Goal: Task Accomplishment & Management: Complete application form

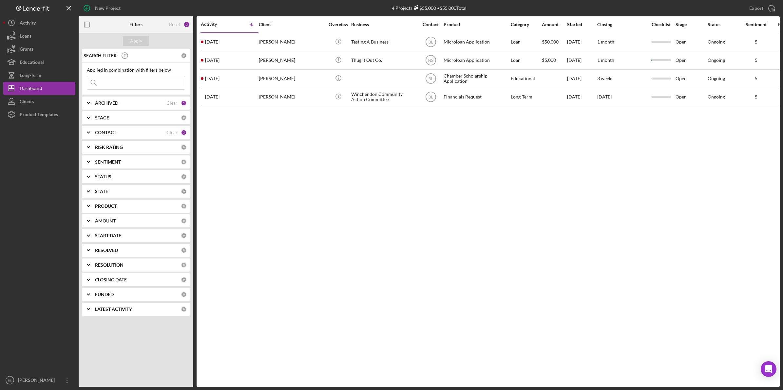
click at [363, 204] on div "Activity Icon/Table Sort Arrow Client Overview Business Contact Product Categor…" at bounding box center [487, 201] width 583 height 371
click at [475, 310] on div "Activity Icon/Table Sort Arrow Client Overview Business Contact Product Categor…" at bounding box center [487, 201] width 583 height 371
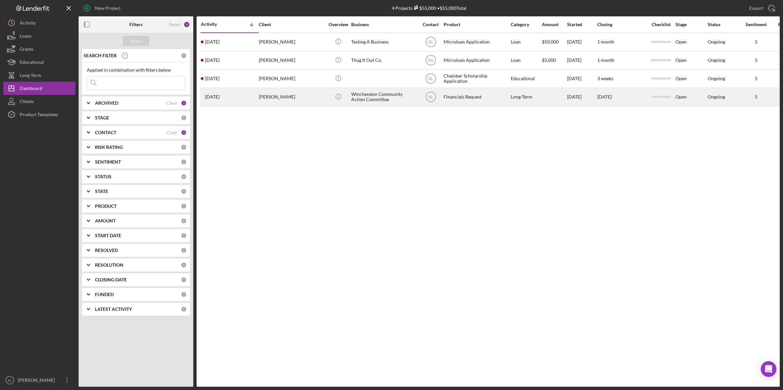
click at [269, 99] on div "[PERSON_NAME]" at bounding box center [291, 96] width 65 height 17
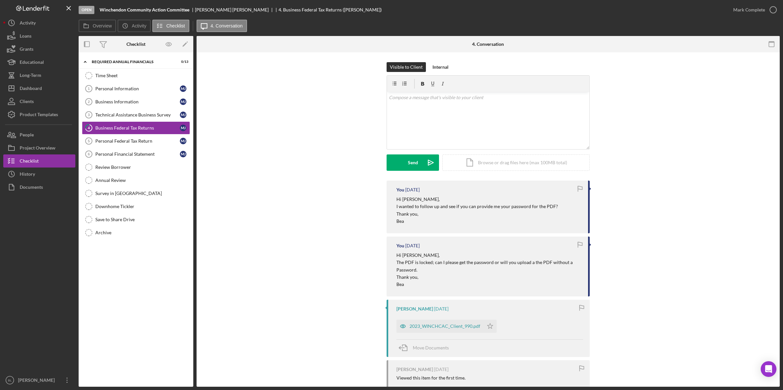
click at [323, 215] on div "You [DATE] Hi [PERSON_NAME], I wanted to follow up and see if you can provide m…" at bounding box center [487, 305] width 563 height 248
click at [50, 116] on div "Product Templates" at bounding box center [39, 115] width 38 height 15
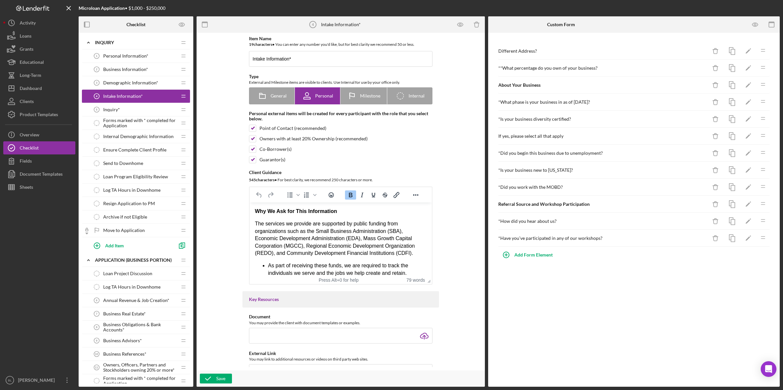
scroll to position [26, 0]
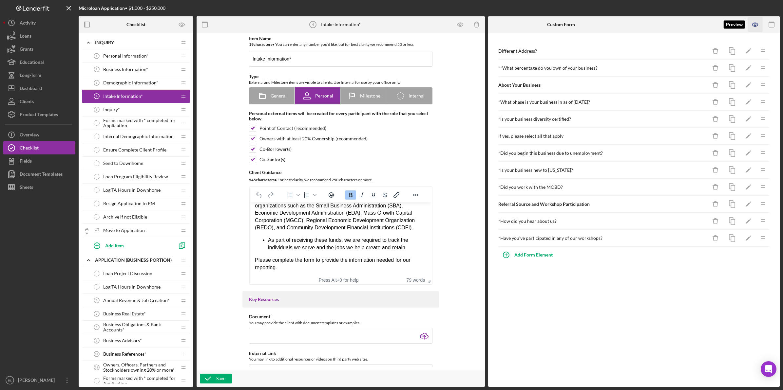
click at [756, 26] on icon "button" at bounding box center [755, 24] width 15 height 15
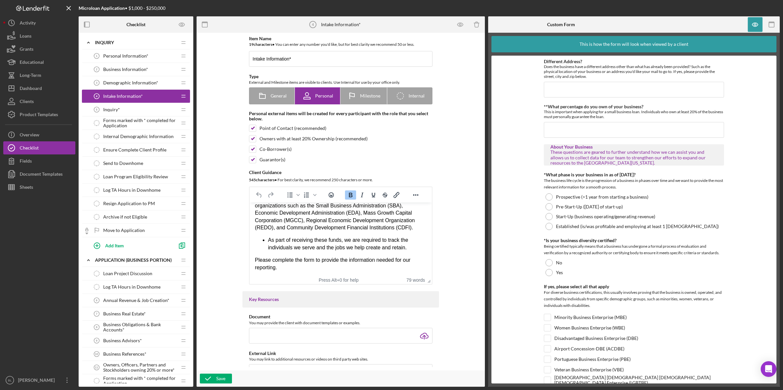
click at [724, 263] on form "Different Address? Does the business have a different address other than what h…" at bounding box center [633, 220] width 285 height 328
click at [732, 242] on form "Different Address? Does the business have a different address other than what h…" at bounding box center [633, 220] width 285 height 328
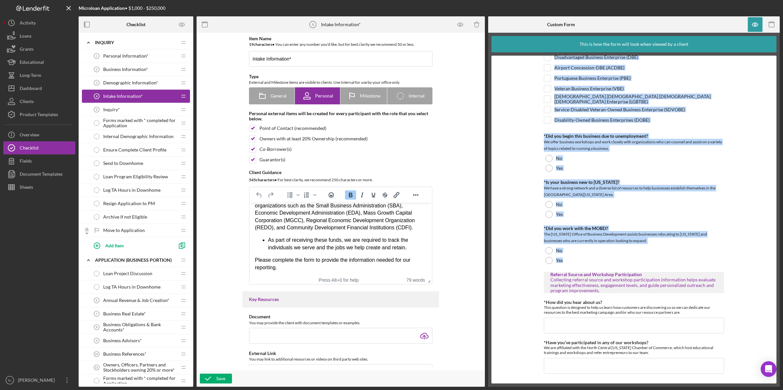
scroll to position [283, 0]
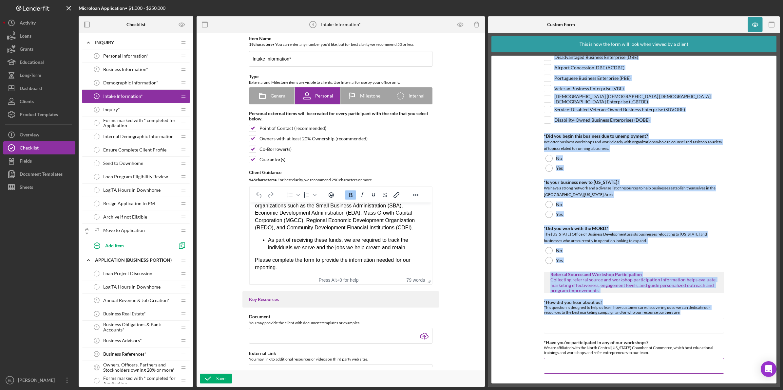
drag, startPoint x: 532, startPoint y: 60, endPoint x: 660, endPoint y: 356, distance: 322.8
click at [660, 356] on form "Different Address? Does the business have a different address other than what h…" at bounding box center [633, 220] width 285 height 328
copy div "Different Address? Does the business have a different address other than what h…"
click at [128, 79] on div "Demographic Information* 3 Demographic Information*" at bounding box center [133, 82] width 87 height 13
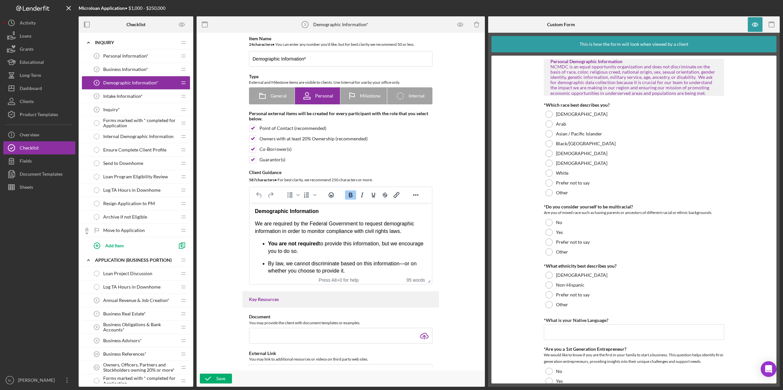
drag, startPoint x: 254, startPoint y: 209, endPoint x: 386, endPoint y: 248, distance: 137.8
click at [386, 248] on html "Demographic Information We are required by the Federal Government to request de…" at bounding box center [341, 264] width 182 height 122
click at [130, 71] on span "Business Information*" at bounding box center [125, 69] width 45 height 5
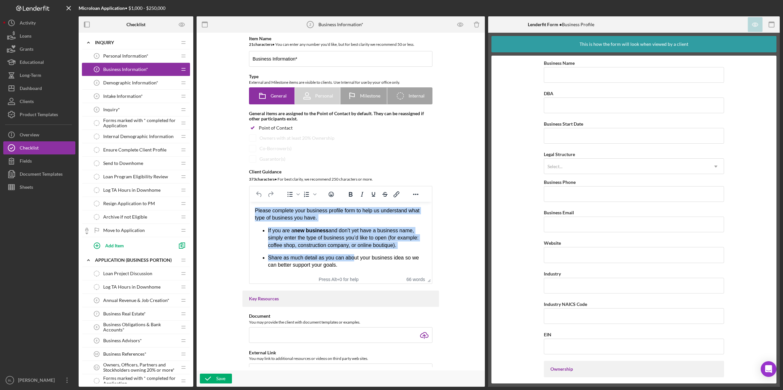
scroll to position [11, 0]
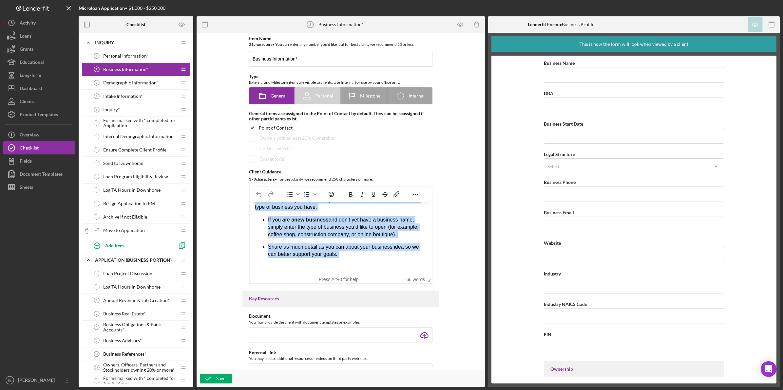
drag, startPoint x: 255, startPoint y: 211, endPoint x: 353, endPoint y: 263, distance: 110.9
click at [352, 264] on body "Please complete your business profile form to help us understand what type of b…" at bounding box center [341, 233] width 172 height 74
copy div "Please complete your business profile form to help us understand what type of b…"
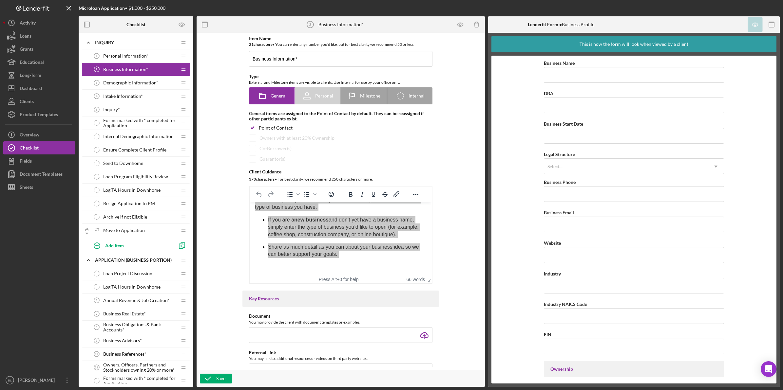
click at [129, 95] on span "Intake Information*" at bounding box center [123, 96] width 40 height 5
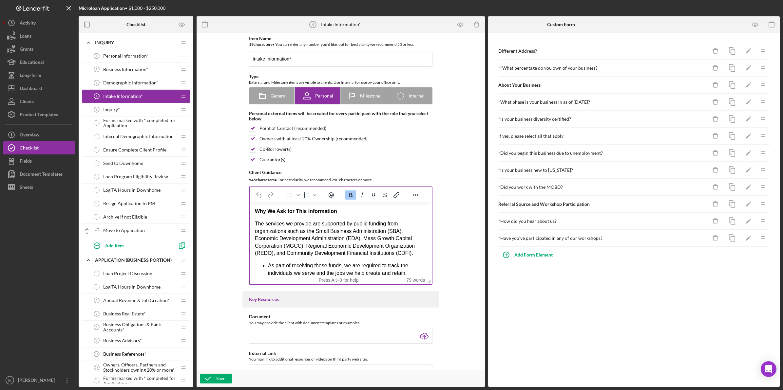
click at [299, 237] on p "The services we provide are supported by public funding from organizations such…" at bounding box center [341, 238] width 172 height 37
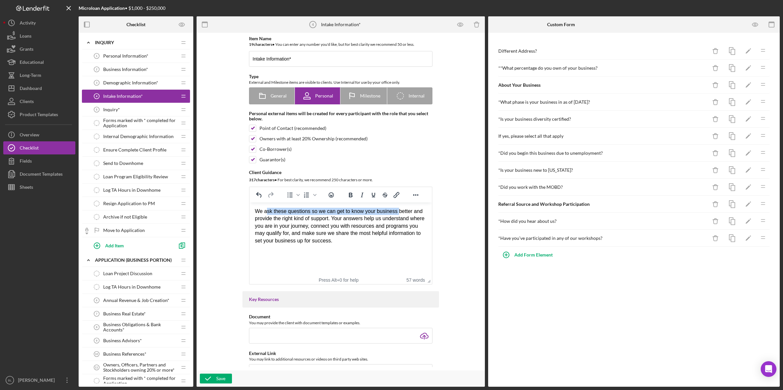
drag, startPoint x: 266, startPoint y: 212, endPoint x: 396, endPoint y: 212, distance: 129.7
click at [396, 212] on div "We ask these questions so we can get to know your business better and provide t…" at bounding box center [341, 226] width 172 height 37
drag, startPoint x: 368, startPoint y: 234, endPoint x: 280, endPoint y: 232, distance: 88.4
click at [366, 234] on div "We ask these questions so we can get to know your business better and provide t…" at bounding box center [341, 226] width 172 height 37
drag, startPoint x: 271, startPoint y: 211, endPoint x: 242, endPoint y: 213, distance: 29.5
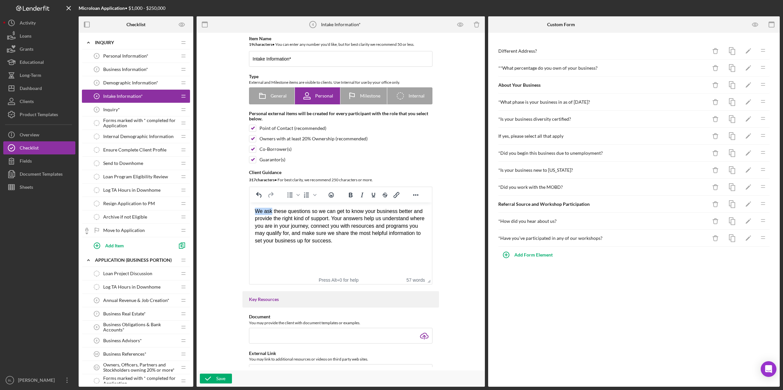
click at [250, 213] on html "We ask these questions so we can get to know your business better and provide t…" at bounding box center [341, 226] width 182 height 47
click at [310, 220] on div "These questions so we can get to know your business better and provide the righ…" at bounding box center [341, 226] width 172 height 37
click at [332, 217] on div "These questions so we can get to know your business better and provide the righ…" at bounding box center [341, 226] width 172 height 37
drag, startPoint x: 268, startPoint y: 211, endPoint x: 250, endPoint y: 211, distance: 18.0
click at [250, 211] on html "These questions so we can get to know your business better and provide the righ…" at bounding box center [341, 226] width 182 height 47
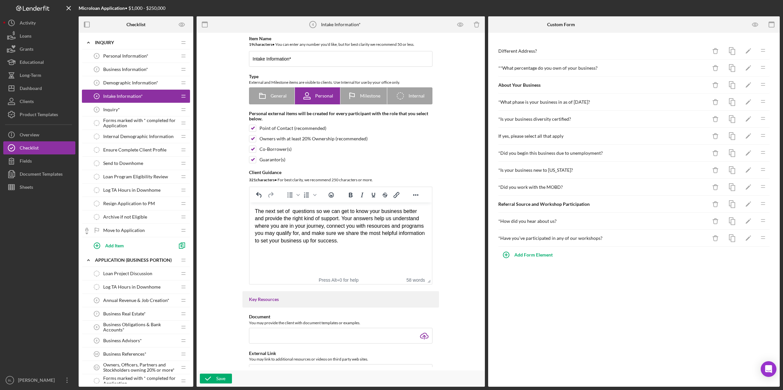
click at [314, 241] on div "The next set of questions so we can get to know your business better and provid…" at bounding box center [341, 226] width 172 height 37
drag, startPoint x: 358, startPoint y: 248, endPoint x: 336, endPoint y: 211, distance: 43.0
click at [358, 243] on html "The next set of questions so we can get to know your business better and provid…" at bounding box center [341, 226] width 182 height 47
click at [313, 211] on div "The next set of questions so we can get to know your business better and provid…" at bounding box center [341, 226] width 172 height 37
click at [355, 233] on div "The next set of questions are so we can get to know your business better and pr…" at bounding box center [341, 226] width 172 height 37
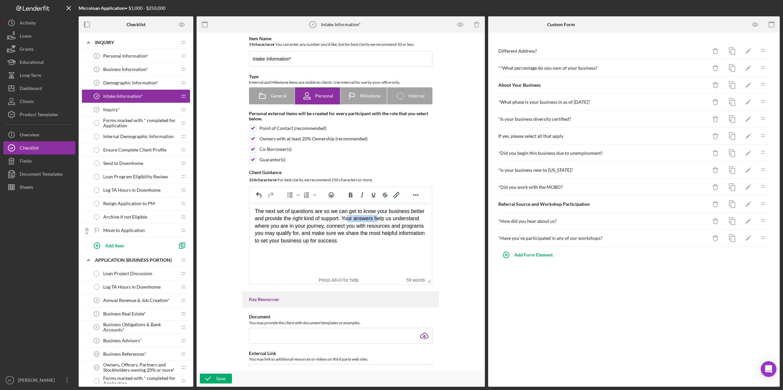
drag, startPoint x: 349, startPoint y: 221, endPoint x: 384, endPoint y: 231, distance: 35.8
click at [378, 221] on div "The next set of questions are so we can get to know your business better and pr…" at bounding box center [341, 226] width 172 height 37
click at [384, 237] on div "The next set of questions are so we can get to know your business better and pr…" at bounding box center [341, 226] width 172 height 37
drag, startPoint x: 348, startPoint y: 218, endPoint x: 427, endPoint y: 226, distance: 80.0
click at [427, 226] on html "The next set of questions are so we can get to know your business better and pr…" at bounding box center [341, 226] width 182 height 47
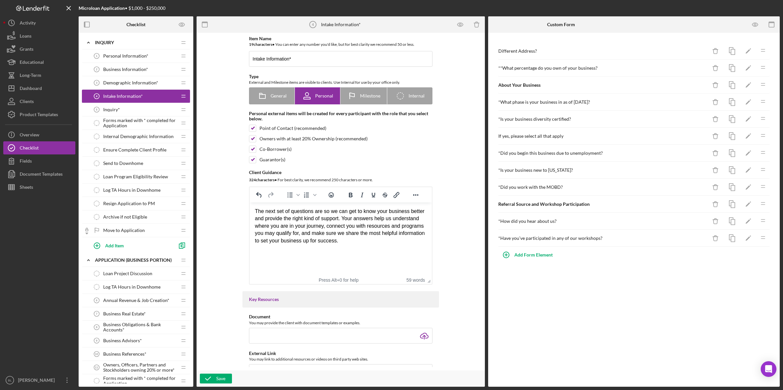
click at [399, 239] on div "The next set of questions are so we can get to know your business better and pr…" at bounding box center [341, 226] width 172 height 37
drag, startPoint x: 350, startPoint y: 220, endPoint x: 304, endPoint y: 231, distance: 47.7
click at [304, 231] on div "The next set of questions are so we can get to know your business better and pr…" at bounding box center [341, 226] width 172 height 37
click at [355, 246] on html "The next set of questions are so we can get to know your business better and pr…" at bounding box center [341, 226] width 182 height 47
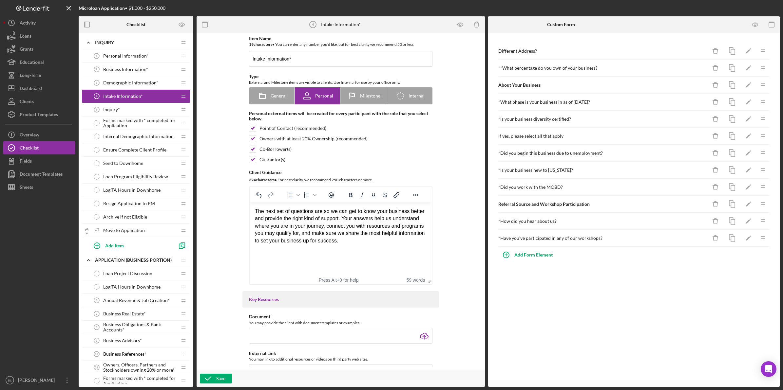
click at [355, 246] on html "The next set of questions are so we can get to know your business better and pr…" at bounding box center [341, 226] width 182 height 47
drag, startPoint x: 255, startPoint y: 210, endPoint x: 306, endPoint y: 213, distance: 50.5
click at [306, 213] on div "The next set of questions are so we can get to know your business better and pr…" at bounding box center [341, 226] width 172 height 37
click at [311, 215] on div "The next set of questions are so we can get to know your business better and pr…" at bounding box center [341, 226] width 172 height 37
click at [292, 212] on div "The next set of questions are so we can get to know your business better and pr…" at bounding box center [341, 226] width 172 height 37
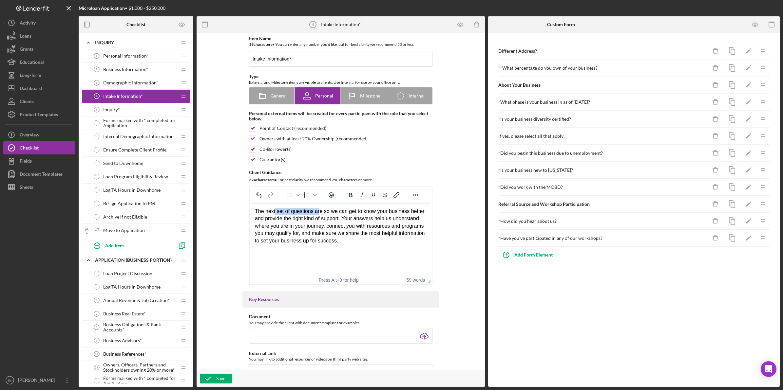
drag, startPoint x: 274, startPoint y: 212, endPoint x: 318, endPoint y: 211, distance: 44.2
click at [318, 211] on div "The next set of questions are so we can get to know your business better and pr…" at bounding box center [341, 226] width 172 height 37
click at [338, 226] on div "The next set of questions are so we can get to know your business better and pr…" at bounding box center [341, 226] width 172 height 37
drag, startPoint x: 312, startPoint y: 213, endPoint x: 421, endPoint y: 213, distance: 108.4
click at [421, 213] on div "The next set of questions are so we can get to know your business better and pr…" at bounding box center [341, 226] width 172 height 37
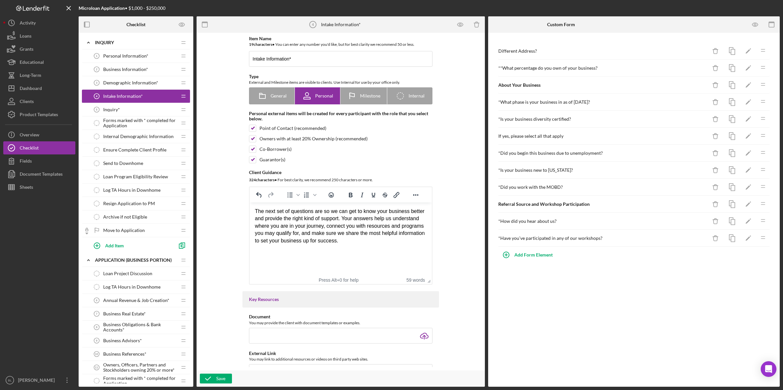
drag, startPoint x: 416, startPoint y: 224, endPoint x: 396, endPoint y: 226, distance: 20.0
click at [415, 225] on div "The next set of questions are so we can get to know your business better and pr…" at bounding box center [341, 226] width 172 height 37
drag, startPoint x: 275, startPoint y: 220, endPoint x: 348, endPoint y: 216, distance: 73.1
click at [348, 216] on div "The next set of questions are so we can get to know your business better and pr…" at bounding box center [341, 226] width 172 height 37
click at [359, 226] on div "The next set of questions are so we can get to know your business better and pr…" at bounding box center [341, 226] width 172 height 37
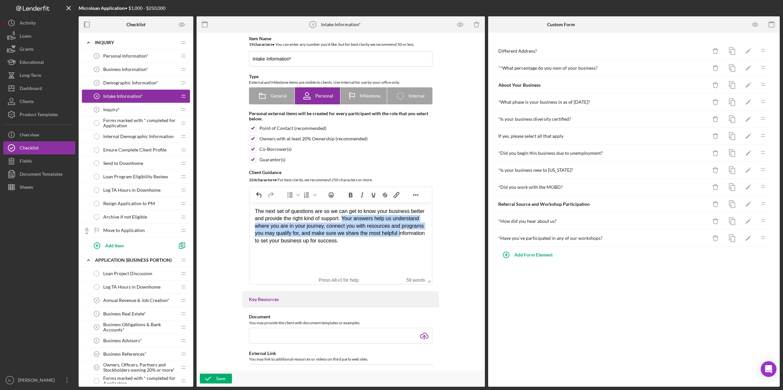
drag, startPoint x: 344, startPoint y: 221, endPoint x: 375, endPoint y: 240, distance: 36.0
click at [380, 239] on div "The next set of questions are so we can get to know your business better and pr…" at bounding box center [341, 226] width 172 height 37
click at [340, 244] on div "The next set of questions are so we can get to know your business better and pr…" at bounding box center [341, 226] width 172 height 37
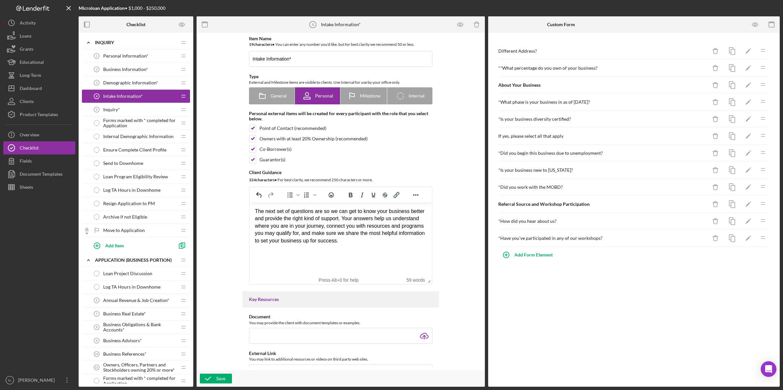
click at [367, 249] on html "The next set of questions are so we can get to know your business better and pr…" at bounding box center [341, 226] width 182 height 47
click at [218, 377] on div "Save" at bounding box center [220, 379] width 9 height 10
click at [138, 111] on div "Inquiry* 5 Inquiry*" at bounding box center [133, 109] width 87 height 13
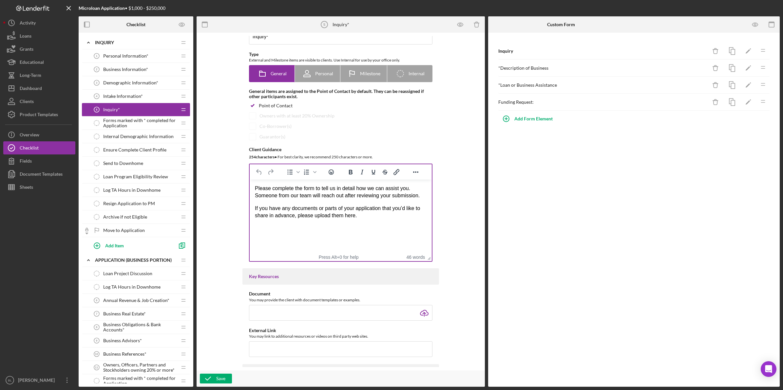
scroll to position [41, 0]
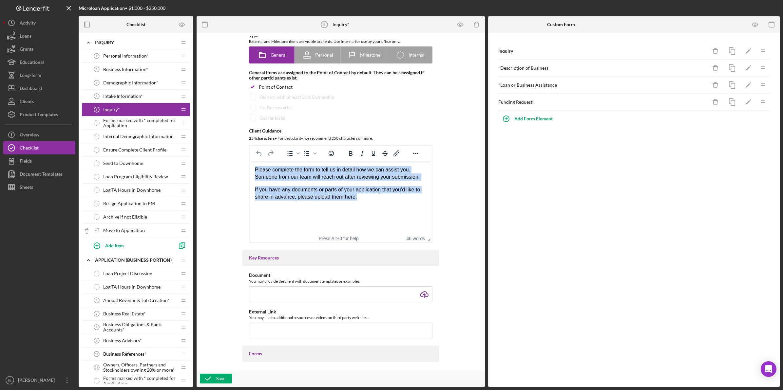
drag, startPoint x: 254, startPoint y: 170, endPoint x: 387, endPoint y: 201, distance: 136.1
click at [387, 200] on div "Please complete the form to tell us in detail how we can assist you. Someone fr…" at bounding box center [341, 183] width 172 height 35
copy div "Please complete the form to tell us in detail how we can assist you. Someone fr…"
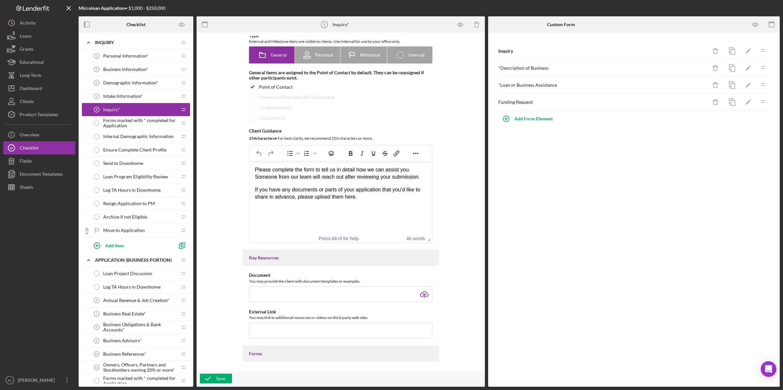
click at [356, 206] on html "Please complete the form to tell us in detail how we can assist you. Someone fr…" at bounding box center [341, 183] width 182 height 45
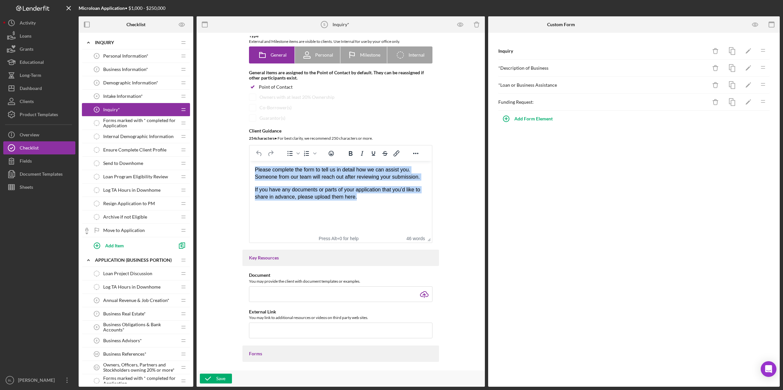
drag, startPoint x: 371, startPoint y: 199, endPoint x: 472, endPoint y: 330, distance: 166.0
click at [250, 168] on html "Please complete the form to tell us in detail how we can assist you. Someone fr…" at bounding box center [341, 183] width 182 height 45
paste body "Rich Text Area. Press ALT-0 for help."
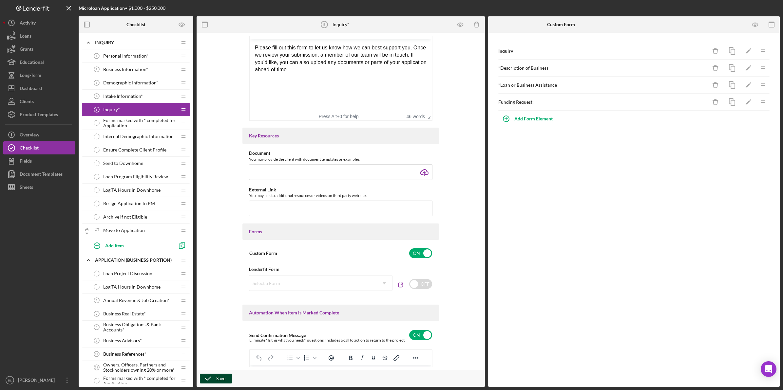
scroll to position [164, 0]
click at [213, 379] on icon "button" at bounding box center [208, 379] width 16 height 16
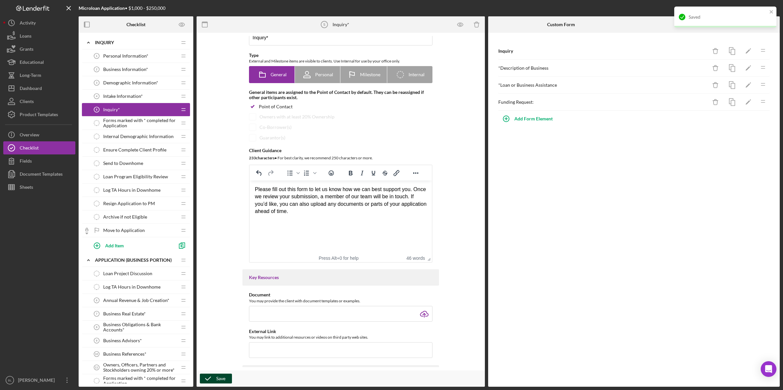
scroll to position [0, 0]
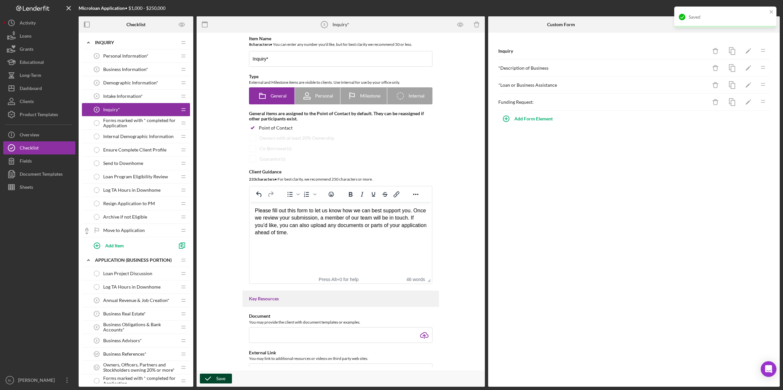
click at [135, 121] on span "Forms marked with * completed for Application" at bounding box center [140, 123] width 74 height 10
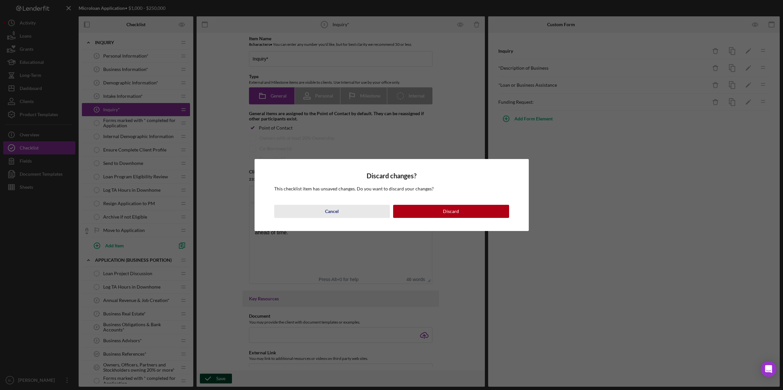
drag, startPoint x: 328, startPoint y: 210, endPoint x: 73, endPoint y: 68, distance: 292.2
click at [328, 210] on div "Cancel" at bounding box center [332, 211] width 14 height 13
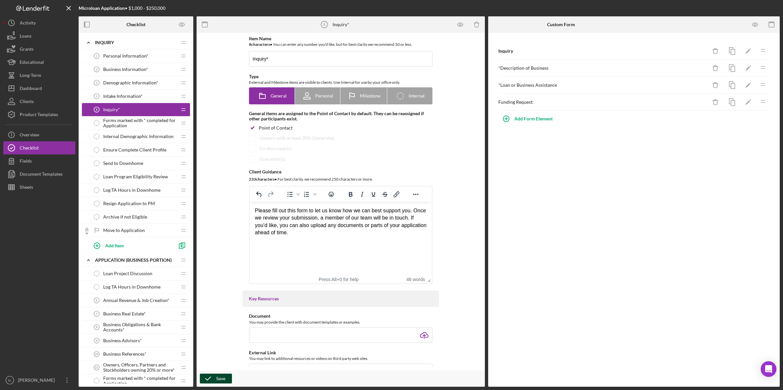
click at [213, 377] on icon "button" at bounding box center [208, 379] width 16 height 16
click at [133, 124] on span "Forms marked with * completed for Application" at bounding box center [140, 123] width 74 height 10
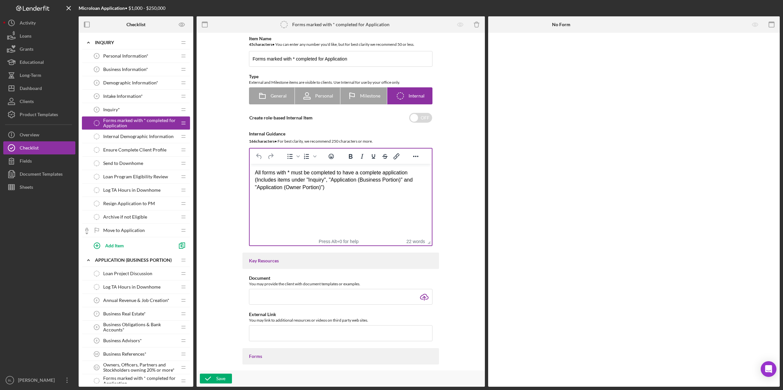
click at [369, 196] on html "All forms with * must be completed to have a complete application (Includes ite…" at bounding box center [341, 180] width 182 height 32
click at [343, 189] on div "All forms with * must be completed to have a complete application (Includes ite…" at bounding box center [341, 180] width 172 height 22
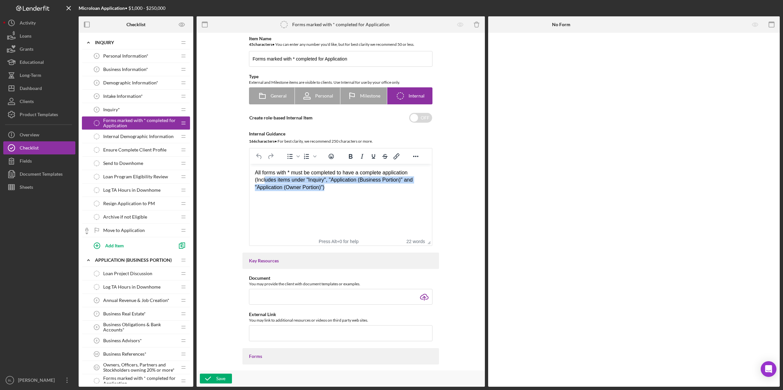
drag, startPoint x: 265, startPoint y: 181, endPoint x: 373, endPoint y: 189, distance: 108.0
click at [373, 189] on div "All forms with * must be completed to have a complete application (Includes ite…" at bounding box center [341, 180] width 172 height 22
click at [373, 196] on html "All forms with * must be completed to have a complete application (Includes ite…" at bounding box center [341, 180] width 182 height 32
click at [339, 188] on div "All forms with * must be completed to have a complete application (Includes ite…" at bounding box center [341, 180] width 172 height 22
drag, startPoint x: 339, startPoint y: 188, endPoint x: 232, endPoint y: 164, distance: 109.6
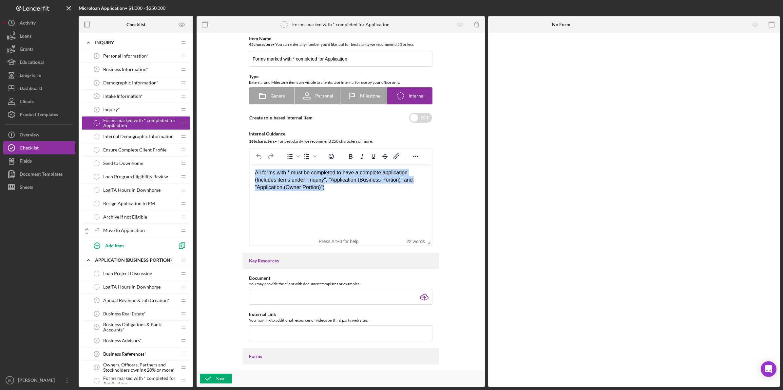
click at [250, 164] on html "All forms with * must be completed to have a complete application (Includes ite…" at bounding box center [341, 180] width 182 height 32
copy div "All forms with * must be completed to have a complete application (Includes ite…"
drag, startPoint x: 349, startPoint y: 197, endPoint x: 349, endPoint y: 201, distance: 4.3
click at [349, 196] on html "All forms with * must be completed to have a complete application (Includes ite…" at bounding box center [341, 180] width 182 height 32
click at [136, 137] on span "Internal Demographic Information" at bounding box center [138, 136] width 70 height 5
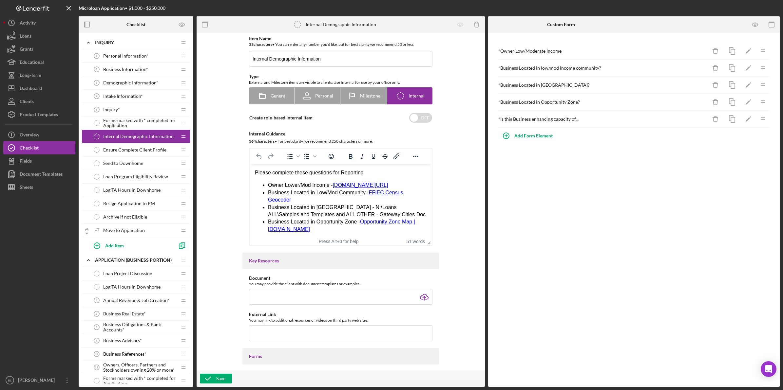
click at [138, 152] on span "Ensure Complete Client Profile" at bounding box center [134, 149] width 63 height 5
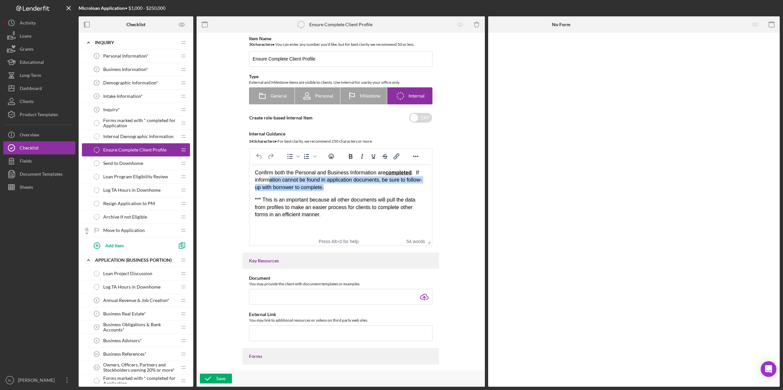
drag, startPoint x: 269, startPoint y: 182, endPoint x: 340, endPoint y: 193, distance: 71.7
click at [339, 191] on div "Confirm both the Personal and Business Information are completed . If informati…" at bounding box center [341, 193] width 172 height 49
click at [368, 192] on div "Confirm both the Personal and Business Information are completed . If informati…" at bounding box center [341, 193] width 172 height 49
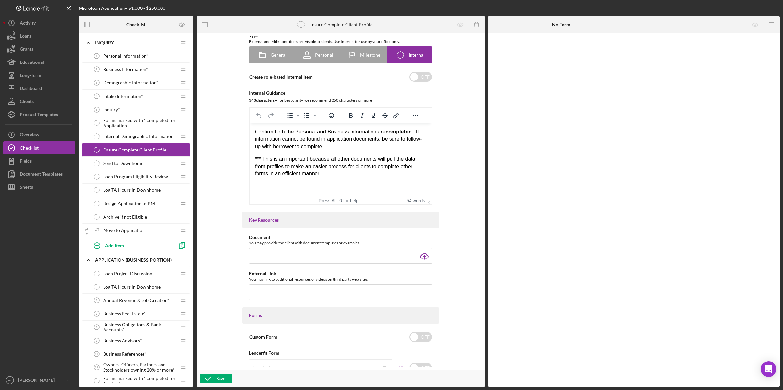
click at [140, 165] on span "Send to Downhome" at bounding box center [123, 163] width 40 height 5
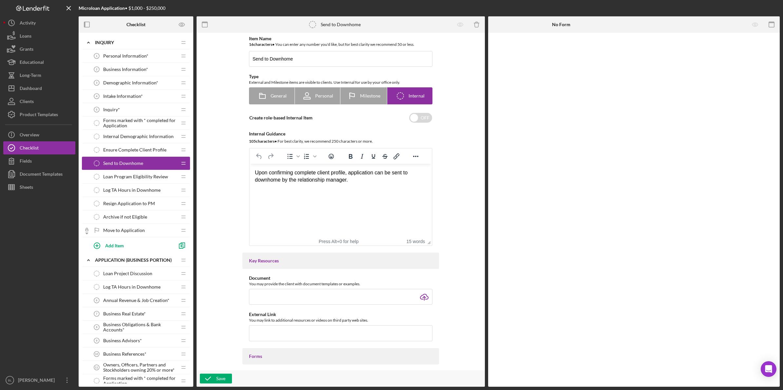
click at [125, 179] on span "Loan Program Eligibility Review" at bounding box center [135, 176] width 65 height 5
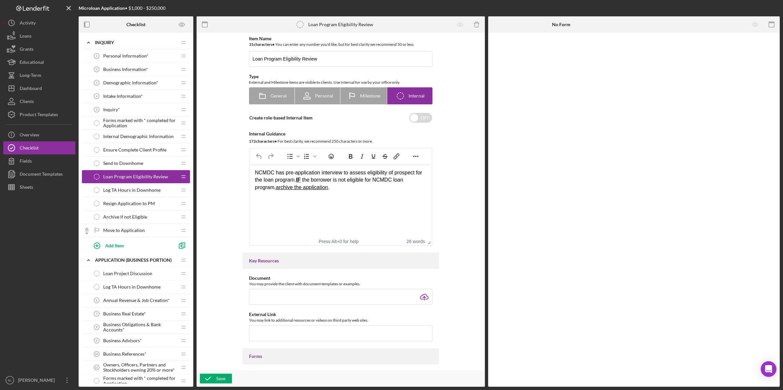
click at [145, 189] on span "Log TA Hours in Downhome" at bounding box center [131, 190] width 57 height 5
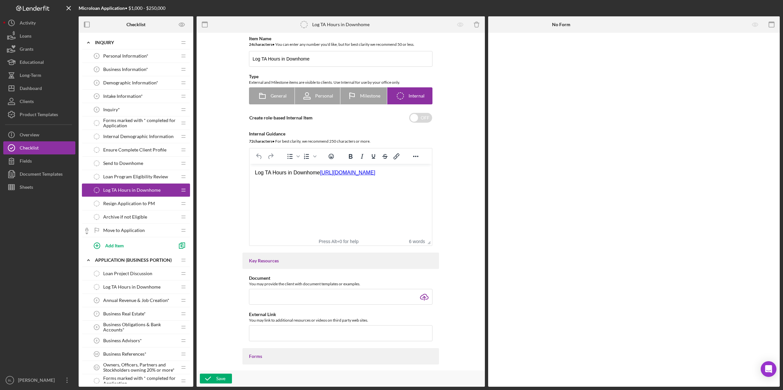
click at [140, 202] on span "Resign Application to PM" at bounding box center [129, 203] width 52 height 5
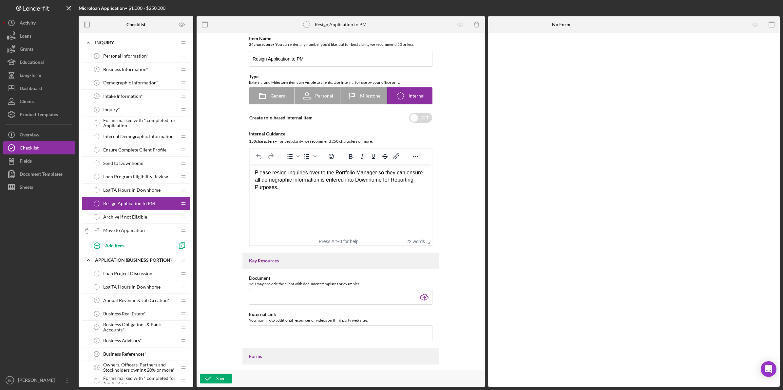
click at [124, 221] on div "Archive if not Eligible Archive if not Eligible" at bounding box center [133, 217] width 87 height 13
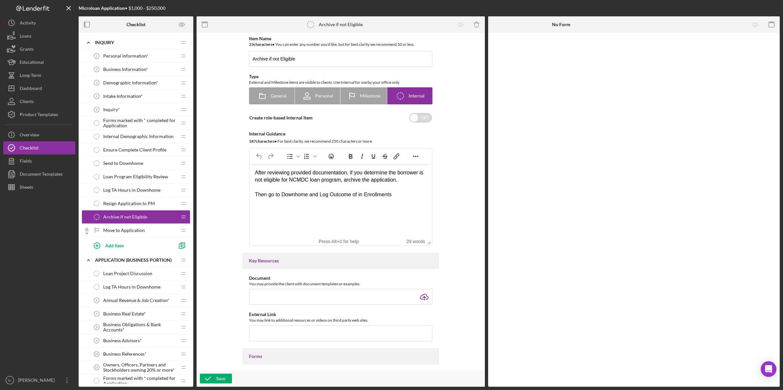
click at [130, 205] on span "Resign Application to PM" at bounding box center [129, 203] width 52 height 5
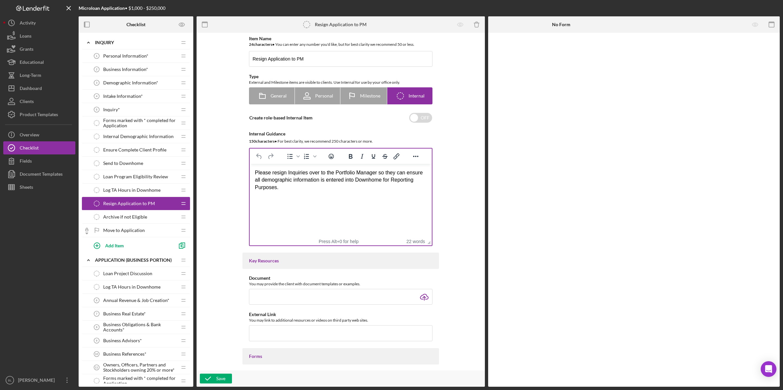
click at [309, 175] on div "Please resign Inquiries over to the Portfolio Manager so they can ensure all de…" at bounding box center [341, 180] width 172 height 22
click at [301, 174] on div "Please resign Inquiries over to the Portfolio Manager so they can ensure all de…" at bounding box center [341, 180] width 172 height 22
click at [304, 191] on div "Please resign Inquiries over to the Portfolio Manager so they can ensure all de…" at bounding box center [341, 180] width 172 height 22
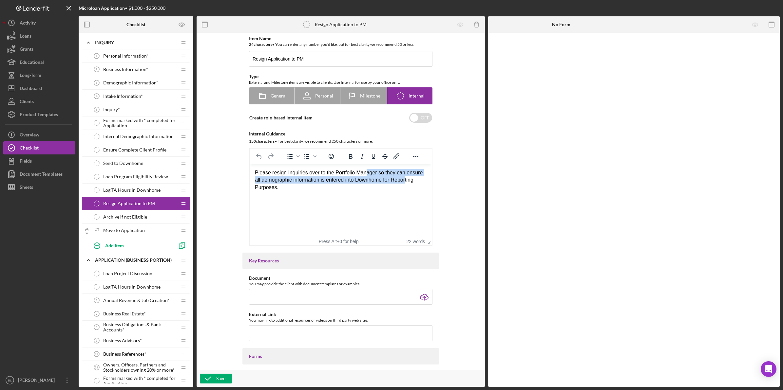
drag, startPoint x: 366, startPoint y: 173, endPoint x: 392, endPoint y: 191, distance: 31.7
click at [407, 179] on div "Please resign Inquiries over to the Portfolio Manager so they can ensure all de…" at bounding box center [341, 180] width 172 height 22
click at [380, 196] on html "Please resign Inquiries over to the Portfolio Manager so they can ensure all de…" at bounding box center [341, 180] width 182 height 32
click at [279, 187] on div "Please resign Inquiries over to the Portfolio Manager so they can ensure all de…" at bounding box center [341, 180] width 172 height 22
click at [136, 215] on span "Archive if not Eligible" at bounding box center [125, 216] width 44 height 5
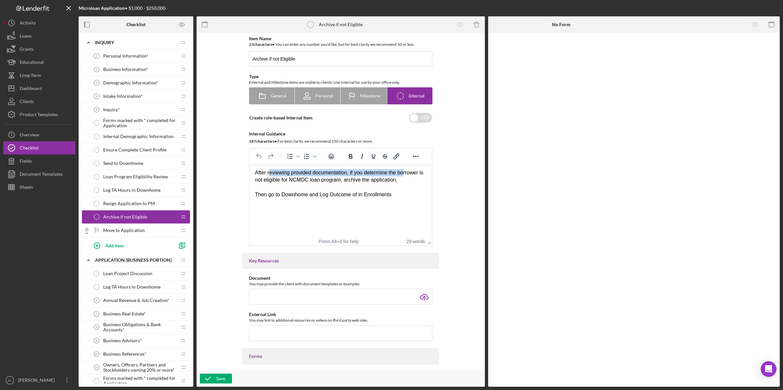
drag, startPoint x: 269, startPoint y: 176, endPoint x: 405, endPoint y: 176, distance: 135.9
click at [405, 176] on div "After reviewing provided documentation, if you determine the borrower is not el…" at bounding box center [341, 176] width 172 height 15
click at [384, 199] on html "After reviewing provided documentation, if you determine the borrower is not el…" at bounding box center [341, 184] width 182 height 40
click at [343, 184] on div "Rich Text Area. Press ALT-0 for help." at bounding box center [341, 187] width 172 height 7
click at [149, 135] on span "Internal Demographic Information" at bounding box center [138, 136] width 70 height 5
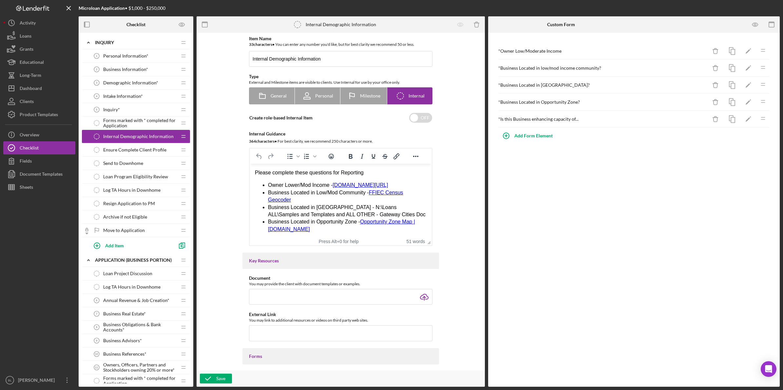
click at [149, 123] on span "Forms marked with * completed for Application" at bounding box center [140, 123] width 74 height 10
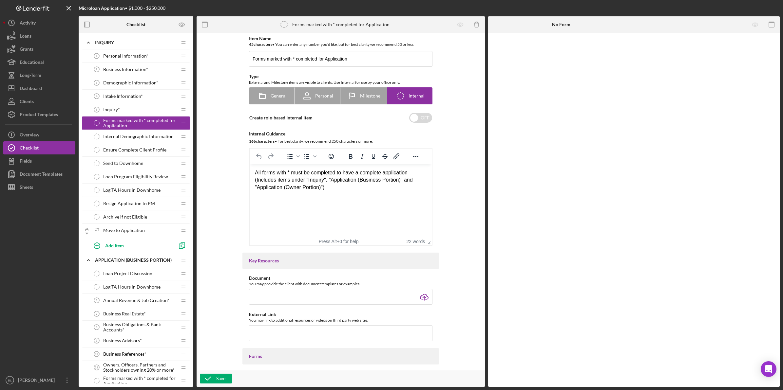
click at [123, 53] on span "Personal Information*" at bounding box center [125, 55] width 45 height 5
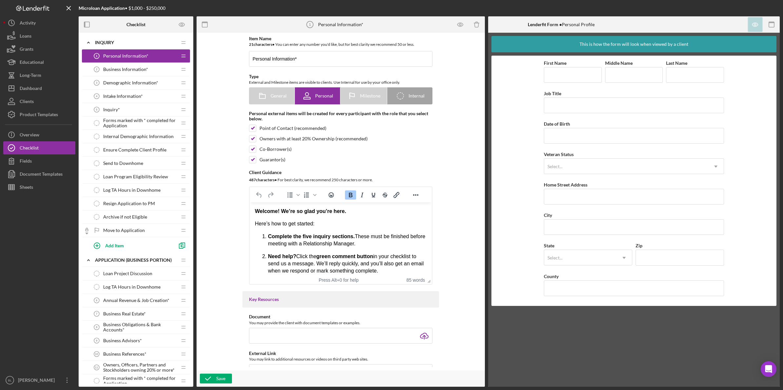
drag, startPoint x: 137, startPoint y: 65, endPoint x: 170, endPoint y: 83, distance: 37.8
click at [136, 66] on div "Business Information* 2 Business Information*" at bounding box center [133, 69] width 87 height 13
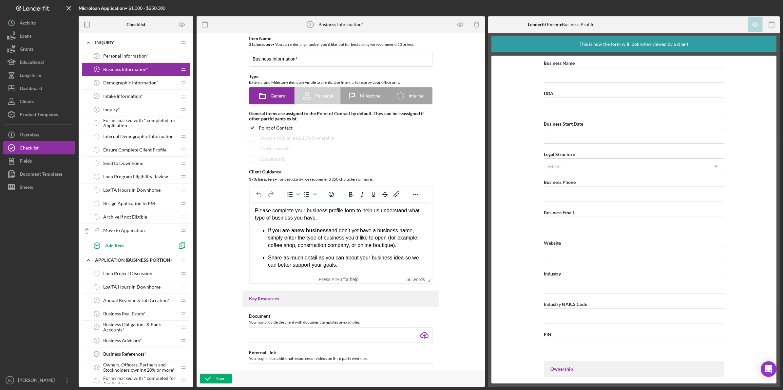
click at [137, 84] on span "Demographic Information*" at bounding box center [130, 82] width 55 height 5
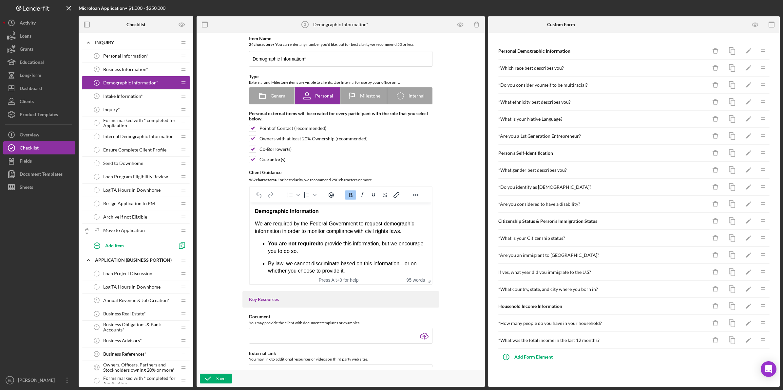
click at [141, 99] on span "Intake Information*" at bounding box center [123, 96] width 40 height 5
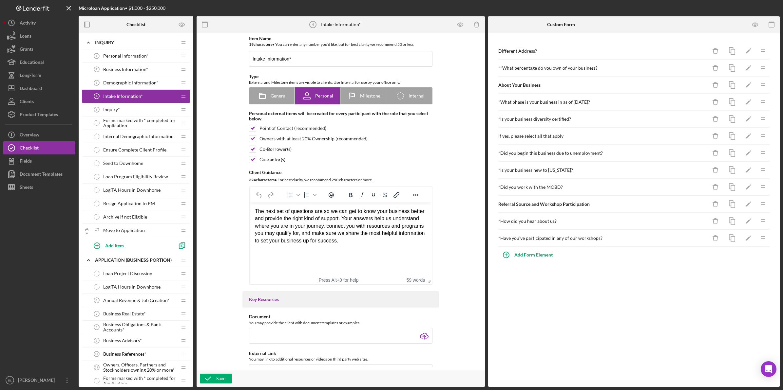
click at [134, 108] on div "Inquiry* 5 Inquiry*" at bounding box center [133, 109] width 87 height 13
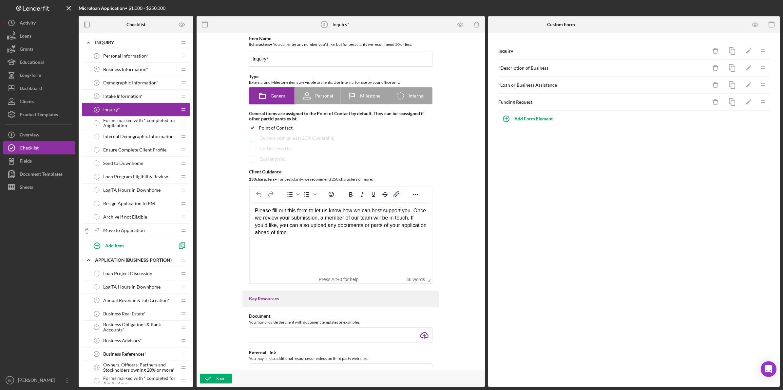
drag, startPoint x: 145, startPoint y: 121, endPoint x: 168, endPoint y: 153, distance: 38.6
click at [144, 121] on span "Forms marked with * completed for Application" at bounding box center [140, 123] width 74 height 10
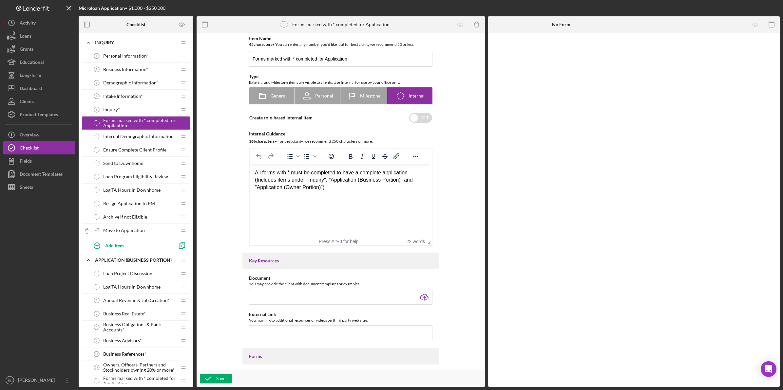
click at [370, 196] on html "All forms with * must be completed to have a complete application (Includes ite…" at bounding box center [341, 180] width 182 height 32
click at [469, 164] on div "Item Name 45 character s • You can enter any number you'd like, but for best cl…" at bounding box center [341, 201] width 282 height 331
drag, startPoint x: 353, startPoint y: 187, endPoint x: 250, endPoint y: 170, distance: 104.3
click at [252, 170] on html "All forms with * must be completed to have a complete application (Includes ite…" at bounding box center [341, 180] width 182 height 32
click at [453, 157] on div "Item Name 45 character s • You can enter any number you'd like, but for best cl…" at bounding box center [341, 201] width 282 height 331
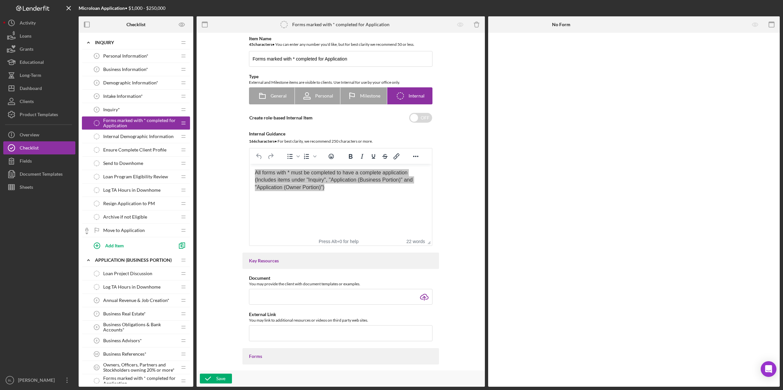
click at [471, 136] on div "Item Name 45 character s • You can enter any number you'd like, but for best cl…" at bounding box center [341, 201] width 282 height 331
click at [298, 58] on input "Forms marked with * completed for Application" at bounding box center [340, 59] width 183 height 16
click at [351, 58] on input "Forms marked with * completed for Application" at bounding box center [340, 59] width 183 height 16
drag, startPoint x: 266, startPoint y: 58, endPoint x: 360, endPoint y: 54, distance: 93.4
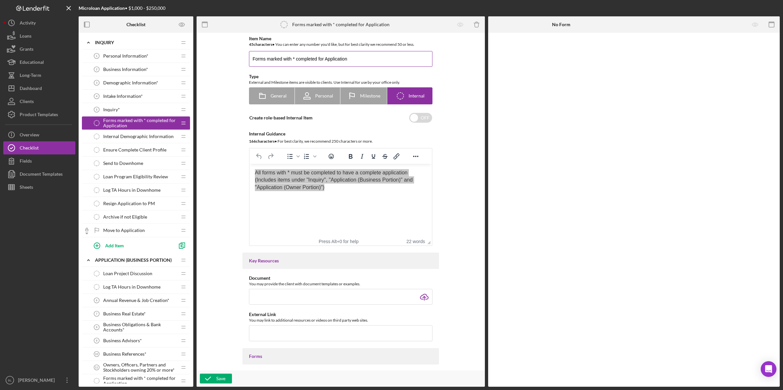
click at [360, 54] on input "Forms marked with * completed for Application" at bounding box center [340, 59] width 183 height 16
click at [364, 59] on input "Forms marked with * completed for Application" at bounding box center [340, 59] width 183 height 16
drag, startPoint x: 294, startPoint y: 59, endPoint x: 374, endPoint y: 60, distance: 80.2
click at [374, 60] on input "Forms marked with * completed for Application" at bounding box center [340, 59] width 183 height 16
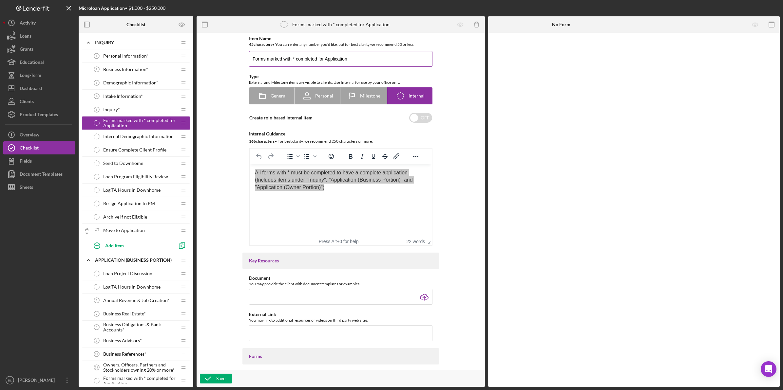
click at [372, 61] on input "Forms marked with * completed for Application" at bounding box center [340, 59] width 183 height 16
drag, startPoint x: 367, startPoint y: 59, endPoint x: 194, endPoint y: 63, distance: 173.3
click at [194, 63] on div "Checklist Icon/Expander INQUIRY Icon/Edit Icon/Drag Personal Information* 1 Per…" at bounding box center [429, 201] width 701 height 371
drag, startPoint x: 361, startPoint y: 52, endPoint x: 361, endPoint y: 58, distance: 5.9
click at [361, 52] on input "Forms marked with * completed for Application" at bounding box center [340, 59] width 183 height 16
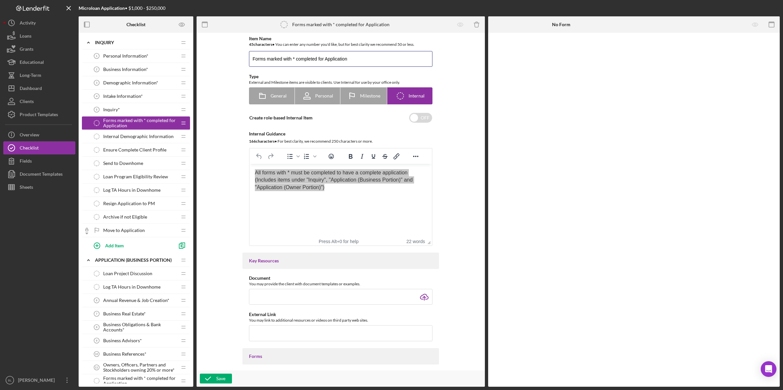
drag, startPoint x: 362, startPoint y: 61, endPoint x: 180, endPoint y: 58, distance: 181.8
click at [186, 56] on div "Checklist Icon/Expander INQUIRY Icon/Edit Icon/Drag Personal Information* 1 Per…" at bounding box center [429, 201] width 701 height 371
click at [365, 61] on input "Forms marked with * completed for Application" at bounding box center [340, 59] width 183 height 16
drag, startPoint x: 359, startPoint y: 59, endPoint x: 241, endPoint y: 56, distance: 117.6
click at [241, 56] on div "Item Name 45 character s • You can enter any number you'd like, but for best cl…" at bounding box center [341, 201] width 282 height 331
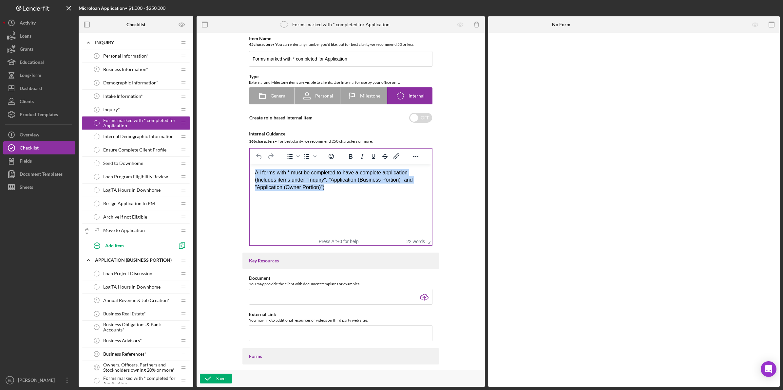
click at [340, 193] on html "All forms with * must be completed to have a complete application (Includes ite…" at bounding box center [341, 180] width 182 height 32
drag, startPoint x: 336, startPoint y: 189, endPoint x: 246, endPoint y: 166, distance: 93.0
click at [250, 166] on html "All forms with * must be completed to have a complete application (Includes ite…" at bounding box center [341, 180] width 182 height 32
copy div "All forms with * must be completed to have a complete application (Includes ite…"
drag, startPoint x: 385, startPoint y: 190, endPoint x: 375, endPoint y: 195, distance: 11.1
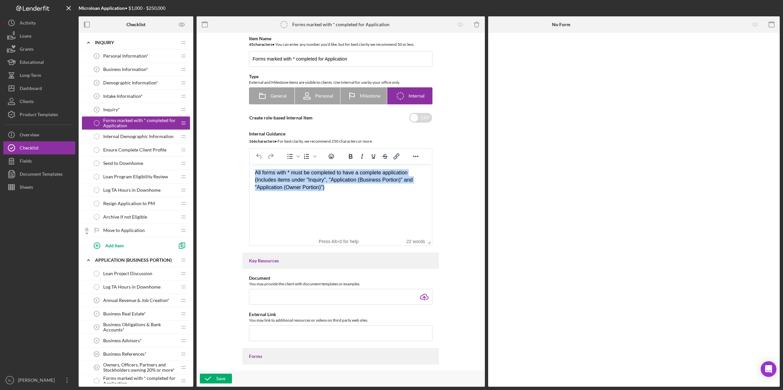
click at [385, 190] on div "All forms with * must be completed to have a complete application (Includes ite…" at bounding box center [341, 180] width 172 height 22
click at [347, 190] on div "All forms with * must be completed to have a complete application (Includes ite…" at bounding box center [341, 180] width 172 height 22
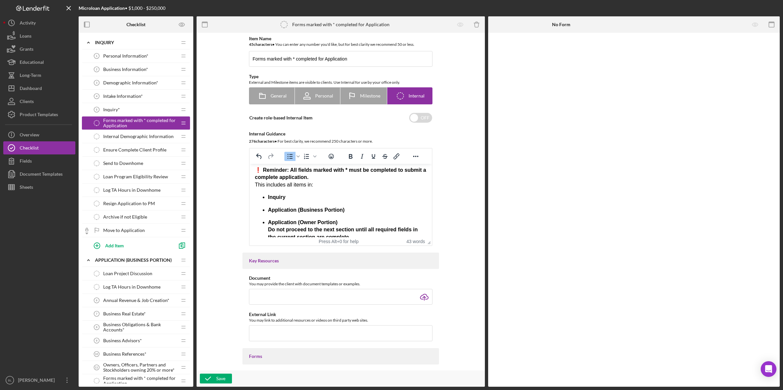
scroll to position [11, 0]
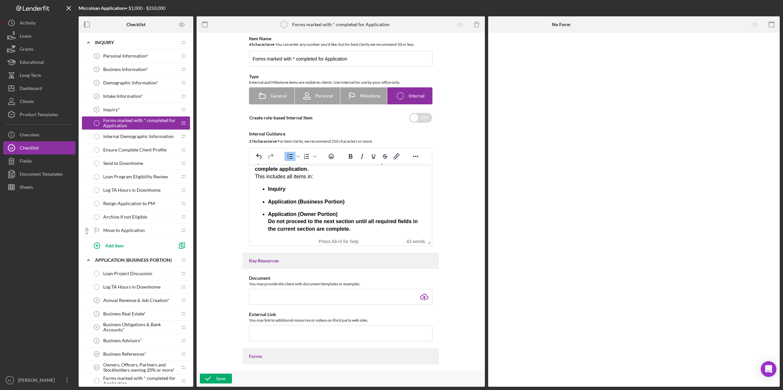
click at [268, 222] on strong "Do not proceed to the next section until all required fields in the current sec…" at bounding box center [343, 225] width 150 height 13
drag, startPoint x: 269, startPoint y: 224, endPoint x: 573, endPoint y: 444, distance: 375.4
click at [269, 224] on strong "Do not proceed to the next section until all required fields in the current sec…" at bounding box center [343, 225] width 150 height 13
click at [296, 156] on icon "Bullet list" at bounding box center [297, 157] width 3 height 2
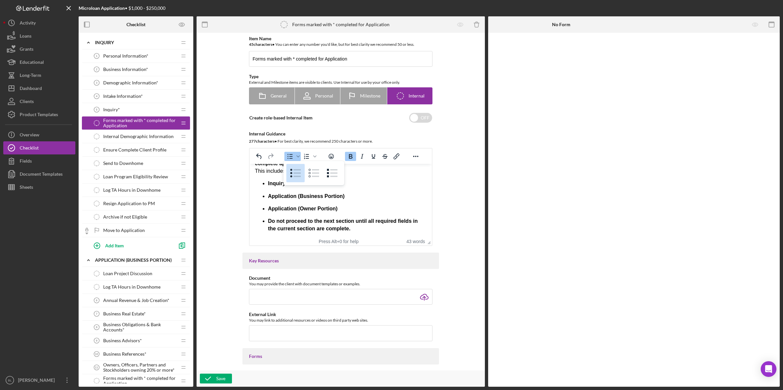
click at [295, 173] on icon at bounding box center [296, 173] width 7 height 8
click at [299, 155] on span "Bullet list" at bounding box center [297, 156] width 5 height 9
click at [269, 220] on strong "Do not proceed to the next section until all required fields in the current sec…" at bounding box center [343, 224] width 150 height 13
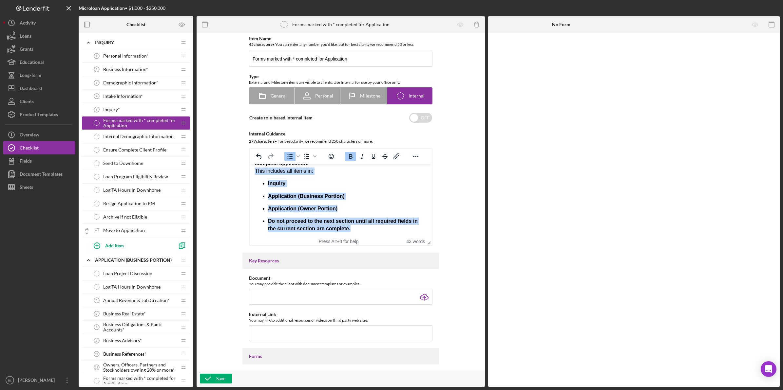
scroll to position [0, 0]
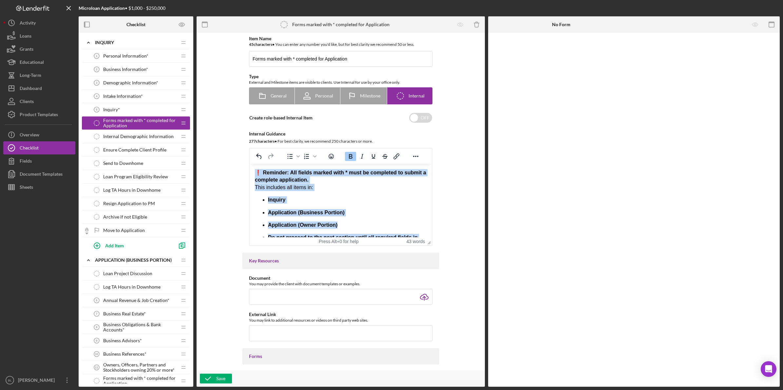
drag, startPoint x: 364, startPoint y: 231, endPoint x: 500, endPoint y: 319, distance: 161.9
click at [251, 164] on html "❗ Reminder: All fields marked with * must be completed to submit a complete app…" at bounding box center [341, 209] width 182 height 90
copy div "❗ Reminder: All fields marked with * must be completed to submit a complete app…"
click at [379, 201] on p "Inquiry" at bounding box center [347, 199] width 158 height 7
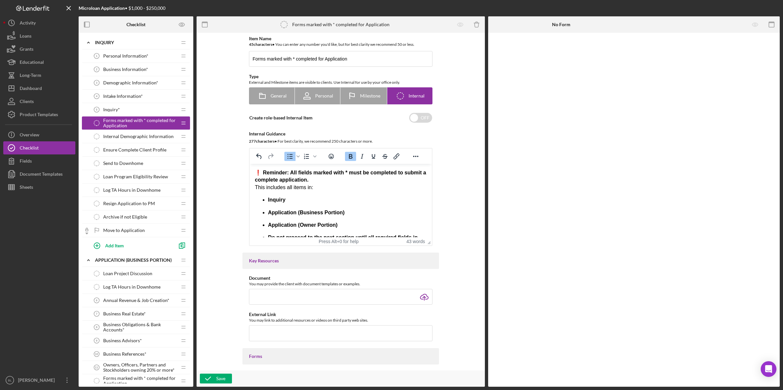
click at [374, 208] on ul "Inquiry Application (Business Portion) Application (Owner Portion) Do not proce…" at bounding box center [341, 222] width 172 height 52
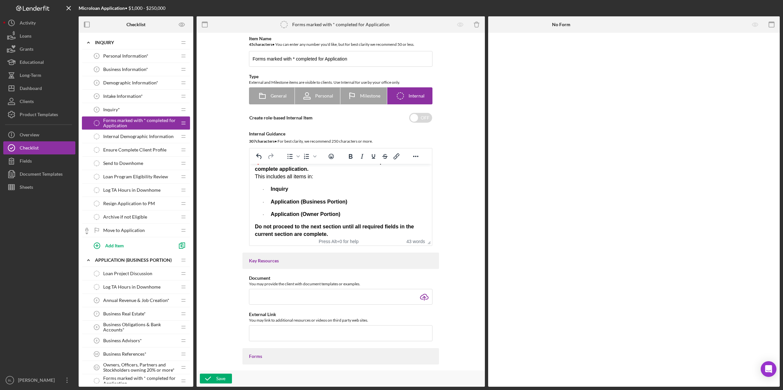
scroll to position [16, 0]
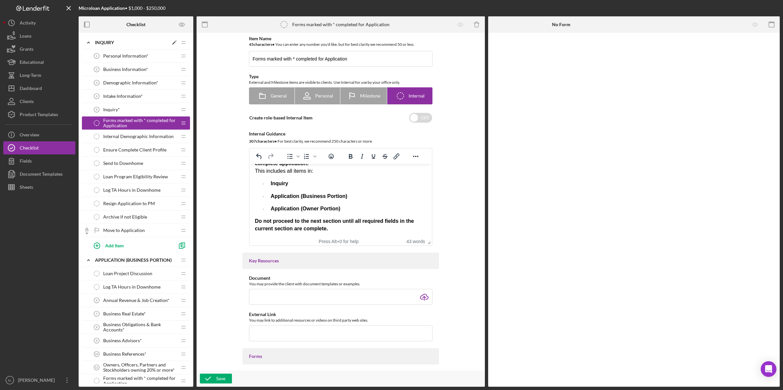
click at [90, 47] on icon "Icon/Expander" at bounding box center [88, 42] width 13 height 13
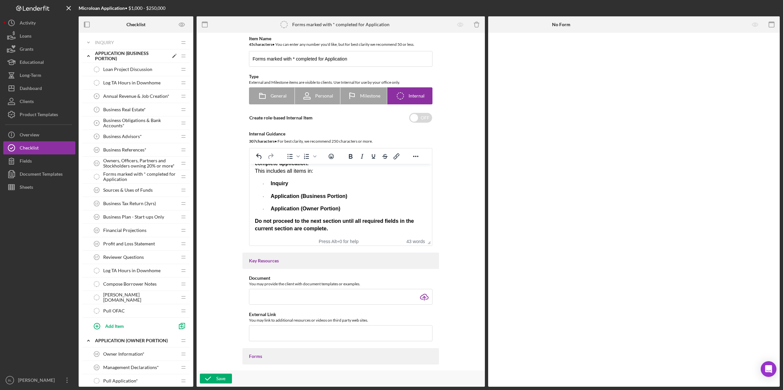
click at [86, 56] on icon "Icon/Expander" at bounding box center [88, 55] width 13 height 13
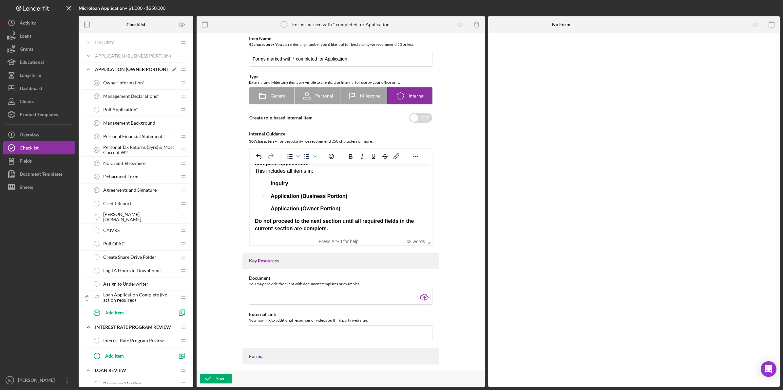
click at [88, 70] on icon "Icon/Expander" at bounding box center [88, 69] width 13 height 13
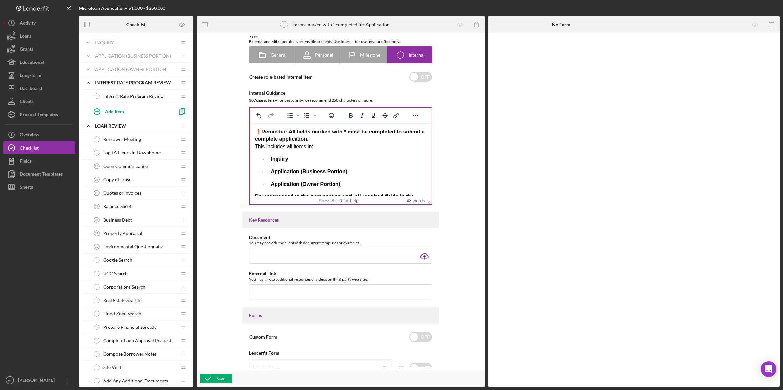
scroll to position [0, 0]
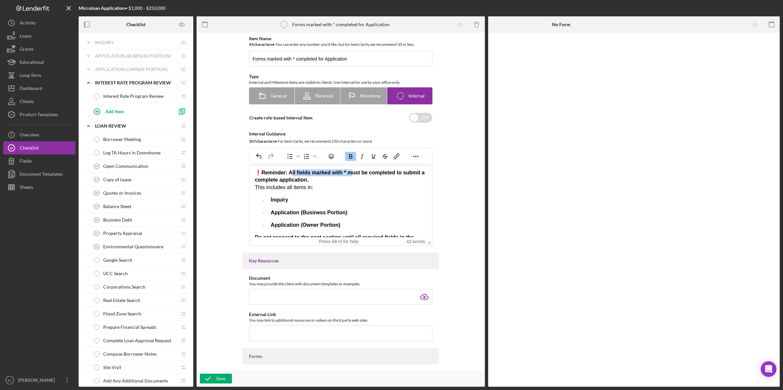
drag, startPoint x: 291, startPoint y: 173, endPoint x: 350, endPoint y: 171, distance: 58.3
click at [350, 171] on strong "❗ Reminder: All fields marked with * must be completed to submit a complete app…" at bounding box center [340, 176] width 170 height 13
click at [351, 190] on p "❗ Reminder: All fields marked with * must be completed to submit a complete app…" at bounding box center [341, 180] width 172 height 22
drag, startPoint x: 291, startPoint y: 171, endPoint x: 348, endPoint y: 174, distance: 56.4
click at [348, 174] on strong "❗ Reminder: All fields marked with * must be completed to submit a complete app…" at bounding box center [340, 176] width 170 height 13
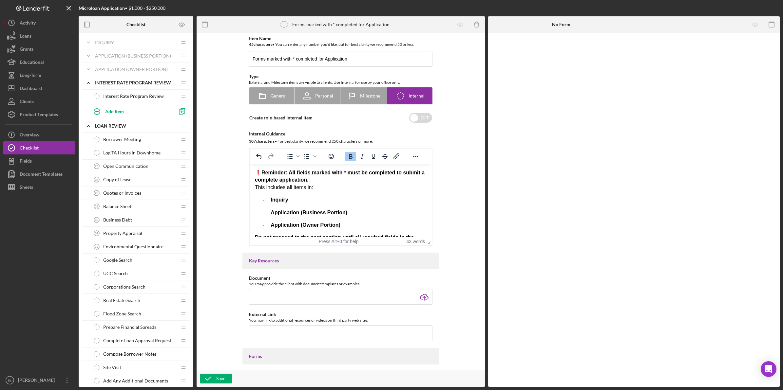
click at [345, 193] on div "❗ Reminder: All fields marked with * must be completed to submit a complete app…" at bounding box center [341, 209] width 172 height 80
drag, startPoint x: 311, startPoint y: 172, endPoint x: 356, endPoint y: 179, distance: 45.8
click at [351, 173] on strong "❗ Reminder: All fields marked with * must be completed to submit a complete app…" at bounding box center [340, 176] width 170 height 13
click at [362, 188] on p "❗ Reminder: All fields must be completed to submit a complete application. This…" at bounding box center [341, 180] width 172 height 22
click at [256, 188] on p "❗ Reminder: All fields must be completed to submit a complete application. This…" at bounding box center [341, 180] width 172 height 22
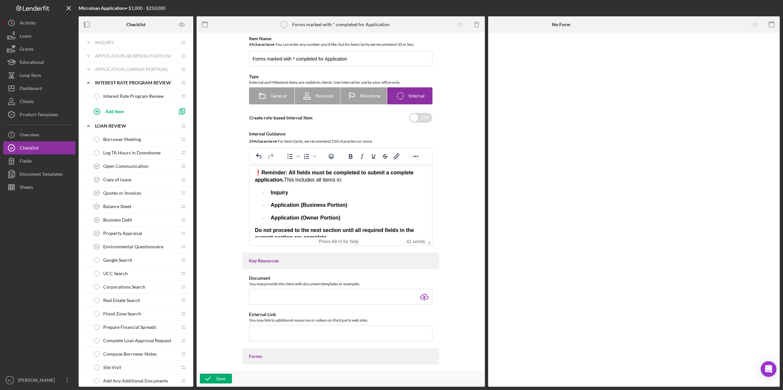
click at [356, 179] on p "❗ Reminder: All fields must be completed to submit a complete application. This…" at bounding box center [341, 176] width 172 height 15
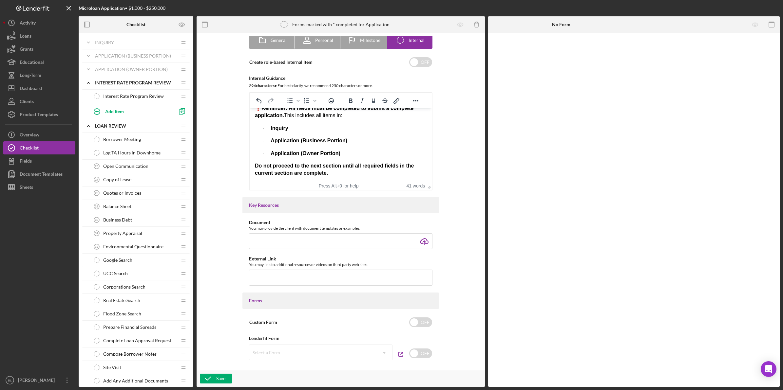
scroll to position [82, 0]
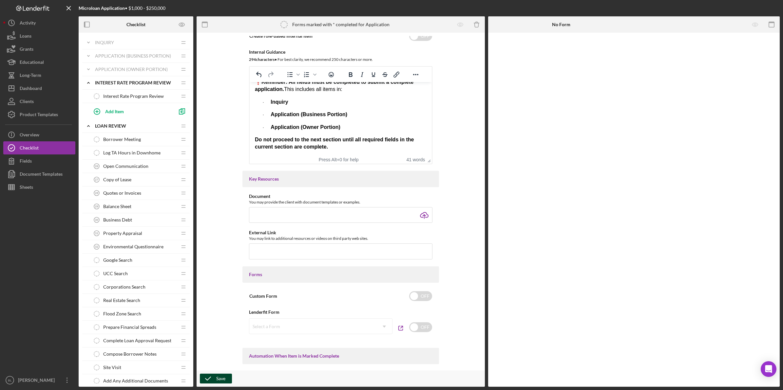
click at [212, 380] on icon "button" at bounding box center [208, 379] width 16 height 16
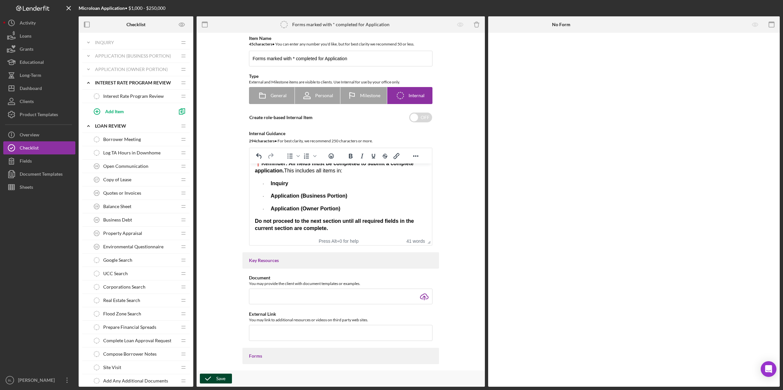
scroll to position [0, 0]
click at [92, 126] on icon "Icon/Expander" at bounding box center [88, 126] width 13 height 13
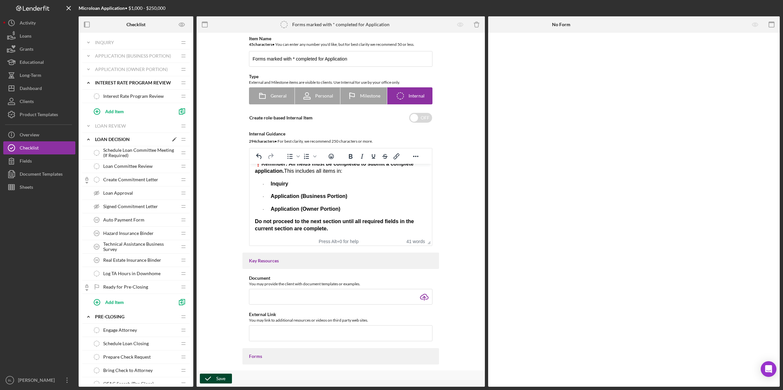
click at [89, 140] on icon "Icon/Expander" at bounding box center [88, 139] width 13 height 13
click at [98, 164] on div "Icon/Expander PRE-CLOSING Icon/Edit Icon/Drag Engage Attorney Engage Attorney I…" at bounding box center [136, 221] width 108 height 151
drag, startPoint x: 88, startPoint y: 150, endPoint x: 88, endPoint y: 154, distance: 4.0
click at [87, 151] on icon "Icon/Expander" at bounding box center [88, 152] width 13 height 13
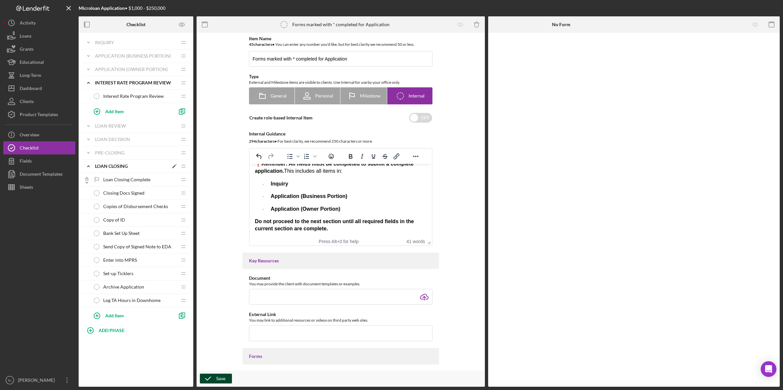
click at [89, 165] on icon "Icon/Expander" at bounding box center [88, 166] width 13 height 13
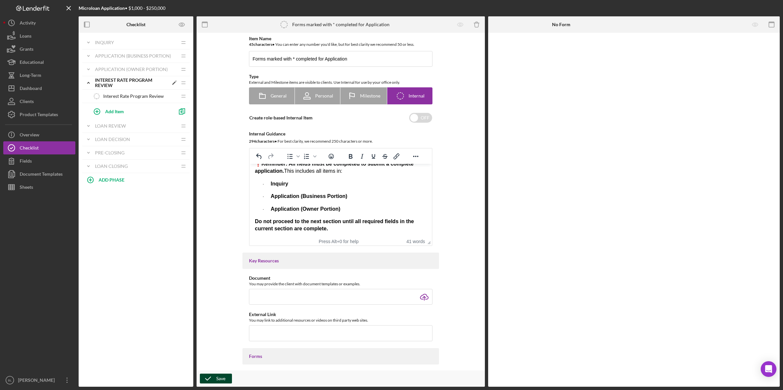
click at [87, 81] on icon "Icon/Expander" at bounding box center [88, 82] width 13 height 13
click at [91, 42] on icon "Icon/Expander" at bounding box center [88, 42] width 13 height 13
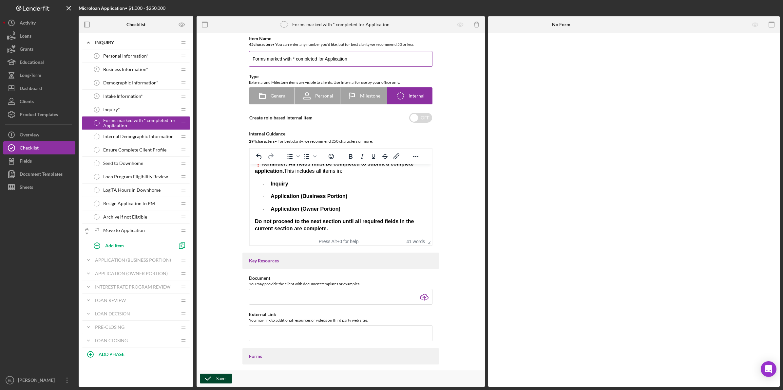
drag, startPoint x: 322, startPoint y: 58, endPoint x: 289, endPoint y: 58, distance: 33.1
click at [290, 58] on input "Forms marked with * completed for Application" at bounding box center [340, 59] width 183 height 16
click at [289, 58] on input "Forms marked with * completed for Application" at bounding box center [340, 59] width 183 height 16
drag, startPoint x: 256, startPoint y: 58, endPoint x: 293, endPoint y: 58, distance: 37.0
click at [293, 58] on input "Forms marked with * completed for Application" at bounding box center [340, 59] width 183 height 16
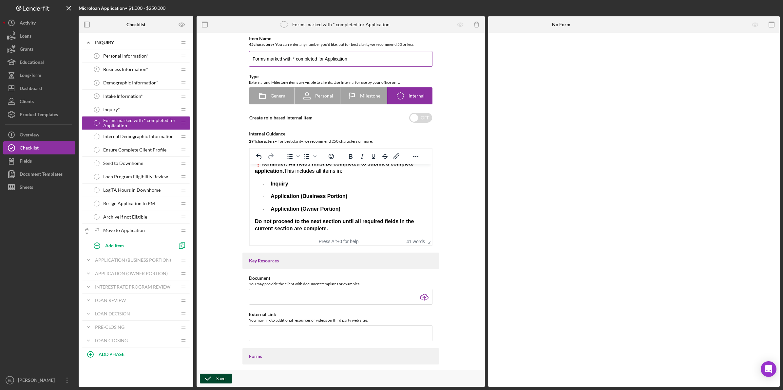
click at [294, 58] on input "Forms marked with * completed for Application" at bounding box center [340, 59] width 183 height 16
drag, startPoint x: 294, startPoint y: 58, endPoint x: 266, endPoint y: 57, distance: 28.2
click at [266, 57] on input "Forms marked with * completed for Application" at bounding box center [340, 59] width 183 height 16
click at [341, 60] on input "Forms must be completed for Application" at bounding box center [340, 59] width 183 height 16
type input "Forms must be completed for Application"
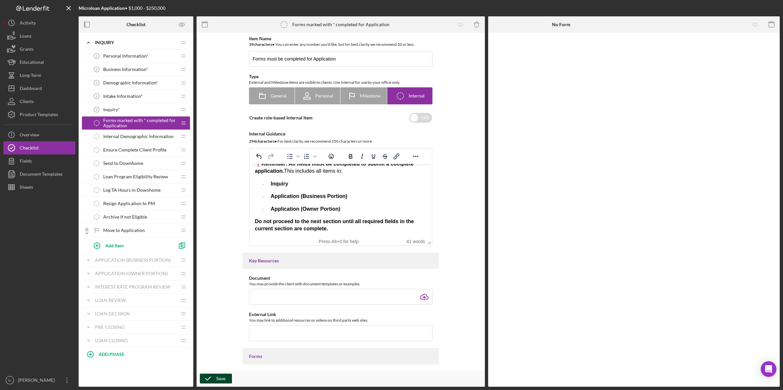
click at [205, 380] on icon "button" at bounding box center [208, 379] width 16 height 16
click at [135, 55] on span "Personal Information*" at bounding box center [125, 55] width 45 height 5
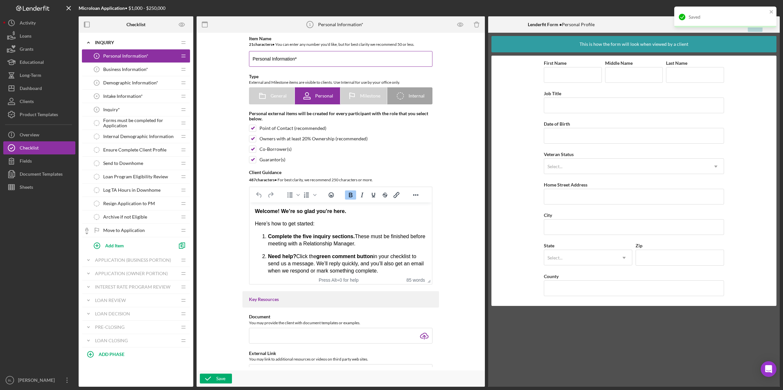
click at [324, 61] on input "Personal Information*" at bounding box center [340, 59] width 183 height 16
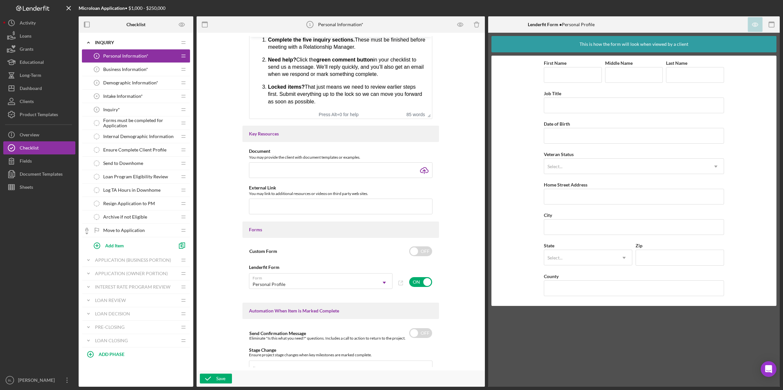
scroll to position [287, 0]
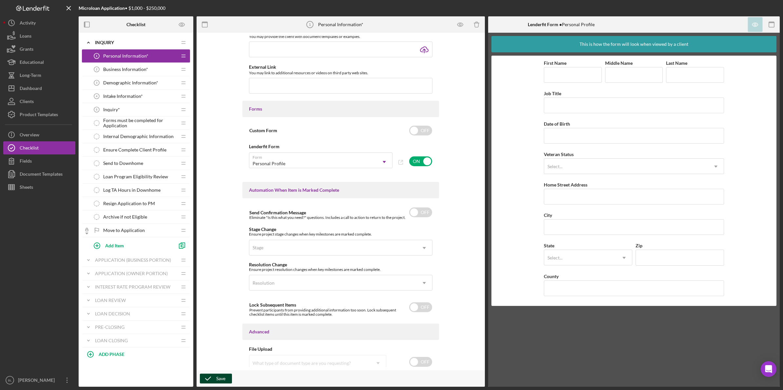
type input "Personal Information"
click at [216, 378] on div "Save" at bounding box center [220, 379] width 9 height 10
click at [136, 67] on span "Business Information*" at bounding box center [125, 69] width 45 height 5
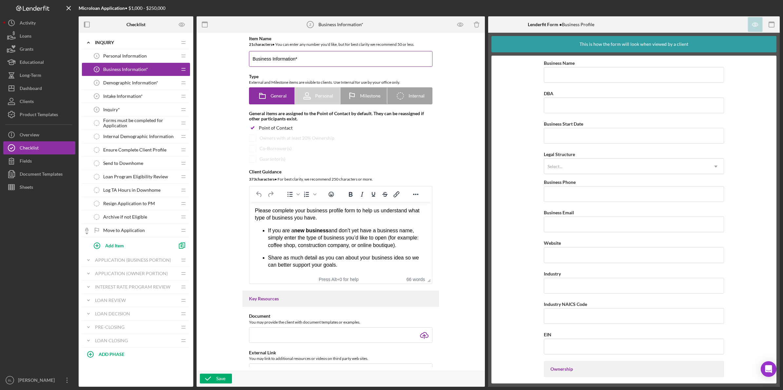
click at [314, 60] on input "Business Information*" at bounding box center [340, 59] width 183 height 16
type input "Business Information"
click at [223, 384] on div "Save" at bounding box center [340, 379] width 288 height 16
drag, startPoint x: 213, startPoint y: 378, endPoint x: 216, endPoint y: 377, distance: 3.4
click at [214, 377] on icon "button" at bounding box center [208, 379] width 16 height 16
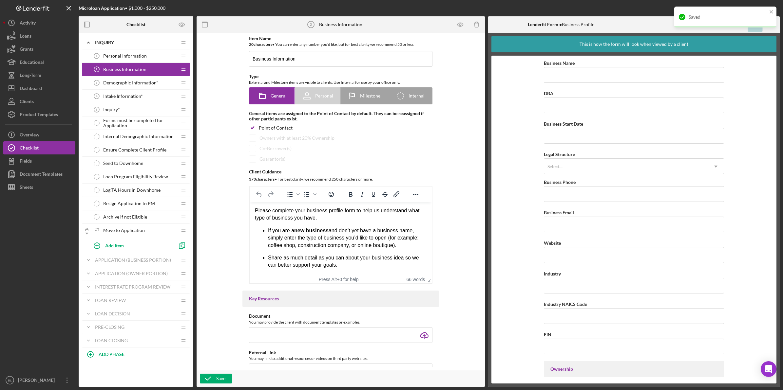
click at [142, 79] on div "Demographic Information* 3 Demographic Information*" at bounding box center [133, 82] width 87 height 13
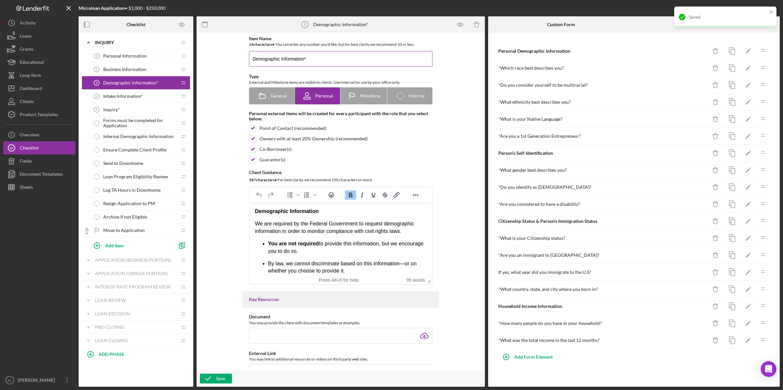
click at [324, 56] on input "Demographic Information*" at bounding box center [340, 59] width 183 height 16
type input "Demographic Information"
click at [213, 378] on icon "button" at bounding box center [208, 379] width 16 height 16
click at [145, 97] on div "Intake Information* 4 Intake Information*" at bounding box center [133, 96] width 87 height 13
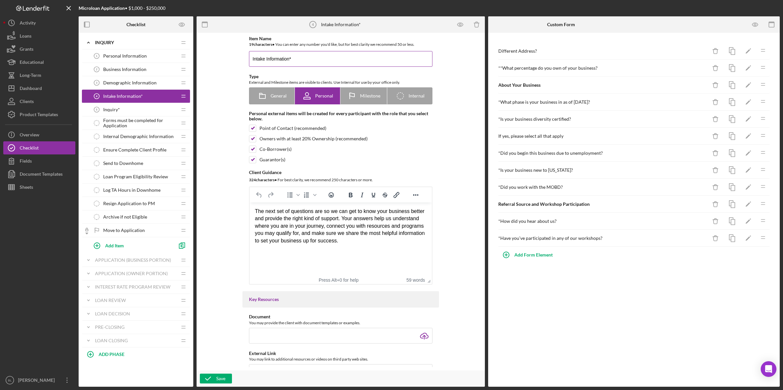
click at [316, 58] on input "Intake Information*" at bounding box center [340, 59] width 183 height 16
type input "Intake Information"
click at [210, 376] on icon "button" at bounding box center [208, 379] width 16 height 16
click at [107, 105] on div "Inquiry* 5 Inquiry*" at bounding box center [133, 109] width 87 height 13
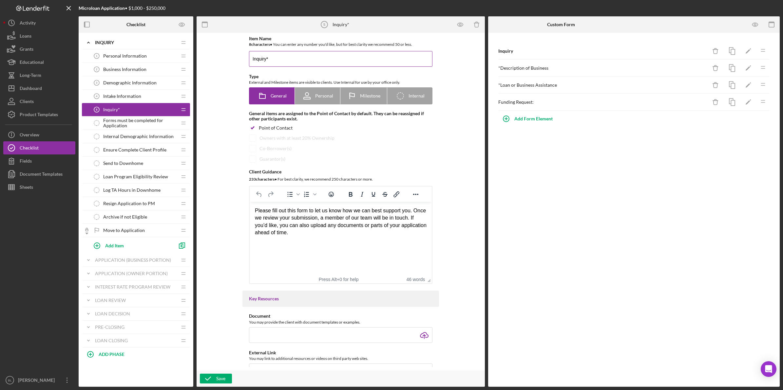
click at [327, 57] on input "Inquiry*" at bounding box center [340, 59] width 183 height 16
type input "Inquiry"
click at [214, 381] on icon "button" at bounding box center [208, 379] width 16 height 16
click at [226, 98] on div "Item Name 7 character s • You can enter any number you'd like, but for best cla…" at bounding box center [341, 201] width 282 height 331
click at [127, 51] on div "Personal Information 1 Personal Information" at bounding box center [133, 55] width 87 height 13
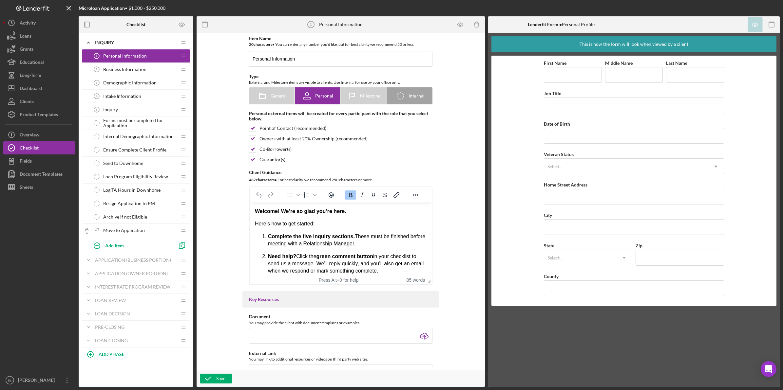
click at [126, 67] on span "Business Information" at bounding box center [124, 69] width 43 height 5
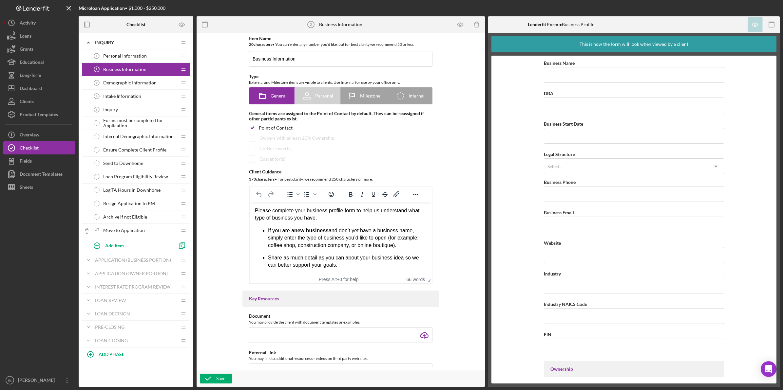
click at [126, 81] on span "Demographic Information" at bounding box center [129, 82] width 53 height 5
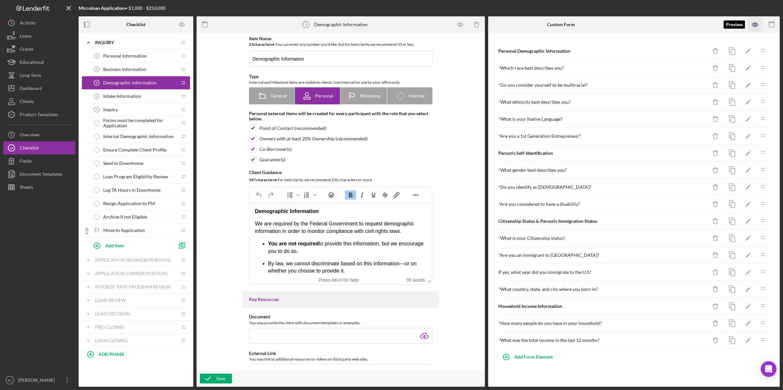
drag, startPoint x: 755, startPoint y: 23, endPoint x: 752, endPoint y: 27, distance: 4.2
click at [755, 24] on icon "button" at bounding box center [755, 24] width 15 height 15
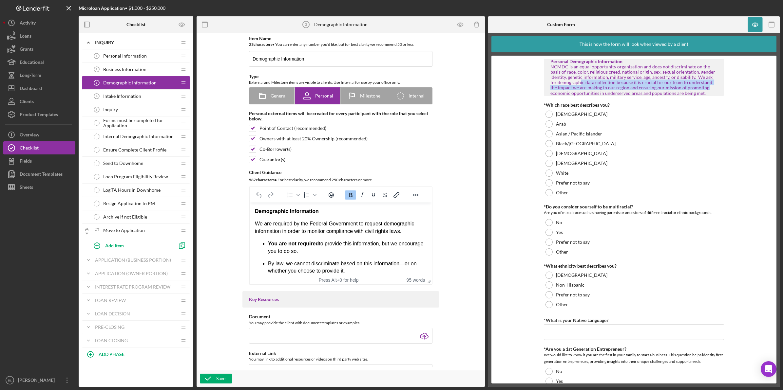
drag, startPoint x: 709, startPoint y: 89, endPoint x: 571, endPoint y: 83, distance: 138.0
click at [571, 83] on div "NCMDC is an equal opportunity organization and does not discriminate on the bas…" at bounding box center [633, 80] width 167 height 32
drag, startPoint x: 571, startPoint y: 83, endPoint x: 562, endPoint y: 78, distance: 10.4
click at [562, 78] on div "NCMDC is an equal opportunity organization and does not discriminate on the bas…" at bounding box center [633, 80] width 167 height 32
drag, startPoint x: 562, startPoint y: 78, endPoint x: 708, endPoint y: 94, distance: 146.2
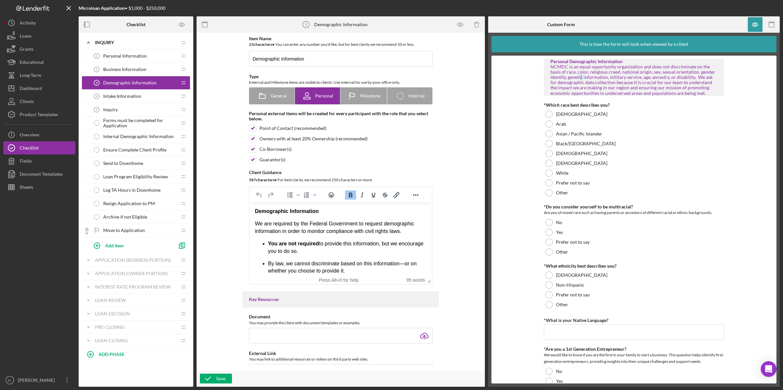
click at [708, 94] on div "NCMDC is an equal opportunity organization and does not discriminate on the bas…" at bounding box center [633, 80] width 167 height 32
copy div "NCMDC is an equal opportunity organization and does not discriminate on the bas…"
click at [725, 125] on form "Personal Demographic Information NCMDC is an equal opportunity organization and…" at bounding box center [633, 220] width 285 height 328
click at [141, 98] on div "Intake Information 4 Intake Information" at bounding box center [133, 96] width 87 height 13
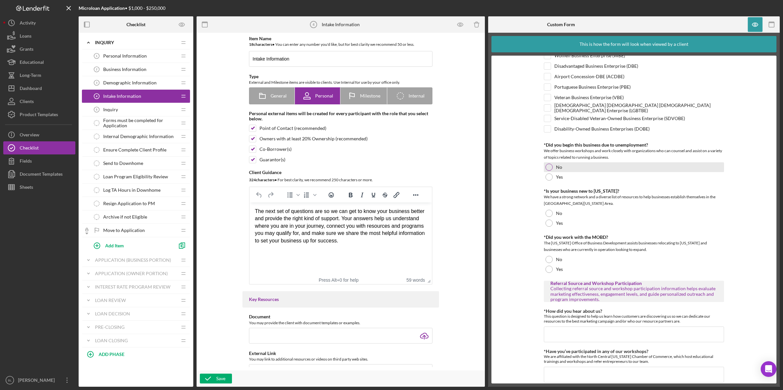
scroll to position [283, 0]
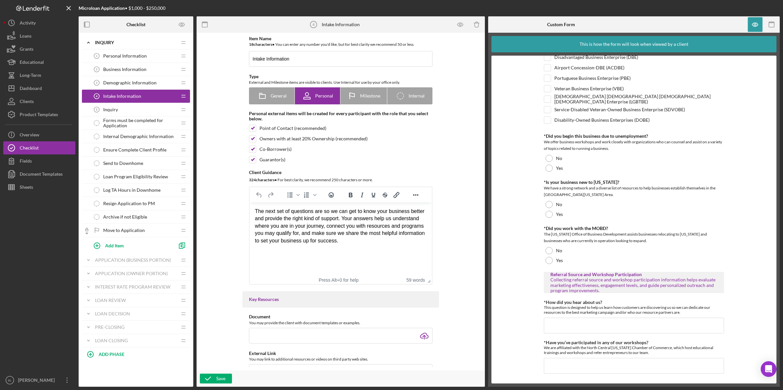
click at [131, 110] on div "Inquiry 5 Inquiry" at bounding box center [133, 109] width 87 height 13
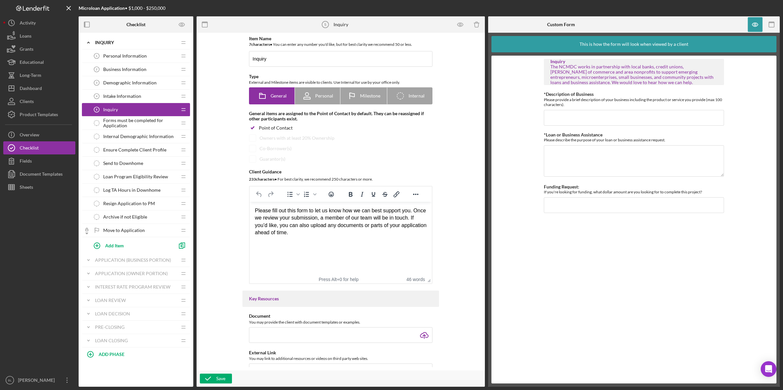
click at [137, 122] on span "Forms must be completed for Application" at bounding box center [140, 123] width 74 height 10
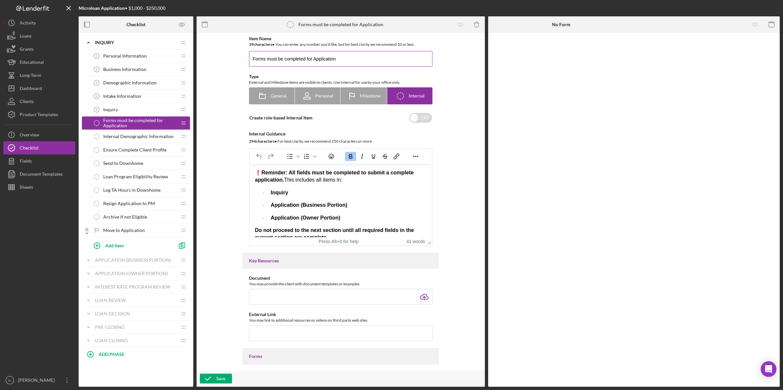
click at [251, 59] on input "Forms must be completed for Application" at bounding box center [340, 59] width 183 height 16
drag, startPoint x: 300, startPoint y: 60, endPoint x: 287, endPoint y: 60, distance: 12.4
click at [287, 60] on input "Ensure ALL Forms must be completed for Application" at bounding box center [340, 59] width 183 height 16
click at [307, 56] on input "Ensure ALL Forms are completed for Application" at bounding box center [340, 59] width 183 height 16
type input "Ensure ALL Forms are Completed for Application"
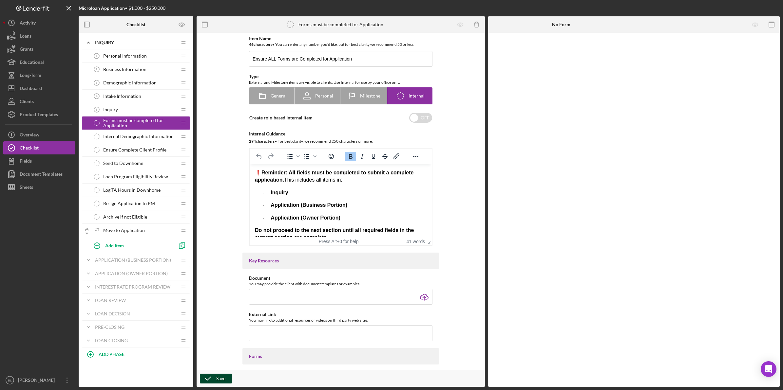
click at [205, 377] on icon "button" at bounding box center [208, 379] width 16 height 16
drag, startPoint x: 448, startPoint y: 197, endPoint x: 446, endPoint y: 182, distance: 15.2
click at [450, 196] on div "Item Name 46 character s • You can enter any number you'd like, but for best cl…" at bounding box center [341, 201] width 282 height 331
click at [139, 138] on span "Internal Demographic Information" at bounding box center [138, 136] width 70 height 5
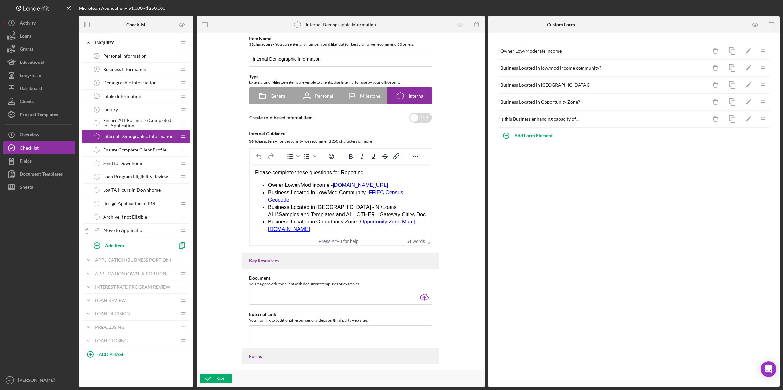
click at [131, 121] on span "Ensure ALL Forms are Completed for Application" at bounding box center [140, 123] width 74 height 10
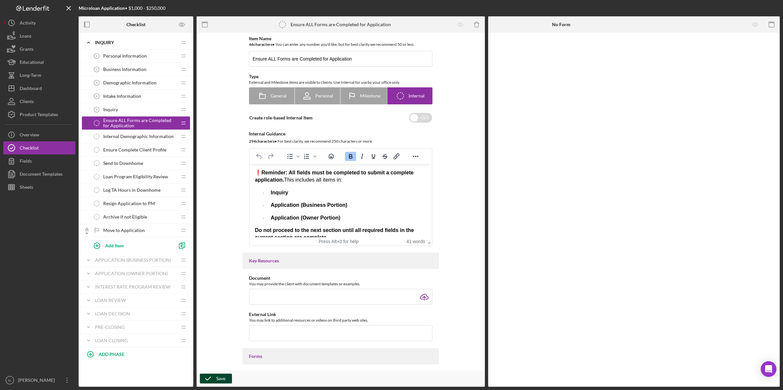
click at [213, 380] on icon "button" at bounding box center [208, 379] width 16 height 16
click at [123, 133] on div "Internal Demographic Information Internal Demographic Information" at bounding box center [133, 136] width 87 height 13
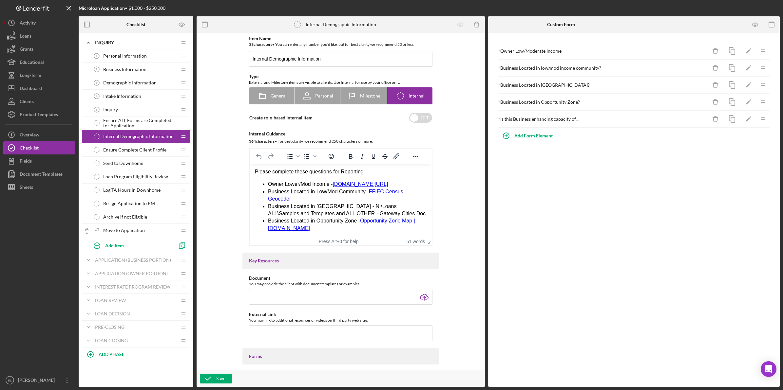
scroll to position [41, 0]
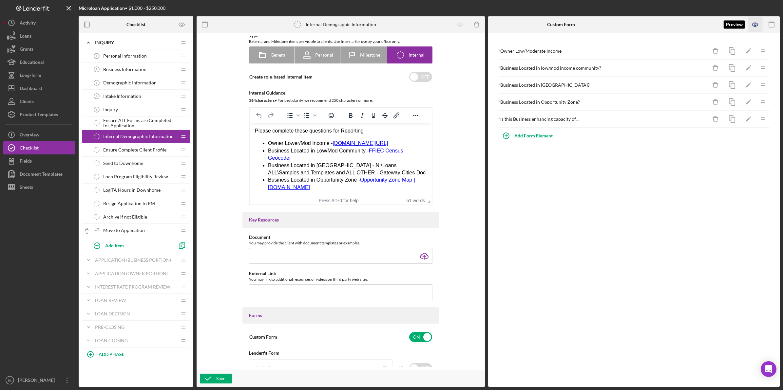
click at [750, 23] on icon "button" at bounding box center [755, 24] width 15 height 15
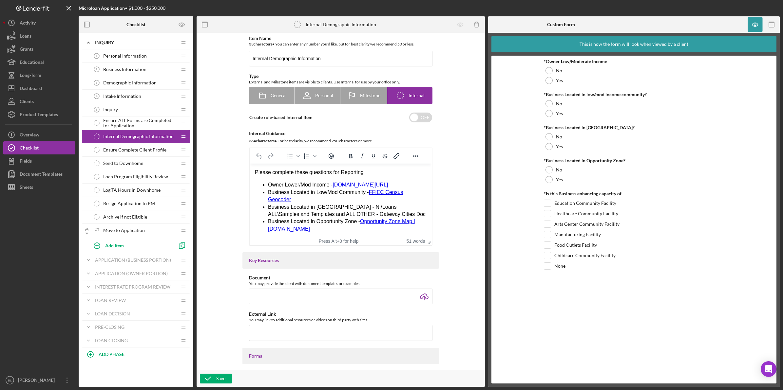
scroll to position [0, 0]
click at [135, 151] on span "Ensure Complete Client Profile" at bounding box center [134, 149] width 63 height 5
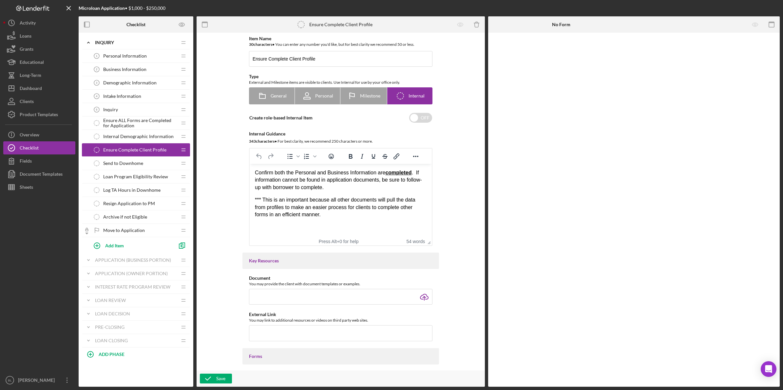
click at [138, 134] on span "Internal Demographic Information" at bounding box center [138, 136] width 70 height 5
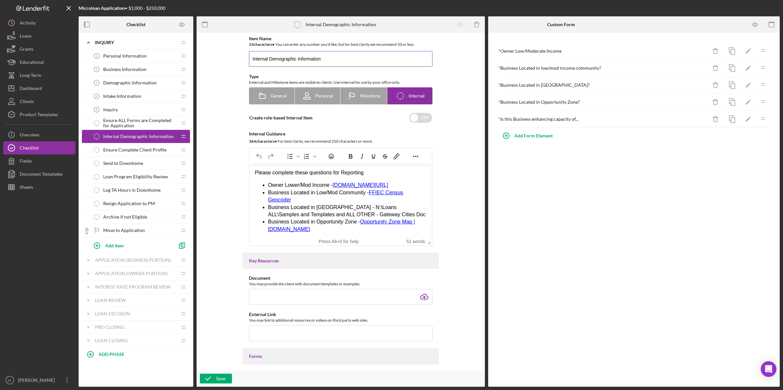
click at [252, 57] on input "Internal Demographic Information" at bounding box center [340, 59] width 183 height 16
type input "Complete Internal Demographic Information"
click at [212, 376] on icon "button" at bounding box center [208, 379] width 16 height 16
click at [136, 123] on span "Ensure ALL Forms are Completed for Application" at bounding box center [140, 123] width 74 height 10
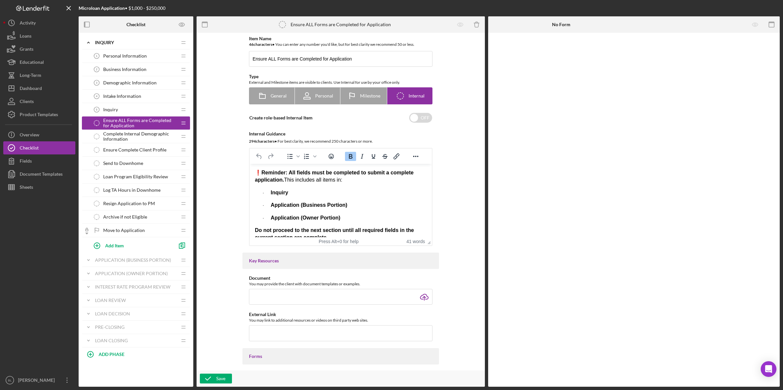
click at [139, 135] on span "Complete Internal Demographic Information" at bounding box center [140, 136] width 74 height 10
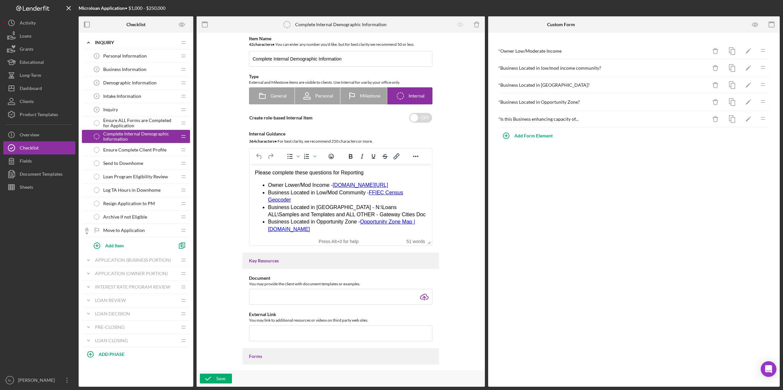
click at [124, 150] on span "Ensure Complete Client Profile" at bounding box center [134, 149] width 63 height 5
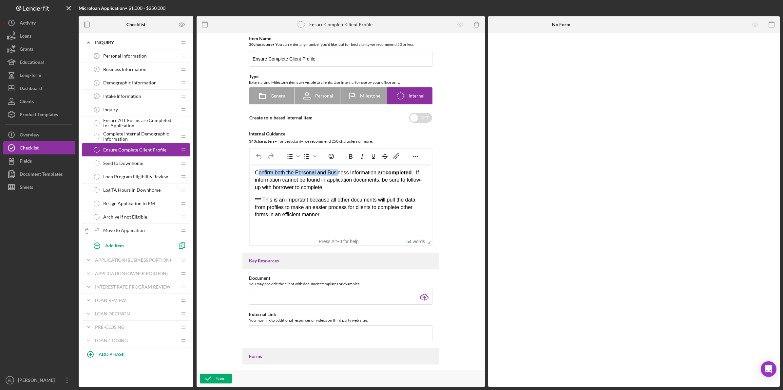
drag, startPoint x: 257, startPoint y: 171, endPoint x: 337, endPoint y: 174, distance: 79.9
click at [337, 174] on p "Confirm both the Personal and Business Information are completed . If informati…" at bounding box center [341, 180] width 172 height 22
click at [337, 189] on p "Confirm both the Personal and Business Information are completed . If informati…" at bounding box center [341, 180] width 172 height 22
click at [330, 186] on p "Confirm both the Personal and Business Information are completed . If informati…" at bounding box center [341, 180] width 172 height 22
drag, startPoint x: 266, startPoint y: 176, endPoint x: 317, endPoint y: 179, distance: 50.6
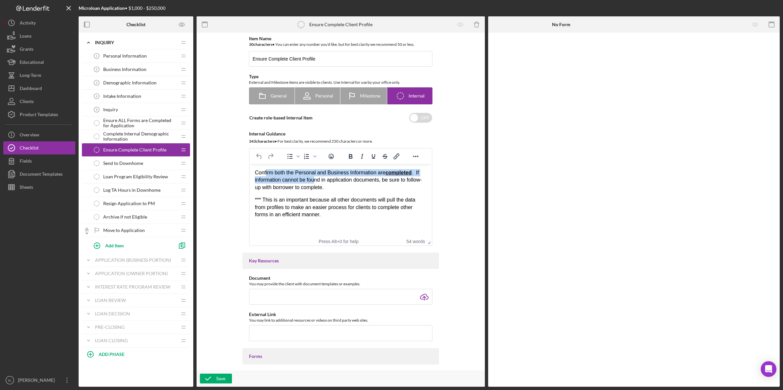
click at [317, 179] on p "Confirm both the Personal and Business Information are completed . If informati…" at bounding box center [341, 180] width 172 height 22
click at [350, 184] on p "Confirm both the Personal and Business Information are completed . If informati…" at bounding box center [341, 180] width 172 height 22
drag, startPoint x: 261, startPoint y: 174, endPoint x: 415, endPoint y: 171, distance: 153.9
click at [415, 171] on p "Confirm both the Personal and Business Information are completed . If informati…" at bounding box center [341, 180] width 172 height 22
click at [404, 185] on p "Confirm both the Personal and Business Information are completed . If informati…" at bounding box center [341, 180] width 172 height 22
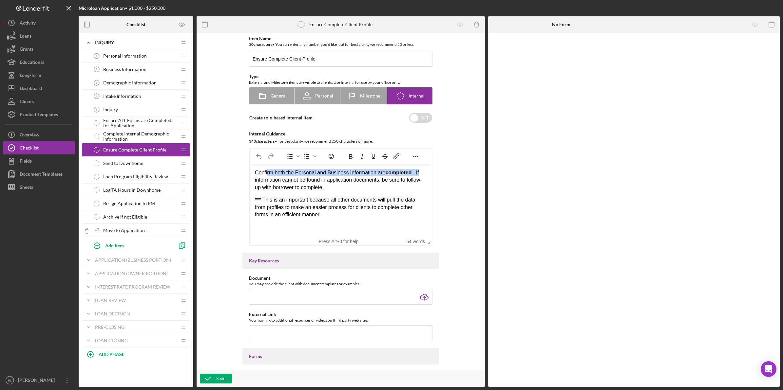
drag, startPoint x: 267, startPoint y: 175, endPoint x: 431, endPoint y: 181, distance: 164.2
click at [432, 178] on html "Confirm both the Personal and Business Information are completed . If informati…" at bounding box center [341, 194] width 182 height 60
click at [367, 192] on div "Confirm both the Personal and Business Information are completed . If informati…" at bounding box center [341, 193] width 172 height 49
drag, startPoint x: 261, startPoint y: 178, endPoint x: 342, endPoint y: 186, distance: 80.6
click at [342, 186] on p "Confirm both the Personal and Business Information are completed . If informati…" at bounding box center [341, 180] width 172 height 22
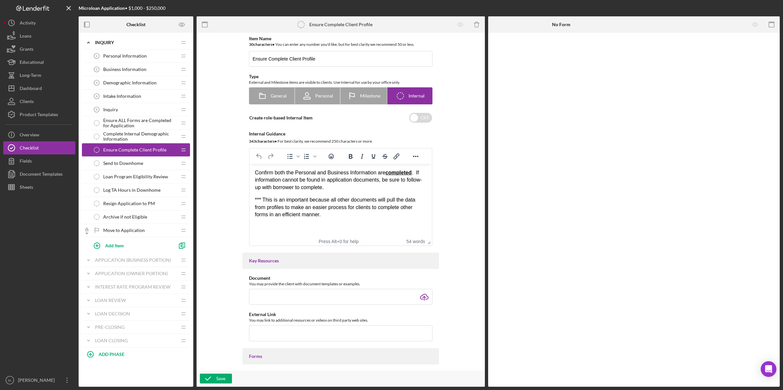
click at [342, 193] on div "Confirm both the Personal and Business Information are completed . If informati…" at bounding box center [341, 193] width 172 height 49
drag, startPoint x: 278, startPoint y: 206, endPoint x: 351, endPoint y: 202, distance: 73.4
click at [351, 202] on p "*** This is an important because all other documents will pull the data from pr…" at bounding box center [341, 207] width 172 height 22
click at [353, 210] on p "*** This is an important because all other documents will pull the data from pr…" at bounding box center [341, 207] width 172 height 22
drag, startPoint x: 267, startPoint y: 200, endPoint x: 371, endPoint y: 205, distance: 104.0
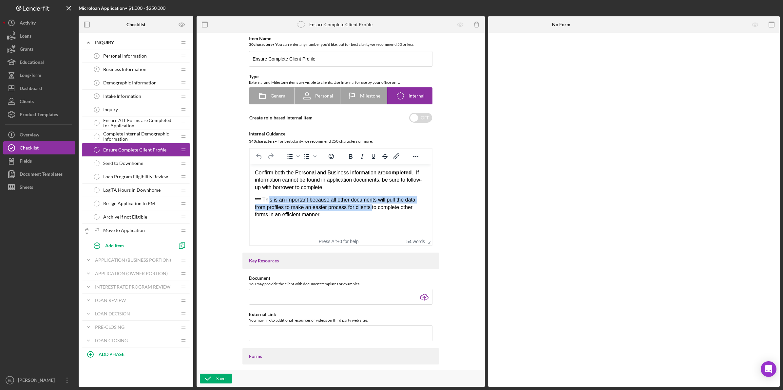
click at [371, 205] on p "*** This is an important because all other documents will pull the data from pr…" at bounding box center [341, 207] width 172 height 22
click at [341, 219] on html "Confirm both the Personal and Business Information are completed . If informati…" at bounding box center [341, 194] width 182 height 60
click at [117, 121] on span "Ensure ALL Forms are Completed for Application" at bounding box center [140, 123] width 74 height 10
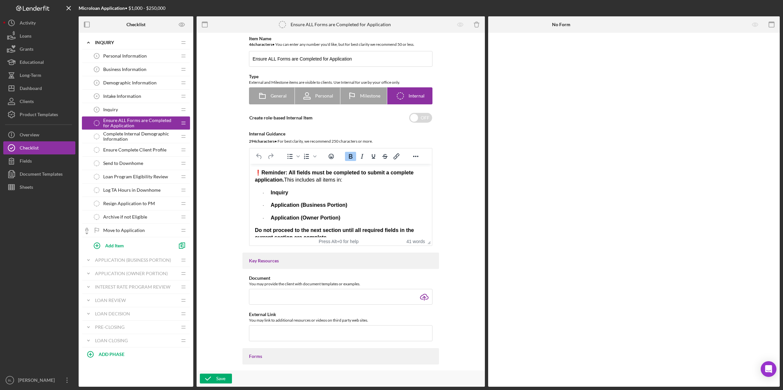
click at [120, 152] on span "Ensure Complete Client Profile" at bounding box center [134, 149] width 63 height 5
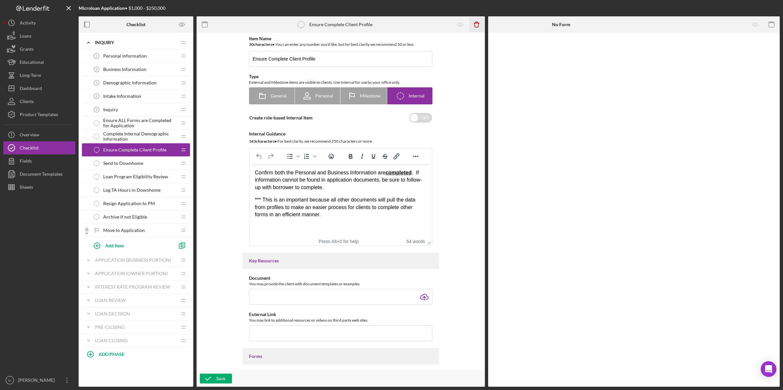
click at [476, 25] on icon "Icon/Delete" at bounding box center [476, 24] width 15 height 15
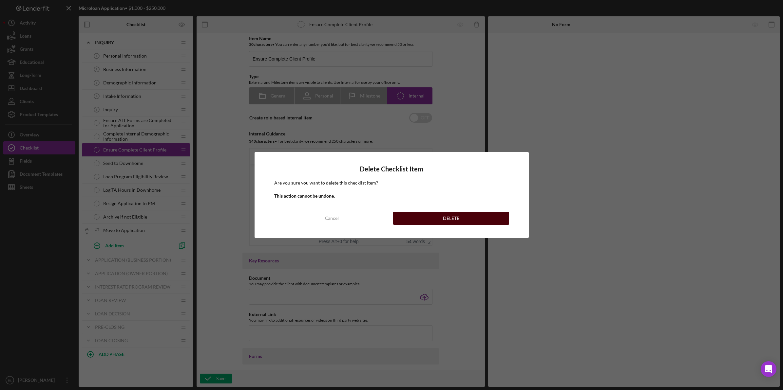
drag, startPoint x: 429, startPoint y: 216, endPoint x: 421, endPoint y: 213, distance: 8.6
click at [429, 215] on button "DELETE" at bounding box center [451, 218] width 116 height 13
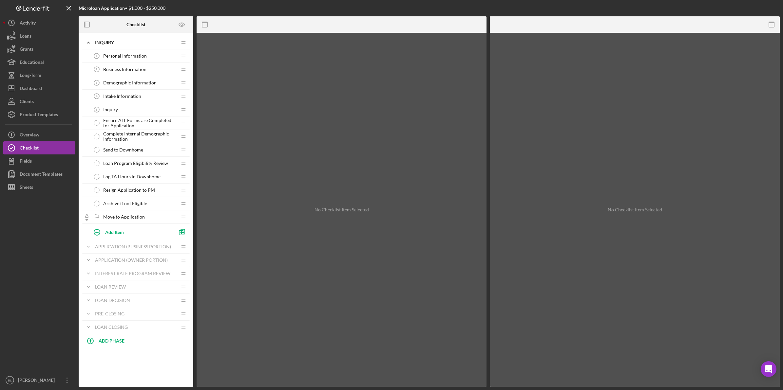
click at [134, 124] on span "Ensure ALL Forms are Completed for Application" at bounding box center [140, 123] width 74 height 10
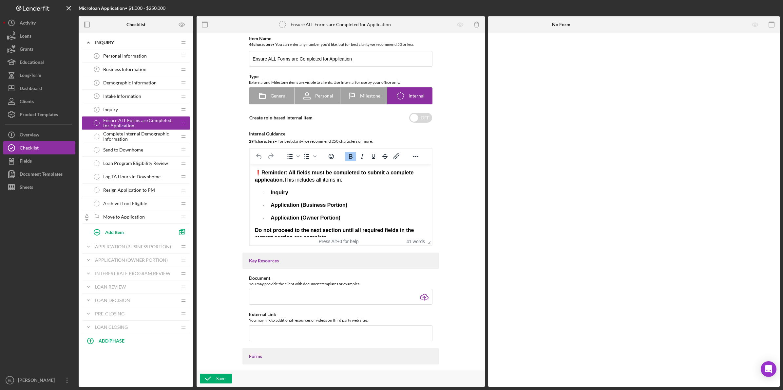
click at [132, 138] on span "Complete Internal Demographic Information" at bounding box center [140, 136] width 74 height 10
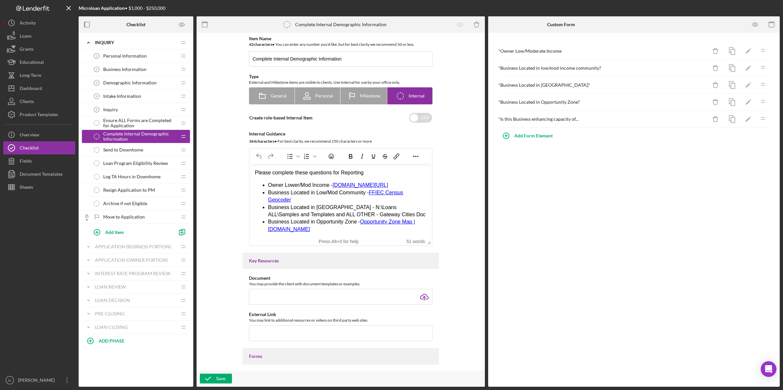
click at [133, 151] on span "Send to Downhome" at bounding box center [123, 149] width 40 height 5
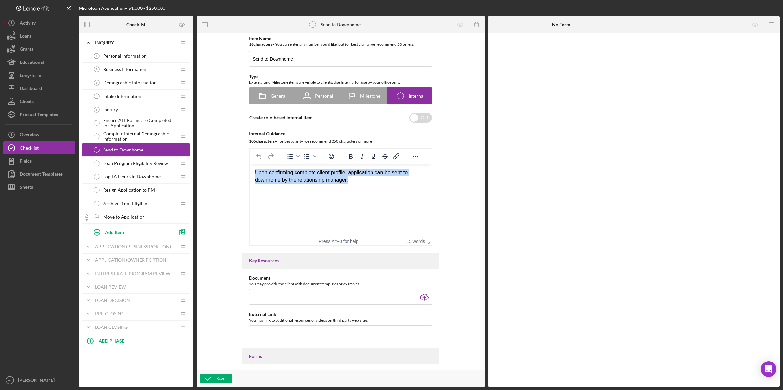
drag, startPoint x: 365, startPoint y: 180, endPoint x: 493, endPoint y: 338, distance: 203.5
click at [250, 173] on html "Upon confirming complete client profile, application can be sent to downhome by…" at bounding box center [341, 176] width 182 height 25
drag, startPoint x: 314, startPoint y: 58, endPoint x: 246, endPoint y: 61, distance: 68.2
click at [246, 61] on div "Item Name 16 character s • You can enter any number you'd like, but for best cl…" at bounding box center [340, 141] width 196 height 210
click at [339, 61] on input "Send to Downhome" at bounding box center [340, 59] width 183 height 16
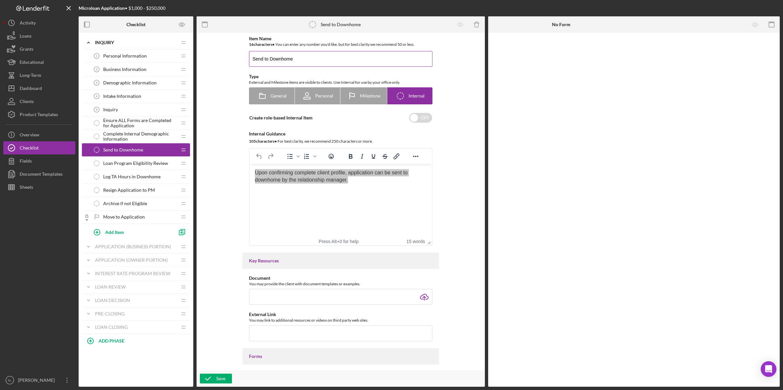
click at [264, 59] on input "Send to Downhome" at bounding box center [340, 59] width 183 height 16
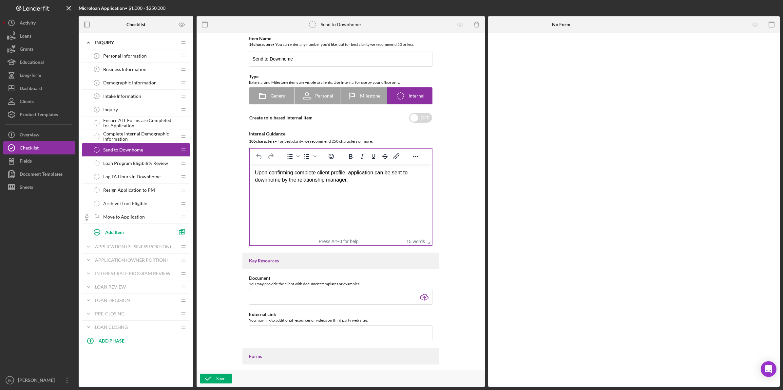
click at [351, 189] on html "Upon confirming complete client profile, application can be sent to downhome by…" at bounding box center [341, 176] width 182 height 25
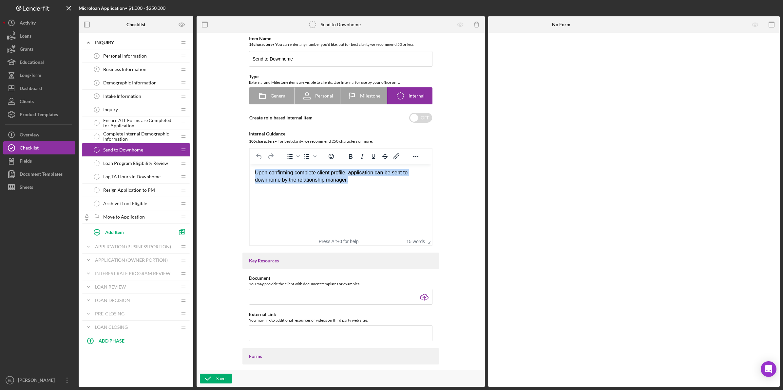
drag, startPoint x: 355, startPoint y: 179, endPoint x: 497, endPoint y: 332, distance: 208.5
click at [250, 165] on html "Upon confirming complete client profile, application can be sent to downhome by…" at bounding box center [341, 176] width 182 height 25
copy div "Upon confirming complete client profile, application can be sent to downhome by…"
click at [357, 189] on html "Upon confirming complete client profile, application can be sent to downhome by…" at bounding box center [341, 176] width 182 height 25
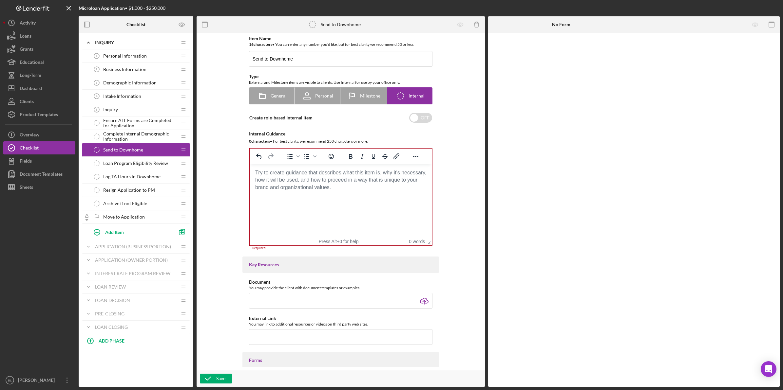
paste body "Rich Text Area. Press ALT-0 for help."
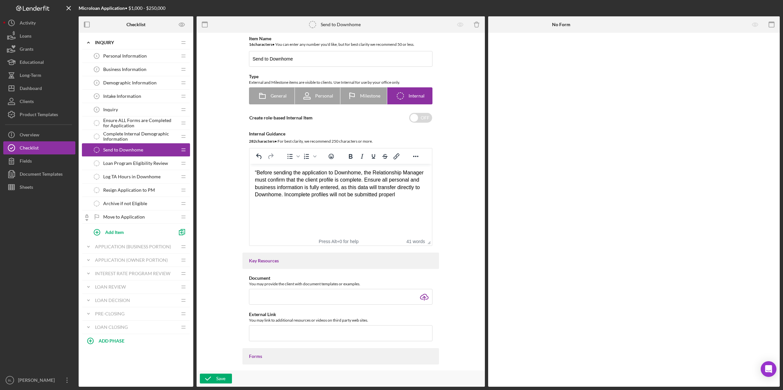
drag, startPoint x: 256, startPoint y: 173, endPoint x: 280, endPoint y: 201, distance: 37.0
click at [257, 173] on div "“Before sending the application to Downhome, the Relationship Manager must conf…" at bounding box center [341, 183] width 172 height 29
click at [409, 192] on div "Before sending the application to Downhome, the Relationship Manager must confi…" at bounding box center [341, 183] width 172 height 29
drag, startPoint x: 346, startPoint y: 200, endPoint x: 497, endPoint y: 334, distance: 202.0
click at [250, 170] on html "Before sending the application to Downhome, the Relationship Manager must confi…" at bounding box center [341, 187] width 182 height 47
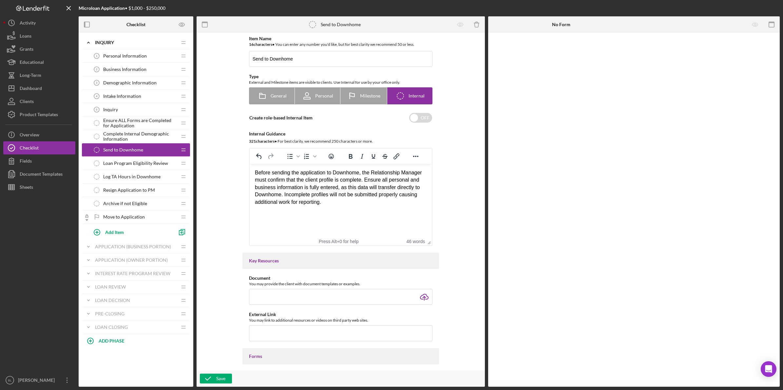
copy div "Before sending the application to Downhome, the Relationship Manager must confi…"
drag, startPoint x: 345, startPoint y: 205, endPoint x: 341, endPoint y: 209, distance: 4.9
click at [344, 205] on div "Before sending the application to Downhome, the Relationship Manager must confi…" at bounding box center [341, 187] width 172 height 37
click at [341, 204] on div "Before sending the application to Downhome, the Relationship Manager must confi…" at bounding box center [341, 187] width 172 height 37
drag, startPoint x: 336, startPoint y: 209, endPoint x: 335, endPoint y: 214, distance: 5.3
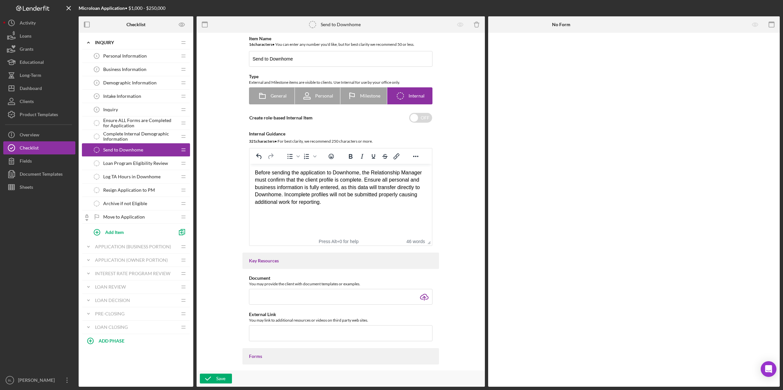
click at [336, 211] on html "Before sending the application to Downhome, the Relationship Manager must confi…" at bounding box center [341, 187] width 182 height 47
drag, startPoint x: 338, startPoint y: 199, endPoint x: 250, endPoint y: 168, distance: 93.9
click at [250, 168] on html "Before sending the application to Downhome, the Relationship Manager must confi…" at bounding box center [341, 187] width 182 height 47
click at [259, 173] on div "“Before submitting the application to Downhome, the Relationship Manager must v…" at bounding box center [341, 187] width 172 height 37
click at [330, 210] on html "Before submitting the application to Downhome, the Relationship Manager must ve…" at bounding box center [341, 187] width 182 height 47
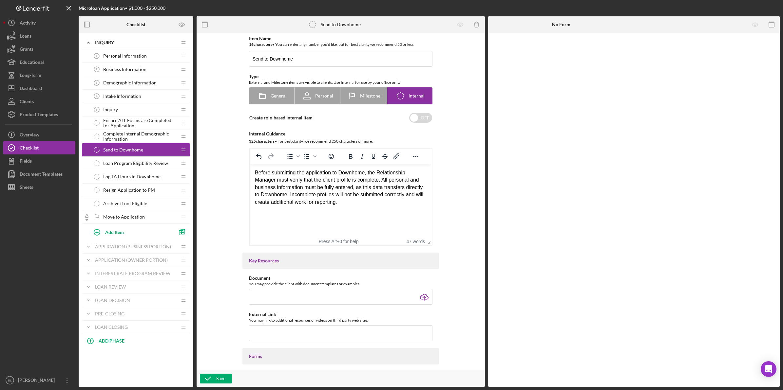
click at [273, 180] on div "Before submitting the application to Downhome, the Relationship Manager must ve…" at bounding box center [341, 187] width 172 height 37
drag, startPoint x: 276, startPoint y: 180, endPoint x: 371, endPoint y: 175, distance: 94.5
click at [371, 175] on div "Before submitting the application to Downhome, the Relationship Manager must ve…" at bounding box center [341, 187] width 172 height 37
click at [342, 195] on div "Before submitting the application to Downhome, please verify that the client pr…" at bounding box center [341, 187] width 172 height 37
drag, startPoint x: 314, startPoint y: 180, endPoint x: 411, endPoint y: 179, distance: 96.6
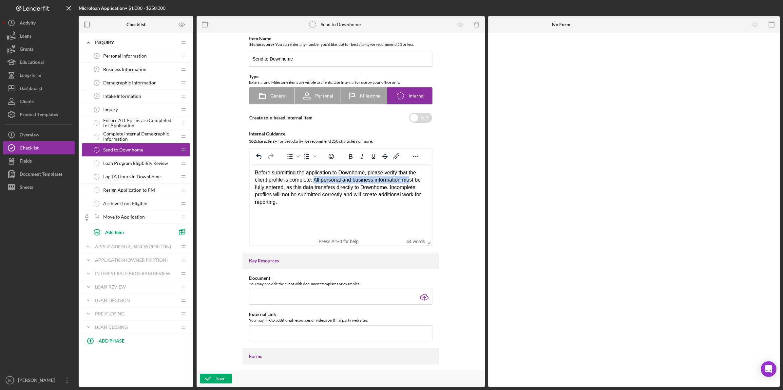
click at [411, 179] on div "Before submitting the application to Downhome, please verify that the client pr…" at bounding box center [341, 187] width 172 height 37
click at [399, 211] on html "Before submitting the application to Downhome, please verify that the client pr…" at bounding box center [341, 187] width 182 height 47
click at [212, 377] on icon "button" at bounding box center [208, 379] width 16 height 16
click at [161, 166] on span "Loan Program Eligibility Review" at bounding box center [135, 163] width 65 height 5
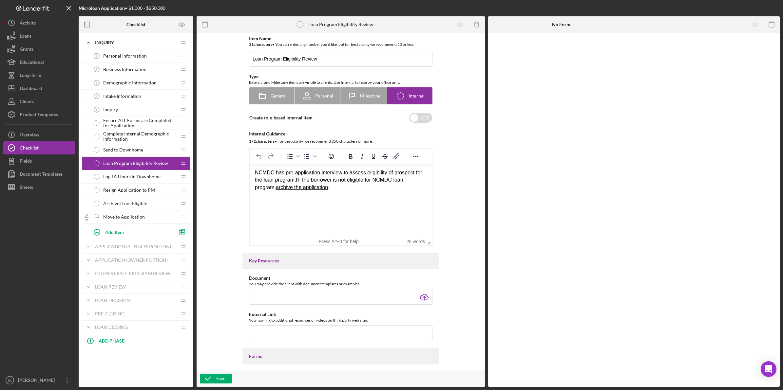
click at [154, 176] on span "Log TA Hours in Downhome" at bounding box center [131, 176] width 57 height 5
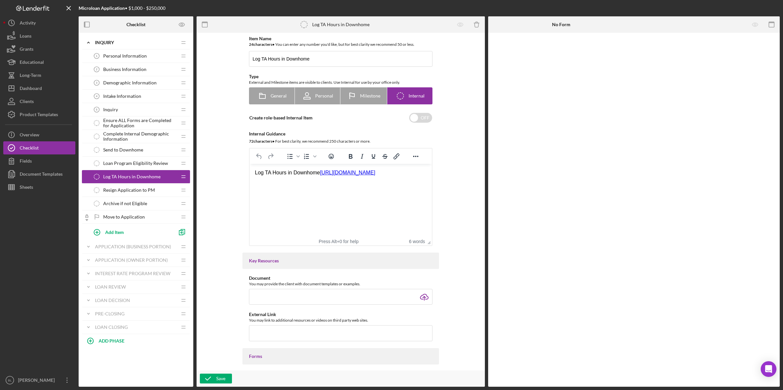
click at [152, 191] on span "Resign Application to PM" at bounding box center [129, 190] width 52 height 5
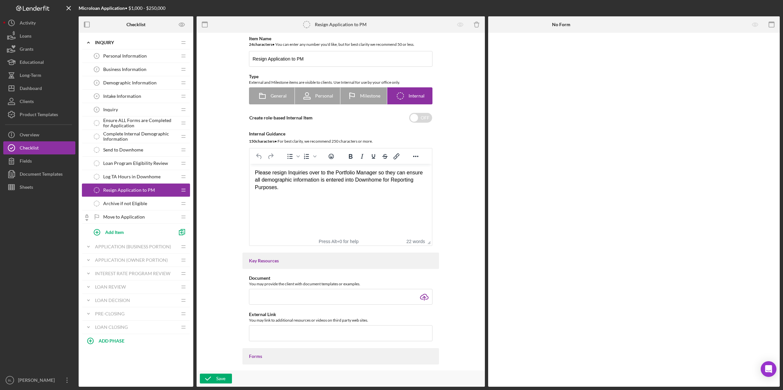
click at [153, 205] on div "Archive if not Eligible Archive if not Eligible" at bounding box center [133, 203] width 87 height 13
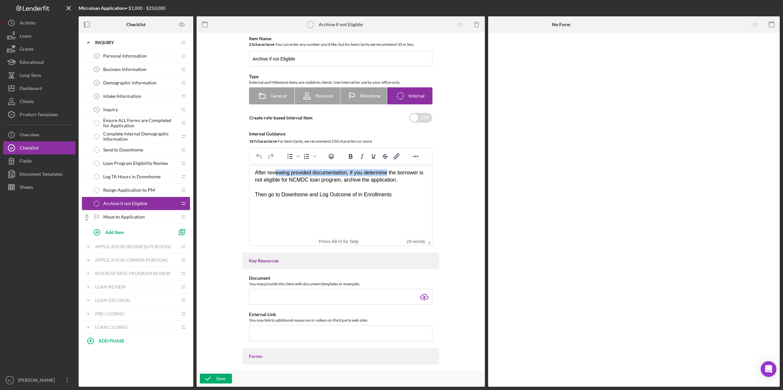
drag, startPoint x: 276, startPoint y: 176, endPoint x: 389, endPoint y: 175, distance: 113.3
click at [389, 175] on div "After reviewing provided documentation, if you determine the borrower is not el…" at bounding box center [341, 176] width 172 height 15
click at [393, 184] on div "Rich Text Area. Press ALT-0 for help." at bounding box center [341, 187] width 172 height 7
drag, startPoint x: 293, startPoint y: 180, endPoint x: 391, endPoint y: 180, distance: 97.9
click at [391, 180] on div "After reviewing provided documentation, if you determine the borrower is not el…" at bounding box center [341, 176] width 172 height 15
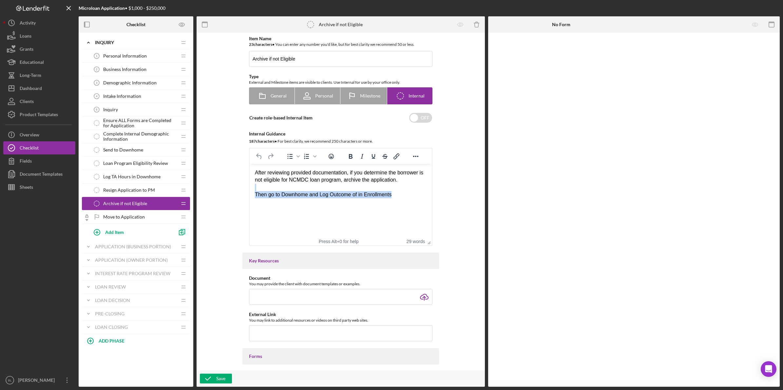
click at [401, 191] on div "After reviewing provided documentation, if you determine the borrower is not el…" at bounding box center [341, 183] width 172 height 29
click at [320, 202] on html "After reviewing provided documentation, if you determine the borrower is not el…" at bounding box center [341, 184] width 182 height 40
drag, startPoint x: 393, startPoint y: 195, endPoint x: 492, endPoint y: 360, distance: 192.3
click at [250, 195] on html "After reviewing provided documentation, if you determine the borrower is not el…" at bounding box center [341, 184] width 182 height 40
click at [353, 204] on html "After reviewing provided documentation, if you determine the borrower is not el…" at bounding box center [341, 184] width 182 height 40
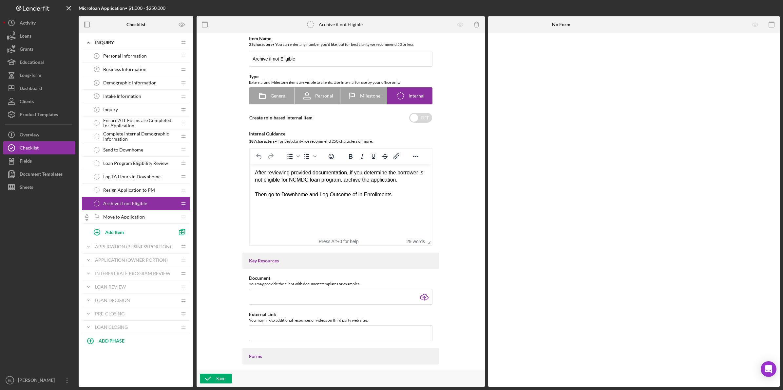
click at [355, 204] on html "After reviewing provided documentation, if you determine the borrower is not el…" at bounding box center [341, 184] width 182 height 40
click at [148, 193] on span "Resign Application to PM" at bounding box center [129, 190] width 52 height 5
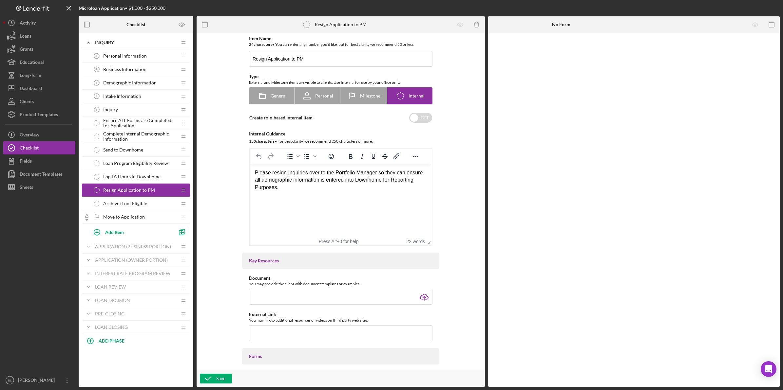
drag, startPoint x: 328, startPoint y: 190, endPoint x: 243, endPoint y: 170, distance: 87.8
click at [250, 170] on html "Please resign Inquiries over to the Portfolio Manager so they can ensure all de…" at bounding box center [341, 180] width 182 height 32
copy div "Please resign Inquiries over to the Portfolio Manager so they can ensure all de…"
click at [338, 196] on html "Please resign Inquiries over to the Portfolio Manager so they can ensure all de…" at bounding box center [341, 180] width 182 height 32
click at [306, 195] on html "Please resign Inquiries over to the Portfolio Manager so they can ensure all de…" at bounding box center [341, 180] width 182 height 32
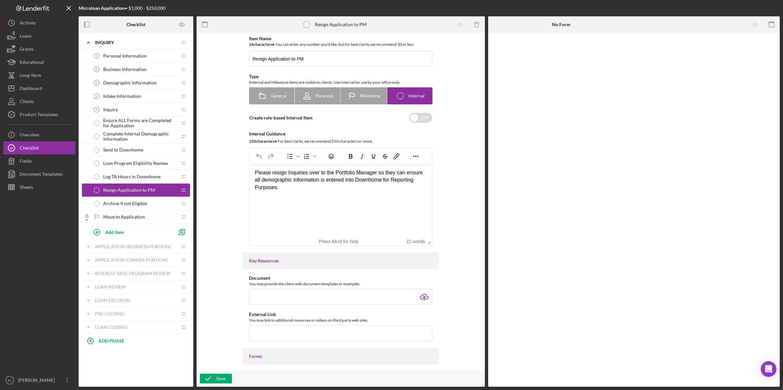
drag, startPoint x: 291, startPoint y: 190, endPoint x: 495, endPoint y: 330, distance: 247.6
click at [250, 165] on html "Please resign Inquiries over to the Portfolio Manager so they can ensure all de…" at bounding box center [341, 180] width 182 height 32
paste body "Rich Text Area. Press ALT-0 for help."
click at [339, 197] on div "All Inquiries must be reassigned to the Portfolio Manager. This step is require…" at bounding box center [341, 183] width 172 height 29
click at [205, 376] on icon "button" at bounding box center [208, 379] width 16 height 16
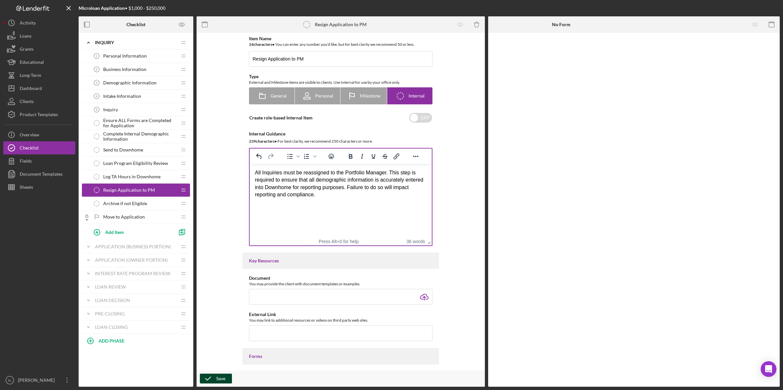
click at [363, 201] on html "All Inquiries must be reassigned to the Portfolio Manager. This step is require…" at bounding box center [341, 184] width 182 height 40
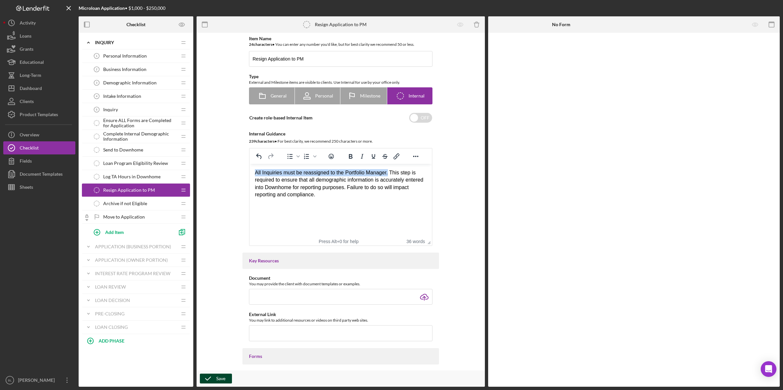
drag, startPoint x: 255, startPoint y: 173, endPoint x: 388, endPoint y: 172, distance: 132.6
click at [388, 172] on div "All Inquiries must be reassigned to the Portfolio Manager. This step is require…" at bounding box center [341, 183] width 172 height 29
click at [378, 204] on html "All Inquiries must be reassigned to the Portfolio Manager. This step is require…" at bounding box center [341, 184] width 182 height 40
click at [209, 377] on icon "button" at bounding box center [208, 379] width 16 height 16
drag, startPoint x: 273, startPoint y: 182, endPoint x: 369, endPoint y: 205, distance: 99.0
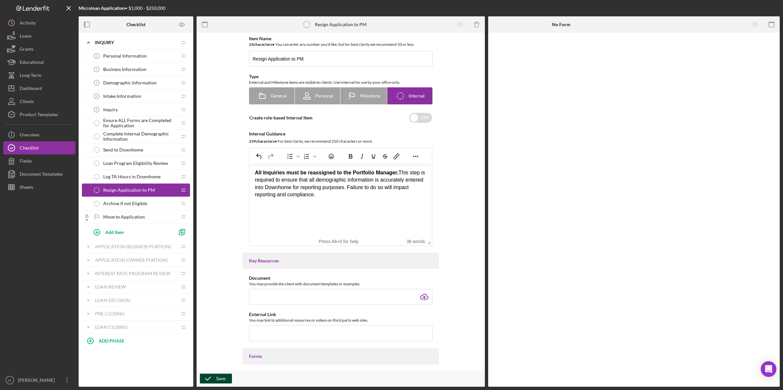
click at [369, 204] on html "All Inquiries must be reassigned to the Portfolio Manager. This step is require…" at bounding box center [341, 184] width 182 height 40
click at [368, 204] on html "All Inquiries must be reassigned to the Portfolio Manager. This step is require…" at bounding box center [341, 184] width 182 height 40
drag, startPoint x: 403, startPoint y: 173, endPoint x: 363, endPoint y: 195, distance: 45.4
click at [363, 192] on div "All Inquiries must be reassigned to the Portfolio Manager. This step is require…" at bounding box center [341, 183] width 172 height 29
click at [363, 201] on html "All Inquiries must be reassigned to the Portfolio Manager. This step is require…" at bounding box center [341, 184] width 182 height 40
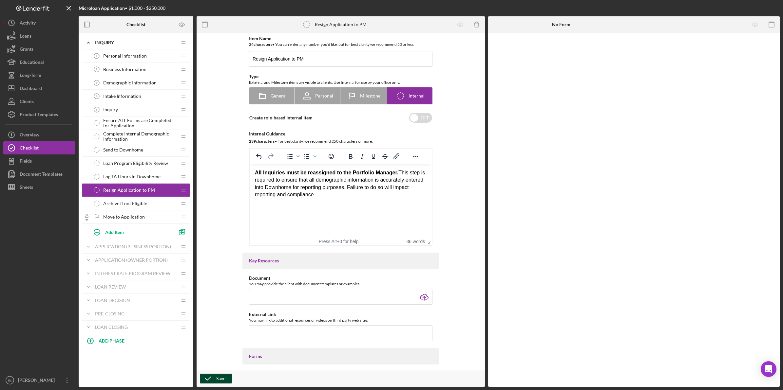
click at [324, 199] on html "All Inquiries must be reassigned to the Portfolio Manager. This step is require…" at bounding box center [341, 184] width 182 height 40
click at [111, 178] on span "Log TA Hours in Downhome" at bounding box center [131, 176] width 57 height 5
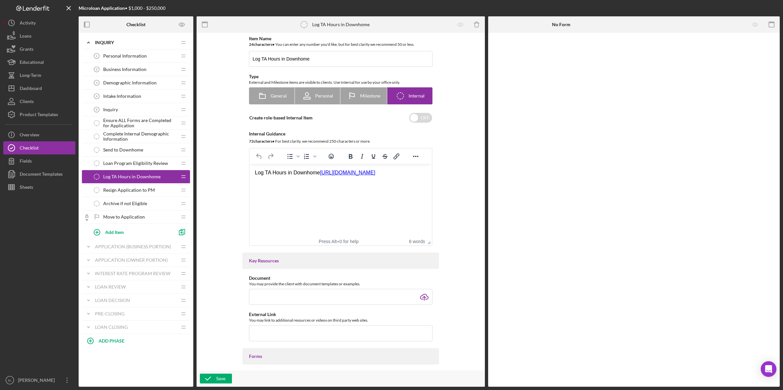
click at [135, 189] on span "Resign Application to PM" at bounding box center [129, 190] width 52 height 5
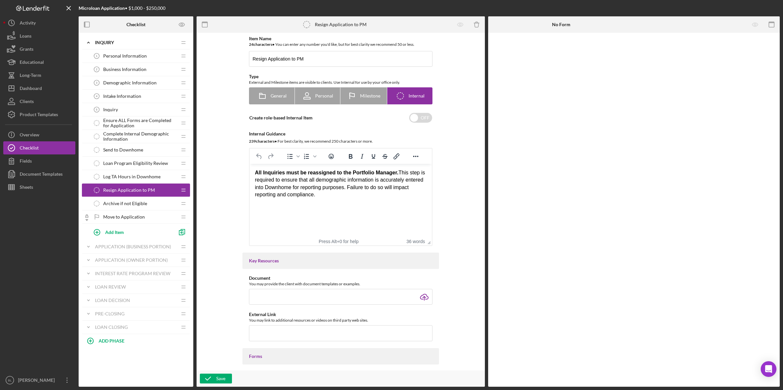
drag, startPoint x: 329, startPoint y: 196, endPoint x: 279, endPoint y: 202, distance: 50.1
click at [279, 200] on html "All Inquiries must be reassigned to the Portfolio Manager. This step is require…" at bounding box center [341, 184] width 182 height 40
click at [212, 381] on icon "button" at bounding box center [208, 379] width 16 height 16
click at [121, 199] on div "Archive if not Eligible Archive if not Eligible" at bounding box center [133, 203] width 87 height 13
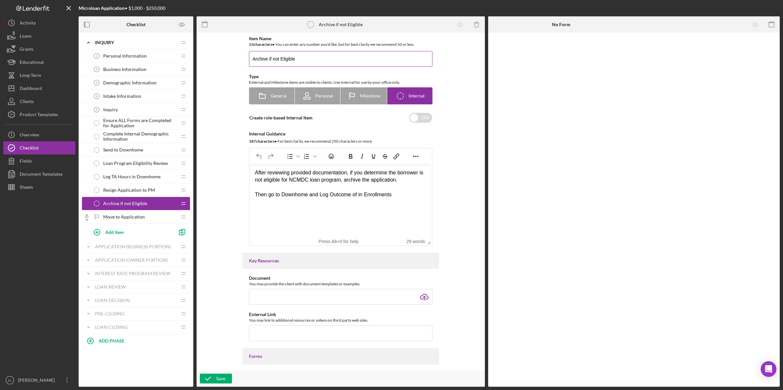
drag, startPoint x: 274, startPoint y: 59, endPoint x: 269, endPoint y: 62, distance: 5.9
click at [274, 59] on input "Archive if not Eligible" at bounding box center [340, 59] width 183 height 16
type input "Archive if Not Eligible"
click at [324, 187] on div "Rich Text Area. Press ALT-0 for help." at bounding box center [341, 187] width 172 height 7
click at [214, 376] on icon "button" at bounding box center [208, 379] width 16 height 16
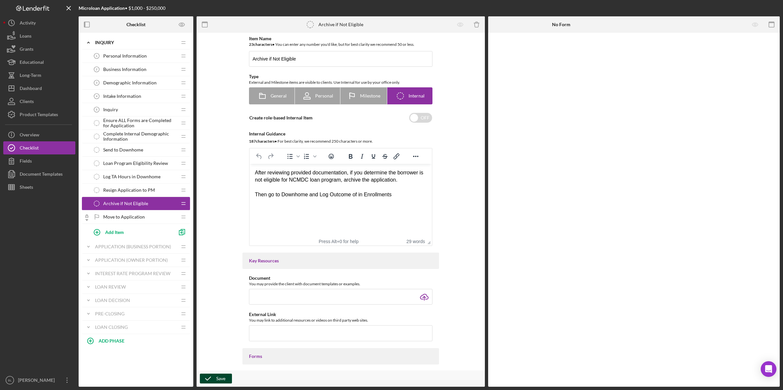
click at [125, 192] on span "Resign Application to PM" at bounding box center [129, 190] width 52 height 5
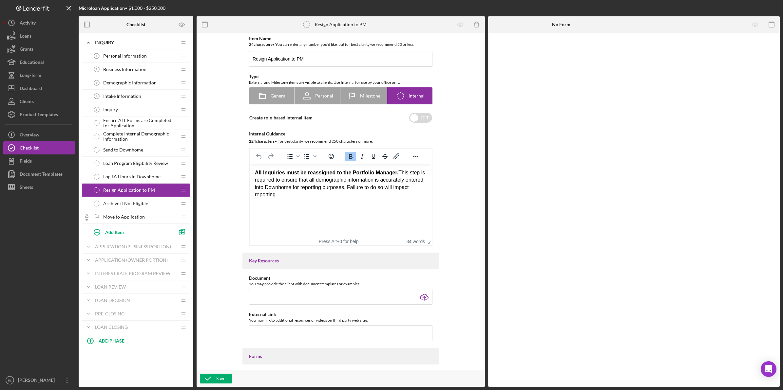
click at [138, 55] on span "Personal Information" at bounding box center [125, 55] width 44 height 5
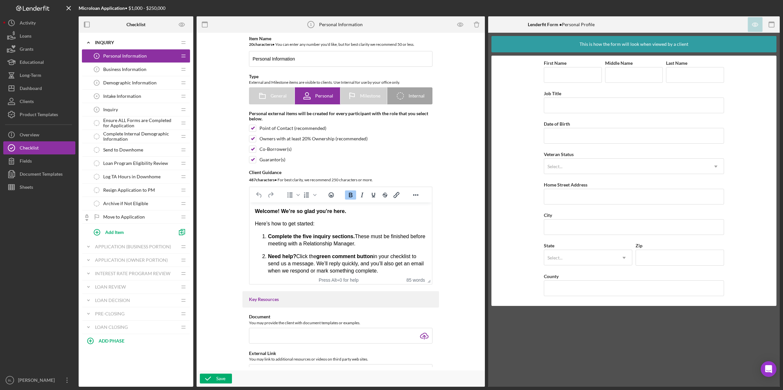
click at [117, 66] on div "Business Information 2 Business Information" at bounding box center [133, 69] width 87 height 13
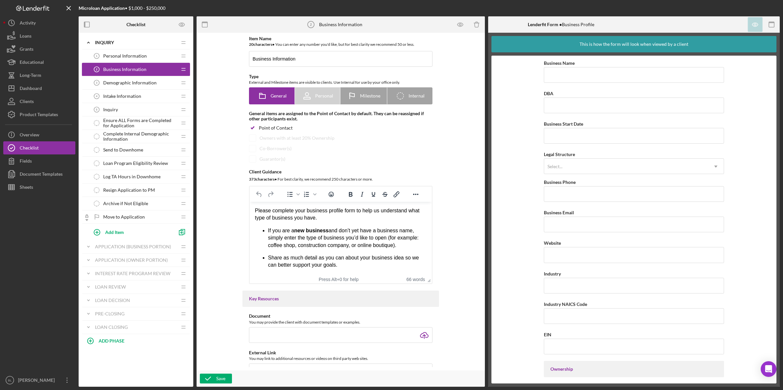
click at [130, 80] on span "Demographic Information" at bounding box center [129, 82] width 53 height 5
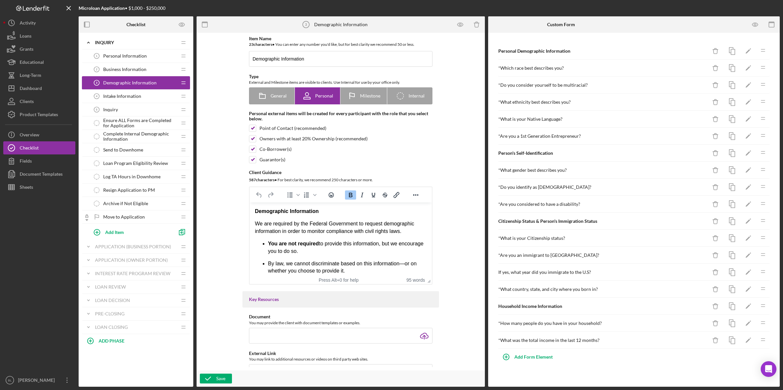
click at [116, 97] on span "Intake Information" at bounding box center [122, 96] width 38 height 5
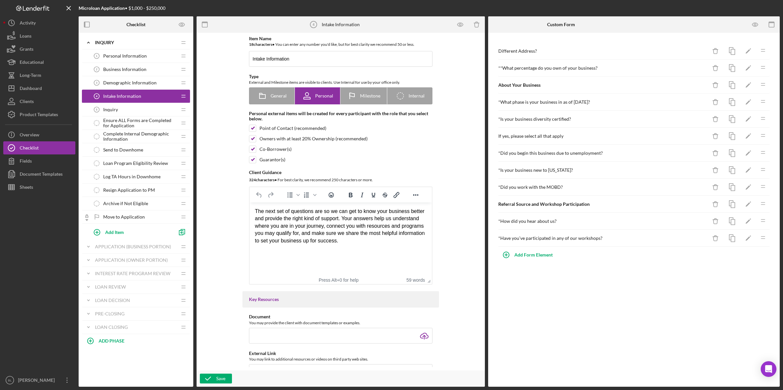
click at [142, 80] on div "Demographic Information 3 Demographic Information" at bounding box center [133, 82] width 87 height 13
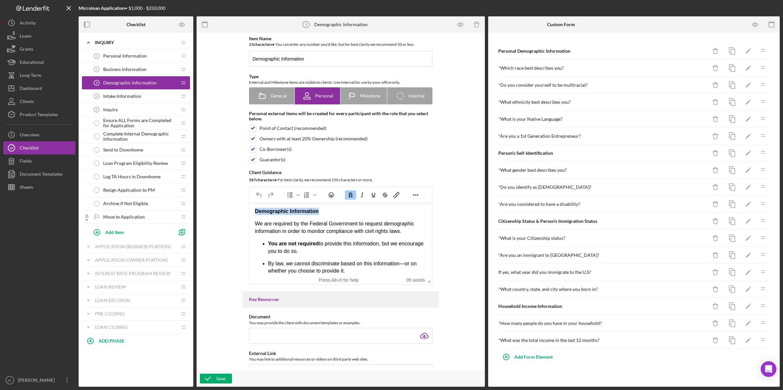
drag, startPoint x: 326, startPoint y: 213, endPoint x: 249, endPoint y: 213, distance: 77.0
click at [250, 213] on html "Demographic Information We are required by the Federal Government to request de…" at bounding box center [341, 264] width 182 height 122
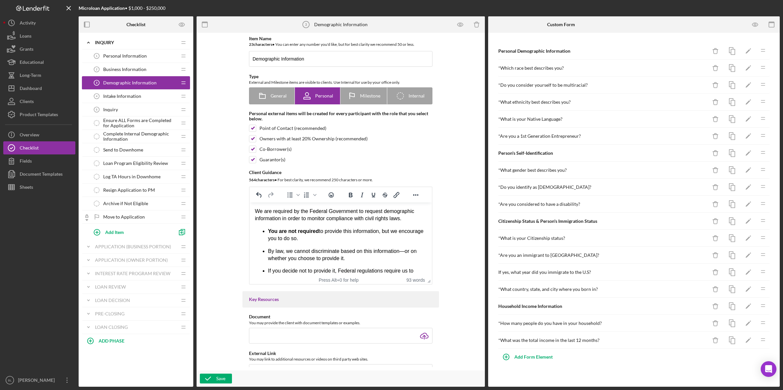
drag, startPoint x: 212, startPoint y: 377, endPoint x: 214, endPoint y: 372, distance: 4.8
click at [212, 377] on icon "button" at bounding box center [208, 379] width 16 height 16
click at [143, 69] on span "Business Information" at bounding box center [124, 69] width 43 height 5
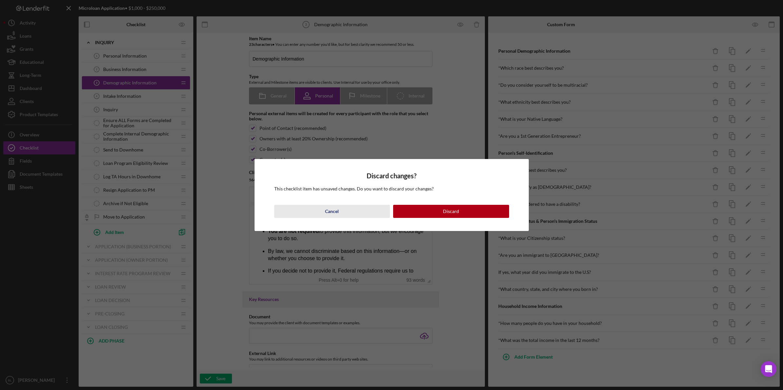
click at [343, 213] on button "Cancel" at bounding box center [332, 211] width 116 height 13
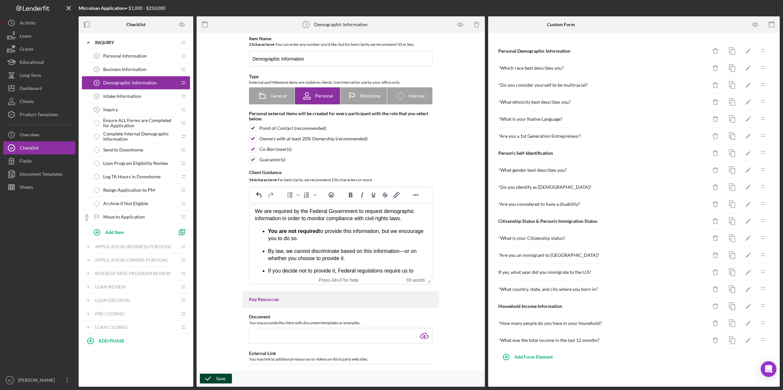
click at [207, 377] on icon "button" at bounding box center [208, 379] width 16 height 16
click at [128, 66] on div "Business Information 2 Business Information" at bounding box center [133, 69] width 87 height 13
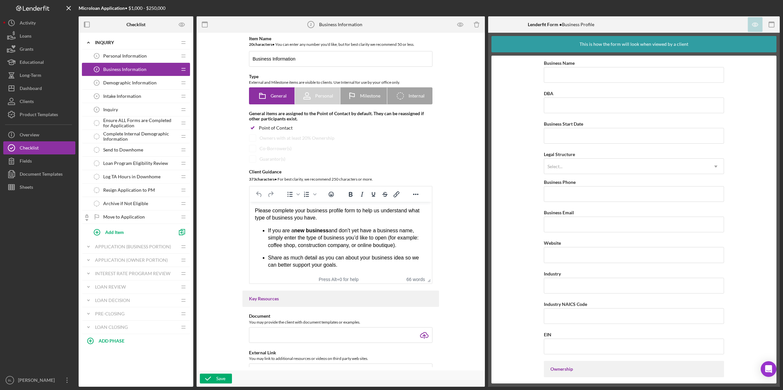
click at [130, 56] on span "Personal Information" at bounding box center [125, 55] width 44 height 5
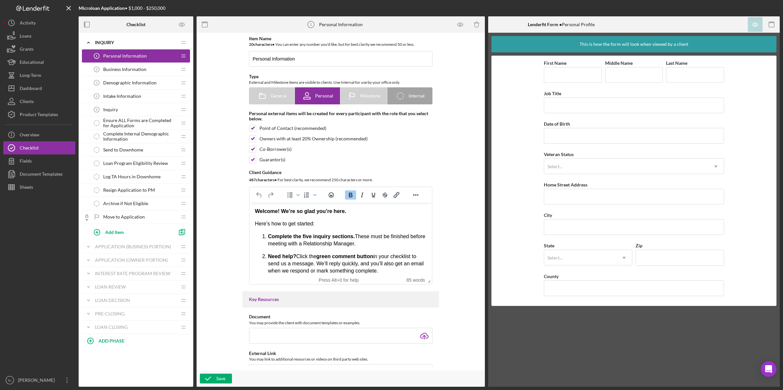
click at [125, 94] on span "Intake Information" at bounding box center [122, 96] width 38 height 5
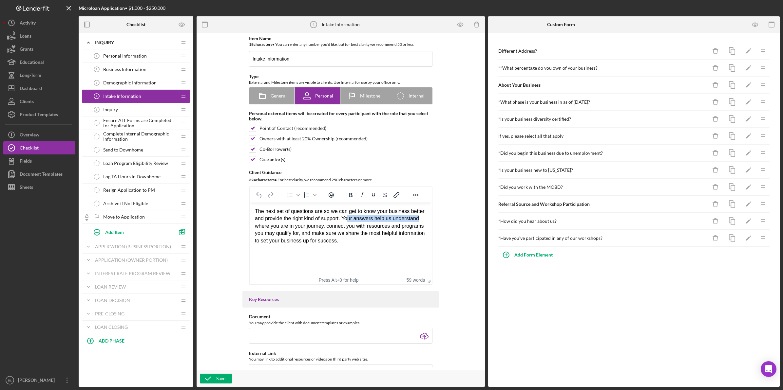
drag, startPoint x: 347, startPoint y: 218, endPoint x: 340, endPoint y: 226, distance: 10.7
click at [419, 220] on div "The next set of questions are so we can get to know your business better and pr…" at bounding box center [341, 226] width 172 height 37
drag, startPoint x: 336, startPoint y: 226, endPoint x: 293, endPoint y: 218, distance: 43.2
click at [334, 226] on div "The next set of questions are so we can get to know your business better and pr…" at bounding box center [341, 226] width 172 height 37
drag, startPoint x: 256, startPoint y: 212, endPoint x: 345, endPoint y: 218, distance: 88.7
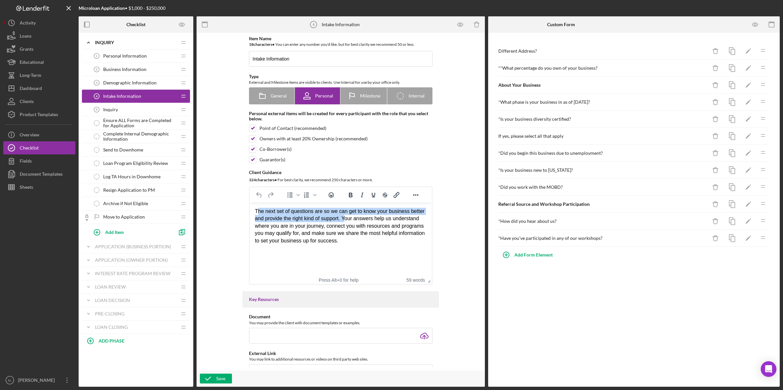
click at [345, 218] on div "The next set of questions are so we can get to know your business better and pr…" at bounding box center [341, 226] width 172 height 37
drag, startPoint x: 338, startPoint y: 233, endPoint x: 260, endPoint y: 221, distance: 78.8
click at [335, 233] on div "The next set of questions are so we can get to know your business better and pr…" at bounding box center [341, 226] width 172 height 37
drag, startPoint x: 253, startPoint y: 210, endPoint x: 326, endPoint y: 211, distance: 72.4
click at [326, 211] on html "The next set of questions are so we can get to know your business better and pr…" at bounding box center [341, 226] width 182 height 47
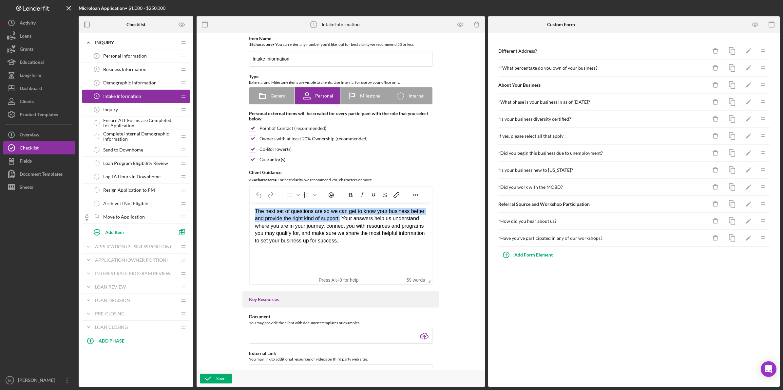
drag, startPoint x: 256, startPoint y: 210, endPoint x: 342, endPoint y: 218, distance: 85.8
click at [342, 218] on div "The next set of questions are so we can get to know your business better and pr…" at bounding box center [341, 226] width 172 height 37
click at [350, 250] on html "The next set of questions are so we can get to know your business better and pr…" at bounding box center [341, 226] width 182 height 47
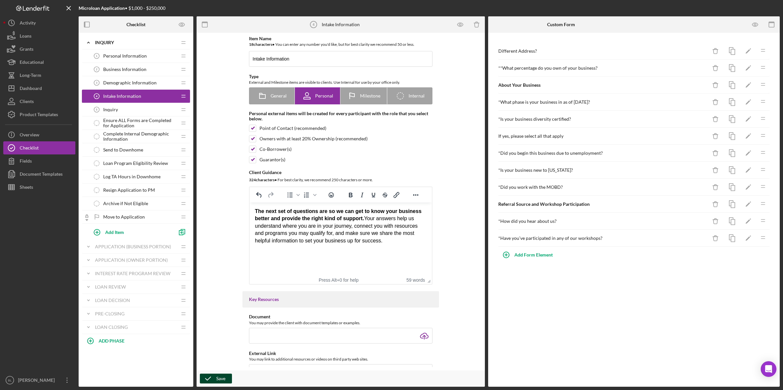
drag, startPoint x: 209, startPoint y: 377, endPoint x: 195, endPoint y: 353, distance: 28.1
click at [209, 377] on icon "button" at bounding box center [208, 379] width 16 height 16
click at [112, 110] on span "Inquiry" at bounding box center [110, 109] width 15 height 5
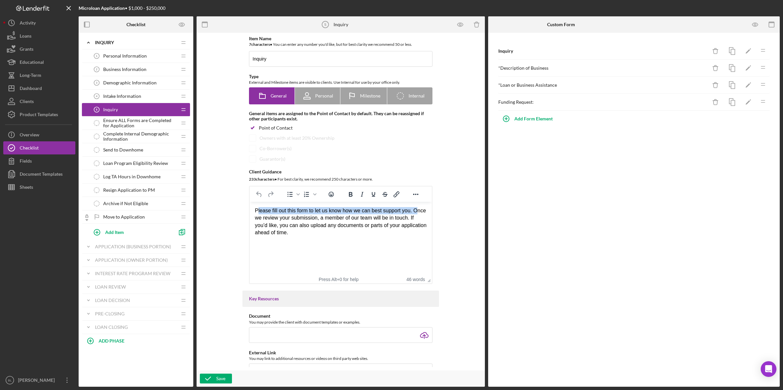
drag, startPoint x: 257, startPoint y: 211, endPoint x: 418, endPoint y: 211, distance: 161.1
click at [418, 211] on p "Please fill out this form to let us know how we can best support you. Once we r…" at bounding box center [341, 221] width 172 height 29
click at [371, 219] on p "Please fill out this form to let us know how we can best support you. Once we r…" at bounding box center [341, 221] width 172 height 29
drag, startPoint x: 254, startPoint y: 209, endPoint x: 412, endPoint y: 212, distance: 157.2
click at [412, 212] on p "Please fill out this form to let us know how we can best support you. Once we r…" at bounding box center [341, 221] width 172 height 29
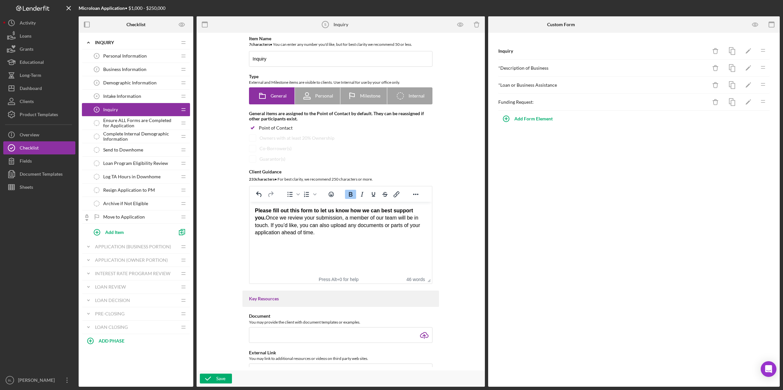
click at [402, 231] on p "Please fill out this form to let us know how we can best support you. Once we r…" at bounding box center [341, 221] width 172 height 29
click at [213, 378] on icon "button" at bounding box center [208, 379] width 16 height 16
click at [115, 123] on span "Ensure ALL Forms are Completed for Application" at bounding box center [140, 123] width 74 height 10
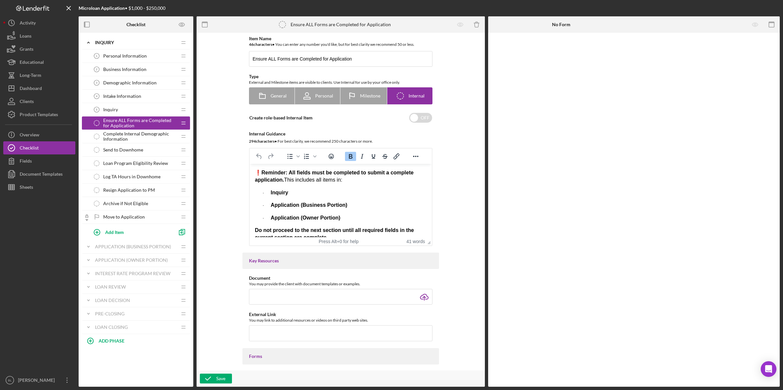
click at [145, 138] on span "Complete Internal Demographic Information" at bounding box center [140, 136] width 74 height 10
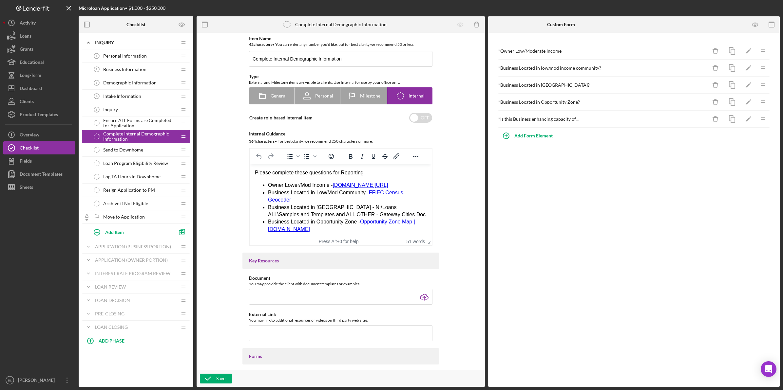
drag, startPoint x: 371, startPoint y: 173, endPoint x: 244, endPoint y: 173, distance: 127.1
click at [250, 173] on html "Please complete these questions for Reporting Owner Lower/Mod Income - huduser.…" at bounding box center [341, 201] width 182 height 74
click at [210, 377] on icon "button" at bounding box center [208, 379] width 16 height 16
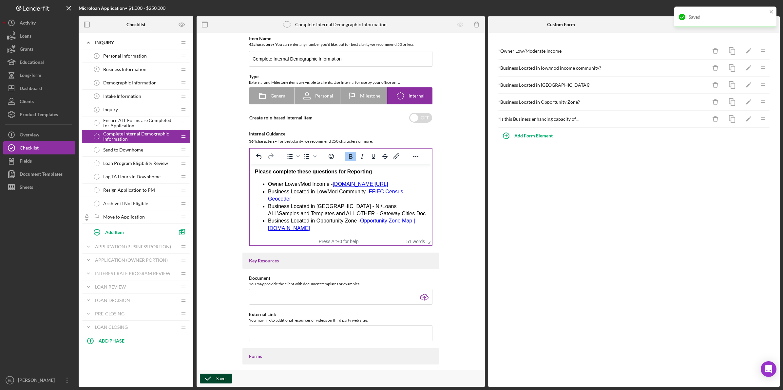
scroll to position [8, 0]
click at [115, 148] on span "Send to Downhome" at bounding box center [123, 149] width 40 height 5
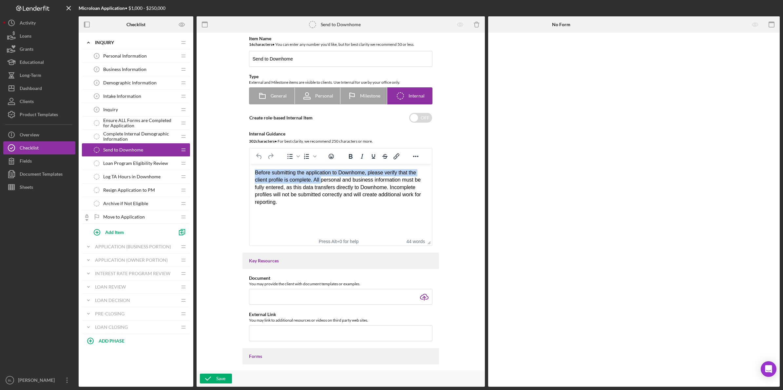
drag, startPoint x: 255, startPoint y: 173, endPoint x: 323, endPoint y: 187, distance: 68.7
click at [321, 177] on div "Before submitting the application to Downhome, please verify that the client pr…" at bounding box center [341, 187] width 172 height 37
click at [331, 199] on div "Before submitting the application to Downhome, please verify that the client pr…" at bounding box center [341, 187] width 172 height 37
drag, startPoint x: 370, startPoint y: 171, endPoint x: 314, endPoint y: 181, distance: 56.6
click at [314, 181] on div "Before submitting the application to Downhome, please verify that the client pr…" at bounding box center [341, 187] width 172 height 37
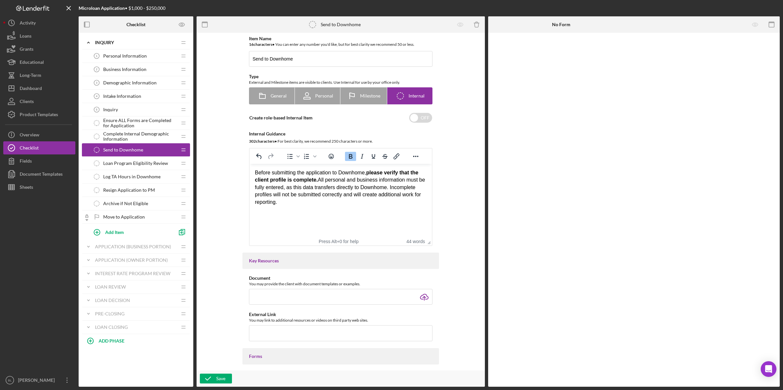
click at [317, 211] on html "Before submitting the application to Downhome, please verify that the client pr…" at bounding box center [341, 187] width 182 height 47
click at [208, 378] on icon "button" at bounding box center [208, 379] width 16 height 16
click at [128, 164] on span "Loan Program Eligibility Review" at bounding box center [135, 163] width 65 height 5
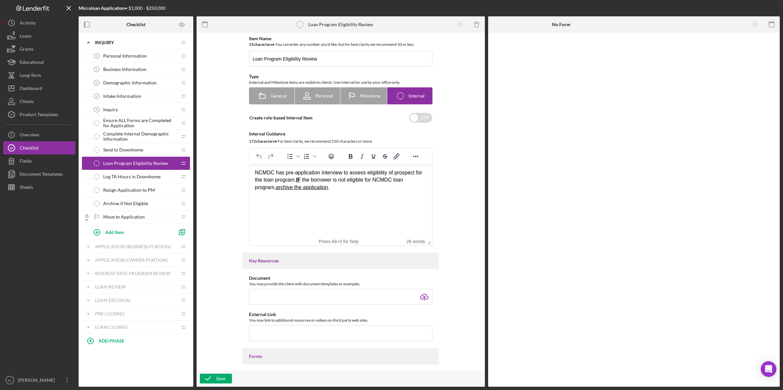
click at [143, 175] on span "Log TA Hours in Downhome" at bounding box center [131, 176] width 57 height 5
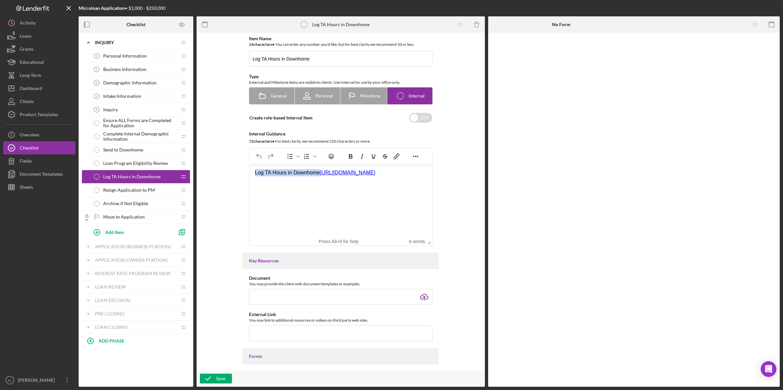
drag, startPoint x: 337, startPoint y: 173, endPoint x: 497, endPoint y: 337, distance: 229.2
click at [250, 173] on html "Log TA Hours in Downhome https://northcentralmass.downhomesolutions.com/" at bounding box center [341, 180] width 182 height 32
click at [293, 196] on html "Log TA Hours in Downhome https://northcentralmass.downhomesolutions.com/" at bounding box center [341, 180] width 182 height 32
click at [255, 172] on div "Log TA Hours in Downhome https://northcentralmass.downhomesolutions.com/" at bounding box center [341, 172] width 172 height 7
drag, startPoint x: 341, startPoint y: 171, endPoint x: 240, endPoint y: 172, distance: 100.2
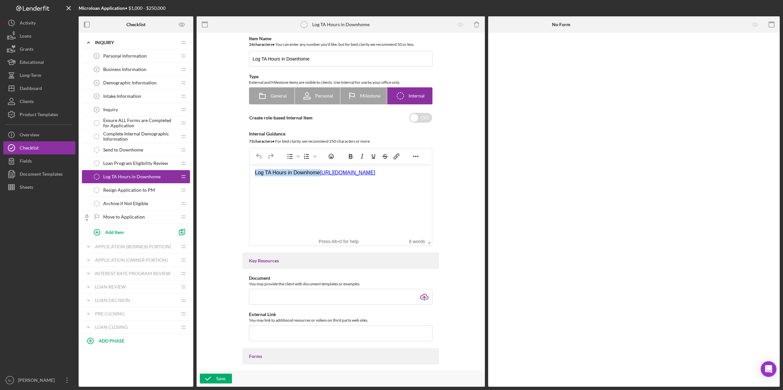
click at [250, 172] on html "Log TA Hours in Downhome https://northcentralmass.downhomesolutions.com/" at bounding box center [341, 180] width 182 height 32
click at [371, 196] on html "Log TA Hours in Downhome https://northcentralmass.downhomesolutions.com/" at bounding box center [341, 180] width 182 height 32
click at [206, 380] on icon "button" at bounding box center [208, 379] width 16 height 16
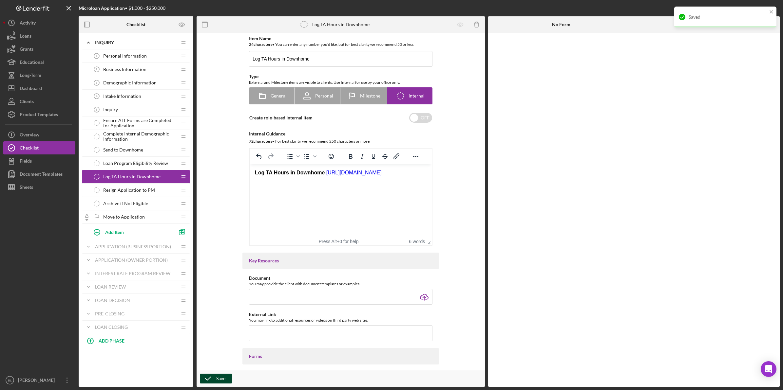
click at [143, 187] on div "Resign Application to PM Resign Application to PM" at bounding box center [133, 190] width 87 height 13
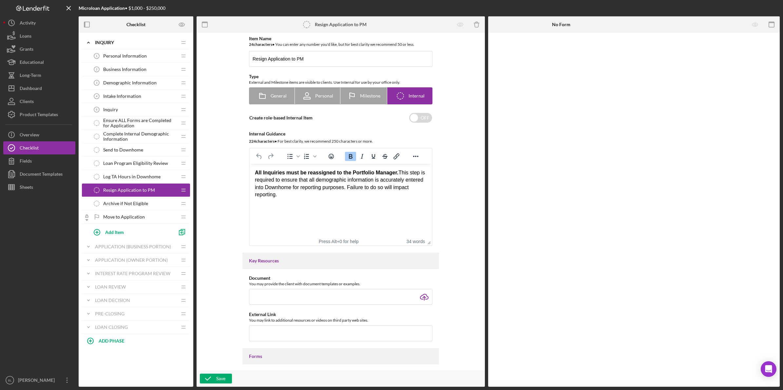
drag, startPoint x: 130, startPoint y: 203, endPoint x: 133, endPoint y: 206, distance: 4.4
click at [130, 203] on span "Archive if Not Eligible" at bounding box center [125, 203] width 45 height 5
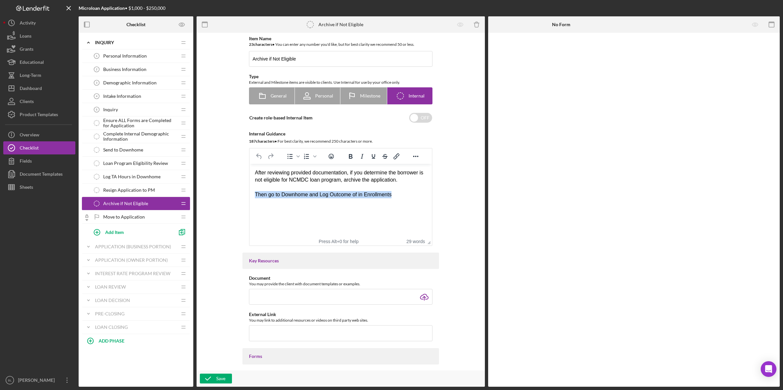
drag, startPoint x: 255, startPoint y: 194, endPoint x: 405, endPoint y: 198, distance: 150.0
click at [405, 197] on div "Then go to Downhome and Log Outcome of in Enrollments" at bounding box center [341, 194] width 172 height 7
drag, startPoint x: 381, startPoint y: 208, endPoint x: 364, endPoint y: 209, distance: 17.4
click at [381, 204] on html "After reviewing provided documentation, if you determine the borrower is not el…" at bounding box center [341, 184] width 182 height 40
click at [207, 376] on icon "button" at bounding box center [208, 379] width 16 height 16
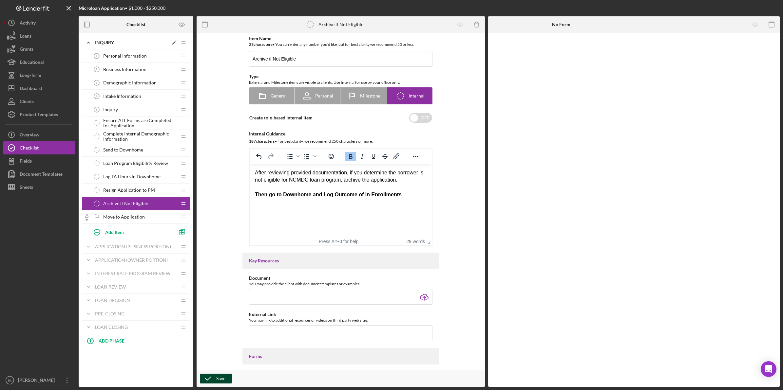
click at [92, 42] on icon "Icon/Expander" at bounding box center [88, 42] width 13 height 13
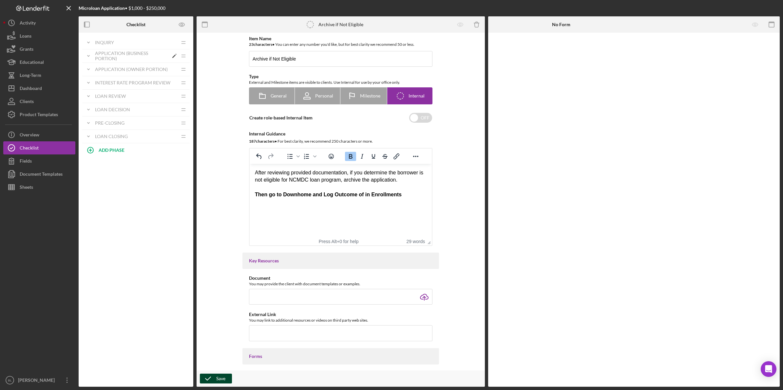
click at [92, 54] on icon "Icon/Expander" at bounding box center [88, 55] width 13 height 13
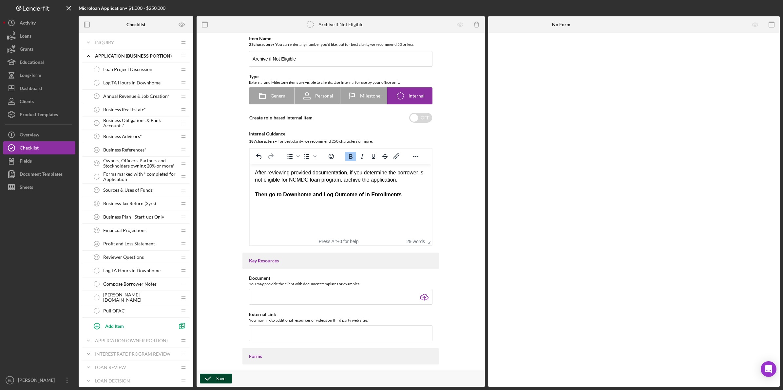
click at [120, 67] on span "Loan Project Discussion" at bounding box center [127, 69] width 49 height 5
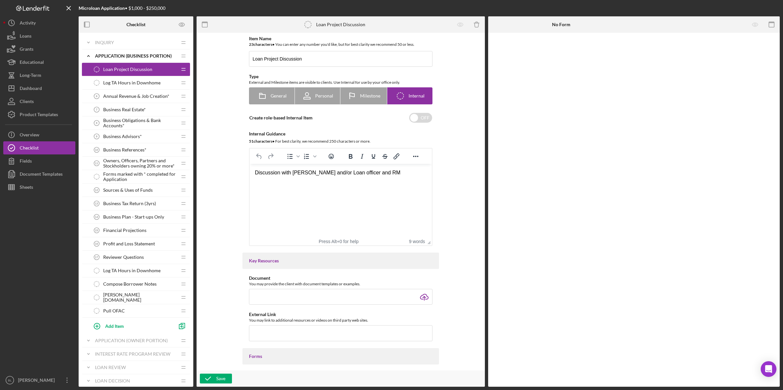
click at [120, 69] on span "Loan Project Discussion" at bounding box center [127, 69] width 49 height 5
drag, startPoint x: 106, startPoint y: 93, endPoint x: 109, endPoint y: 99, distance: 6.4
click at [106, 94] on div "Annual Revenue & Job Creation* 6 Annual Revenue & Job Creation*" at bounding box center [133, 96] width 87 height 13
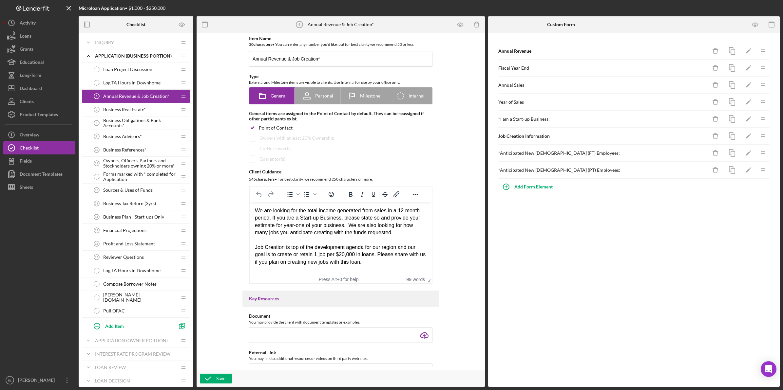
click at [124, 113] on div "Business Real Estate* 7 Business Real Estate*" at bounding box center [133, 109] width 87 height 13
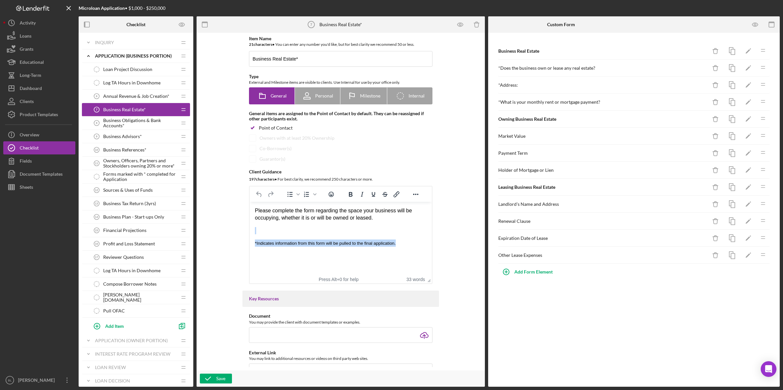
drag, startPoint x: 405, startPoint y: 242, endPoint x: 238, endPoint y: 232, distance: 167.3
click at [250, 232] on html "Please complete the form regarding the space your business will be occupying, w…" at bounding box center [341, 227] width 182 height 50
click at [275, 252] on html "Please complete the form regarding the space your business will be occupying, w…" at bounding box center [341, 227] width 182 height 50
drag, startPoint x: 411, startPoint y: 243, endPoint x: 243, endPoint y: 243, distance: 167.7
click at [250, 243] on html "Please complete the form regarding the space your business will be occupying, w…" at bounding box center [341, 227] width 182 height 50
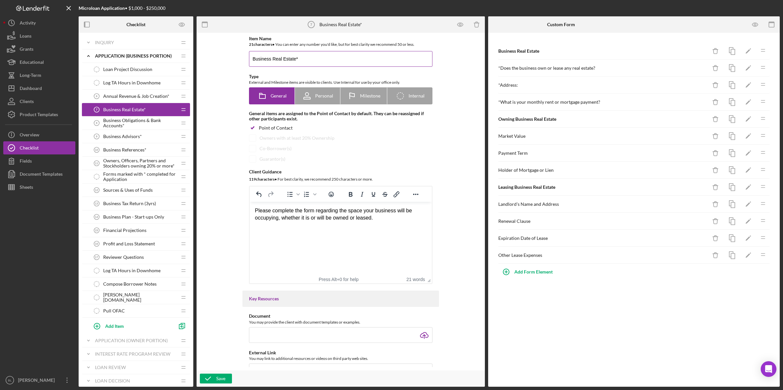
click at [315, 58] on input "Business Real Estate*" at bounding box center [340, 59] width 183 height 16
type input "Business Real Estate"
click at [208, 380] on icon "button" at bounding box center [208, 379] width 16 height 16
click at [151, 99] on span "Annual Revenue & Job Creation*" at bounding box center [136, 96] width 66 height 5
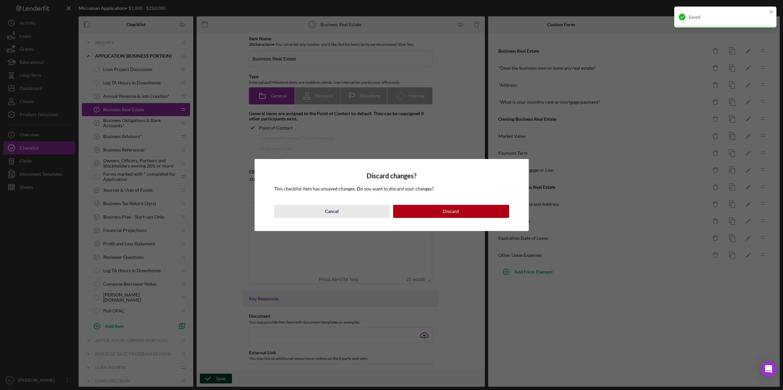
click at [348, 210] on button "Cancel" at bounding box center [332, 211] width 116 height 13
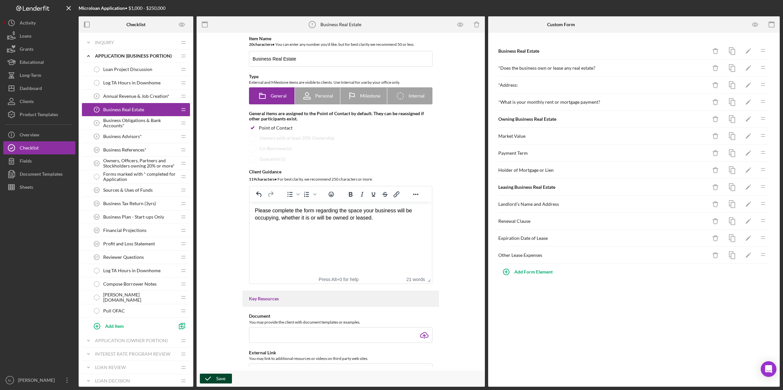
click at [219, 380] on div "Save" at bounding box center [220, 379] width 9 height 10
click at [152, 97] on span "Annual Revenue & Job Creation*" at bounding box center [136, 96] width 66 height 5
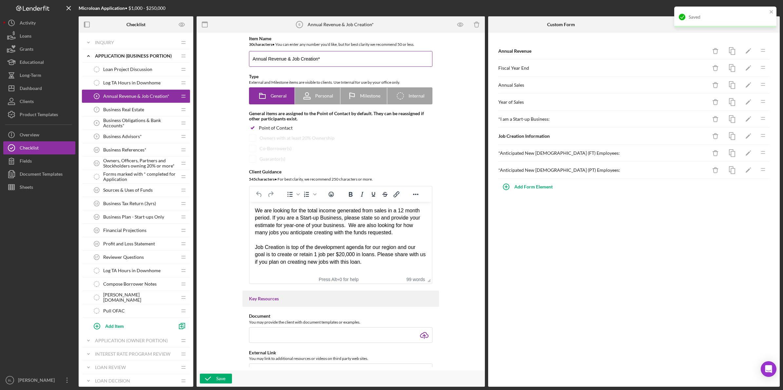
click at [324, 59] on input "Annual Revenue & Job Creation*" at bounding box center [340, 59] width 183 height 16
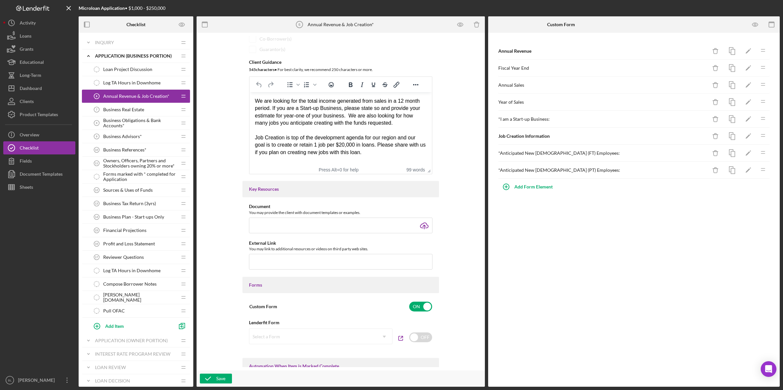
scroll to position [24, 0]
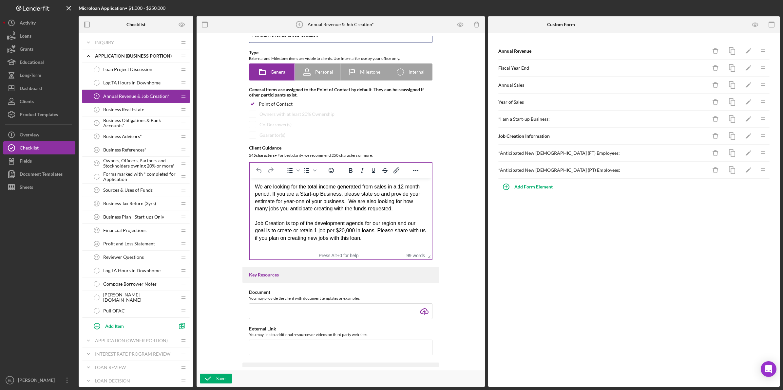
type input "Annual Revenue & Job Creation"
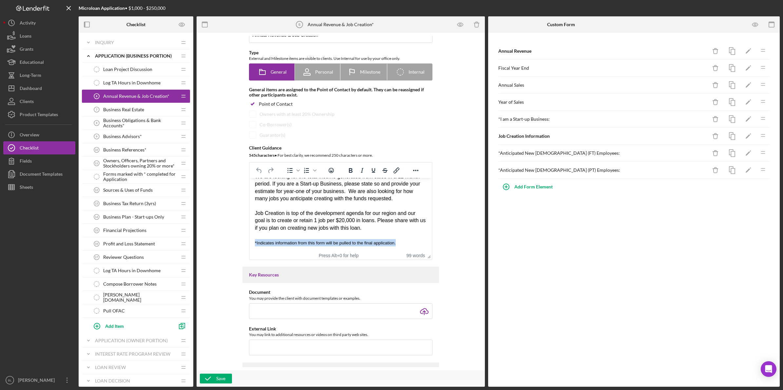
drag, startPoint x: 407, startPoint y: 241, endPoint x: 195, endPoint y: 244, distance: 211.9
click at [250, 244] on html "We are looking for the total income generated from sales in a 12 month period. …" at bounding box center [341, 210] width 182 height 84
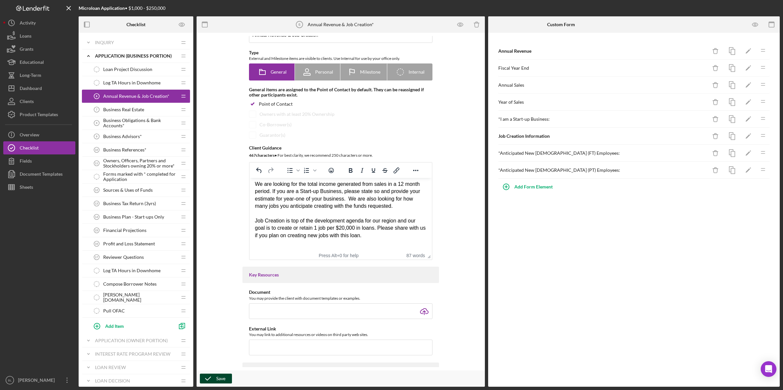
click at [216, 380] on div "Save" at bounding box center [220, 379] width 9 height 10
